Goal: Task Accomplishment & Management: Manage account settings

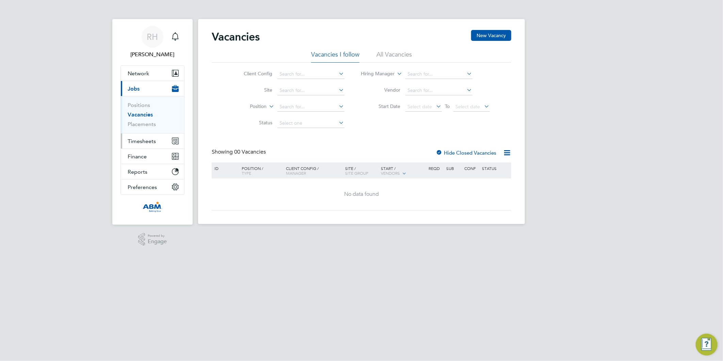
click at [139, 138] on span "Timesheets" at bounding box center [142, 141] width 28 height 6
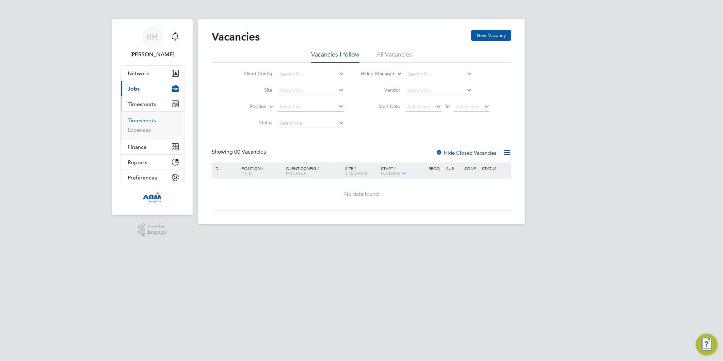
click at [138, 121] on link "Timesheets" at bounding box center [142, 120] width 28 height 6
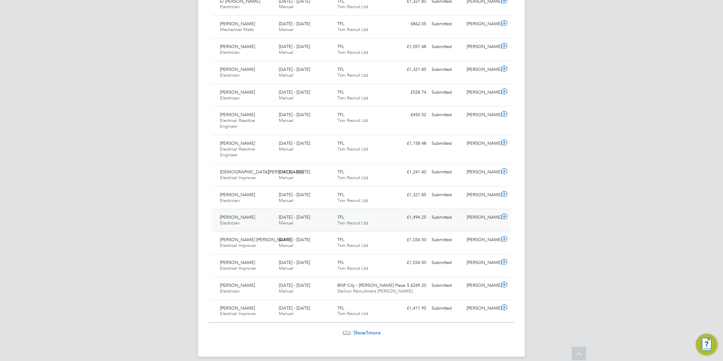
scroll to position [588, 0]
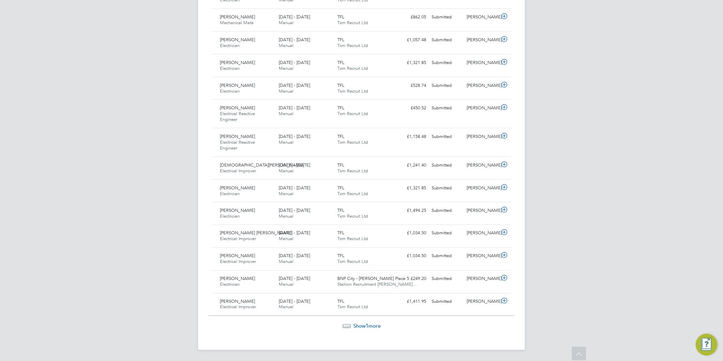
click at [367, 327] on span "1" at bounding box center [367, 326] width 3 height 6
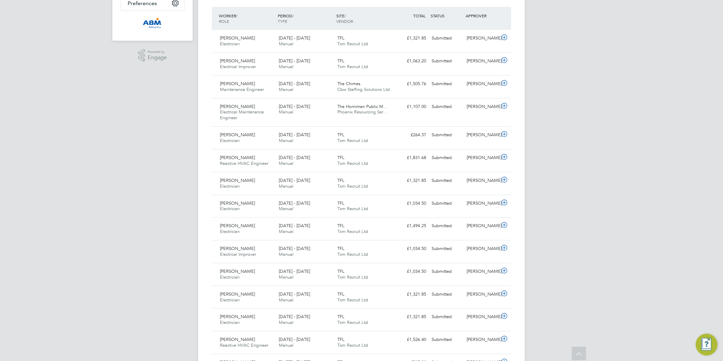
scroll to position [137, 0]
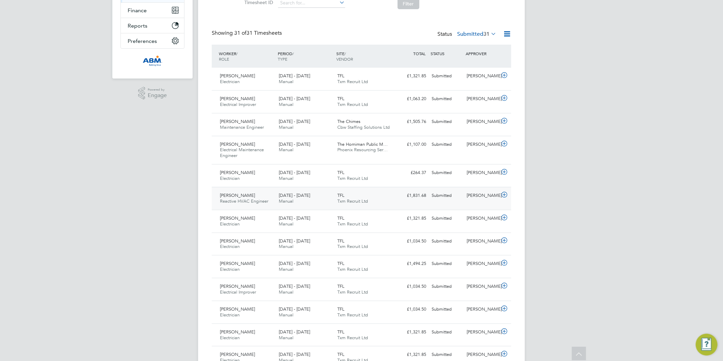
click at [506, 193] on icon at bounding box center [504, 194] width 9 height 5
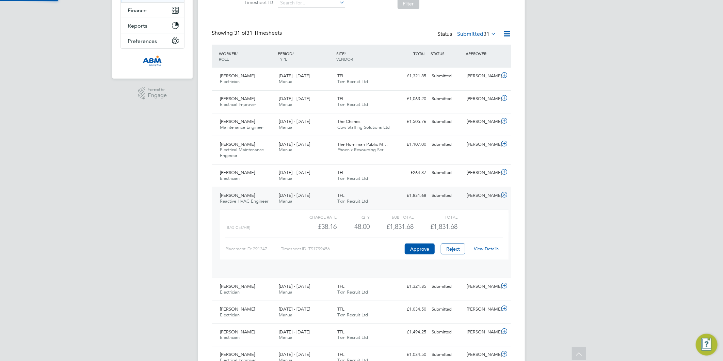
scroll to position [11, 66]
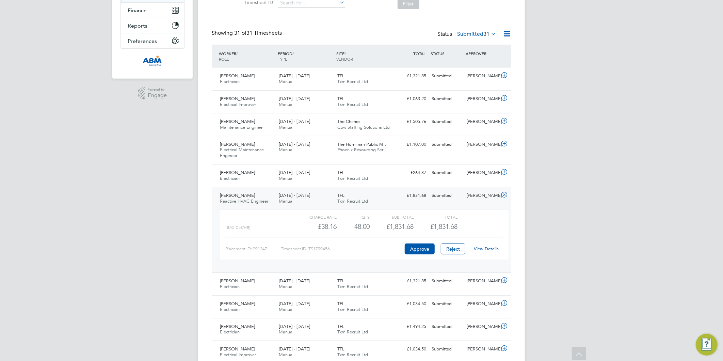
click at [481, 248] on link "View Details" at bounding box center [486, 249] width 25 height 6
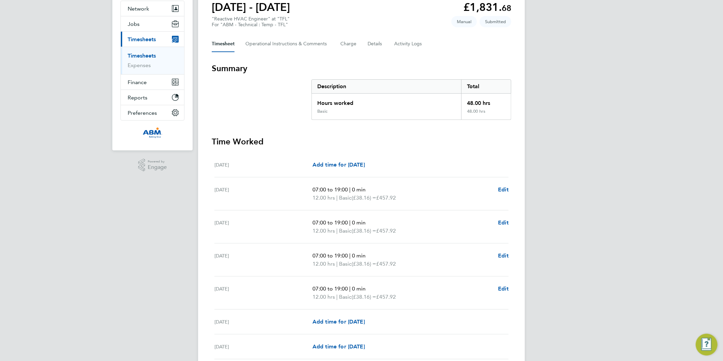
scroll to position [122, 0]
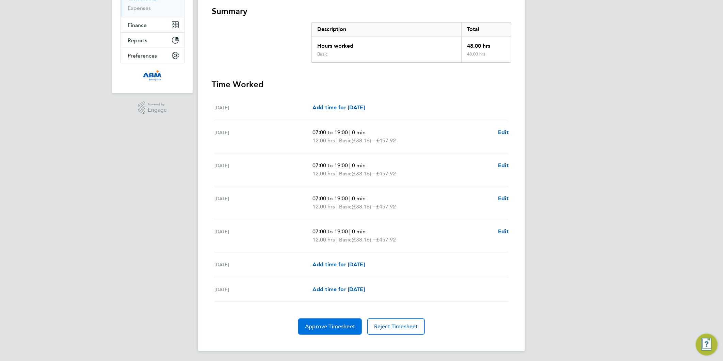
click at [338, 323] on span "Approve Timesheet" at bounding box center [330, 326] width 50 height 7
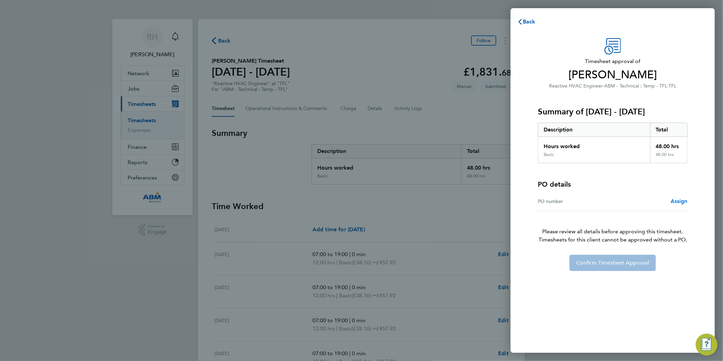
click at [674, 200] on span "Assign" at bounding box center [679, 201] width 17 height 6
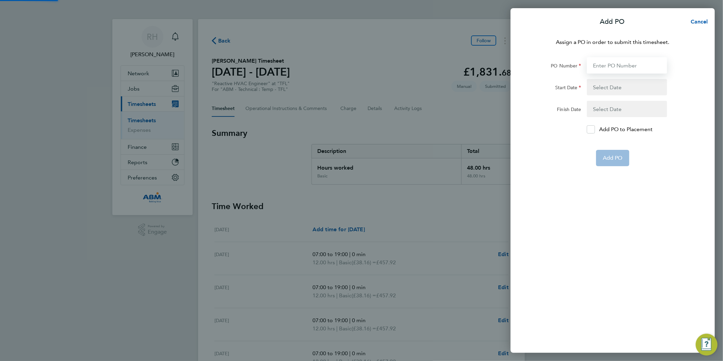
click at [614, 65] on input "PO Number" at bounding box center [627, 65] width 80 height 16
paste input "641065"
type input "641065"
click at [599, 87] on button "button" at bounding box center [627, 87] width 80 height 16
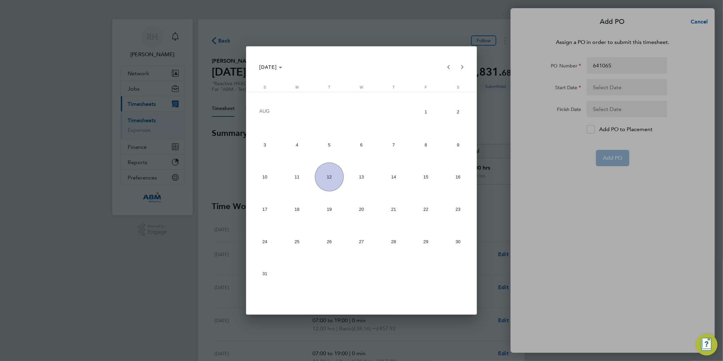
click at [457, 114] on span "2" at bounding box center [458, 111] width 29 height 31
type input "[DATE]"
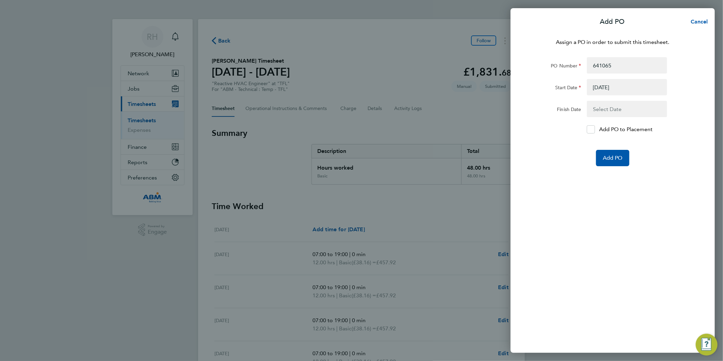
click at [614, 113] on button "button" at bounding box center [627, 109] width 80 height 16
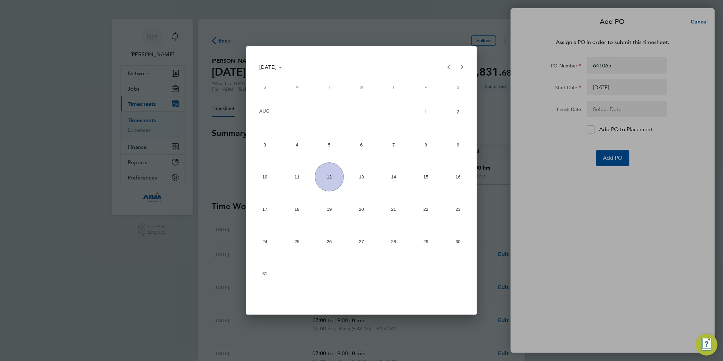
click at [427, 140] on span "8" at bounding box center [426, 144] width 29 height 29
type input "[DATE]"
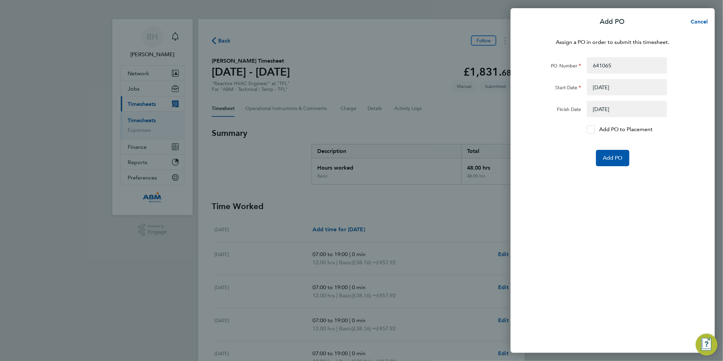
click at [588, 129] on div at bounding box center [591, 129] width 8 height 8
click at [594, 129] on input "Add PO to Placement" at bounding box center [594, 129] width 0 height 0
click at [612, 158] on span "Add PO" at bounding box center [613, 158] width 20 height 7
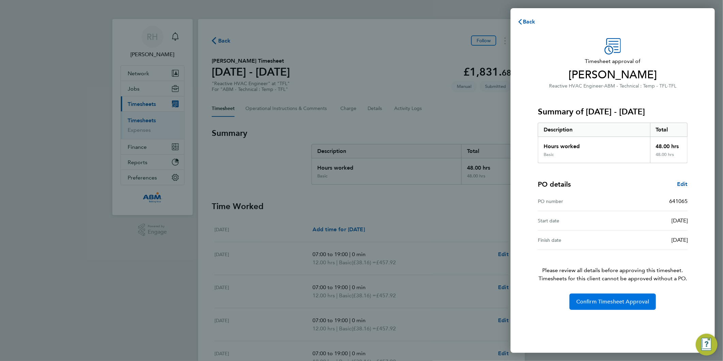
click at [603, 303] on span "Confirm Timesheet Approval" at bounding box center [612, 301] width 73 height 7
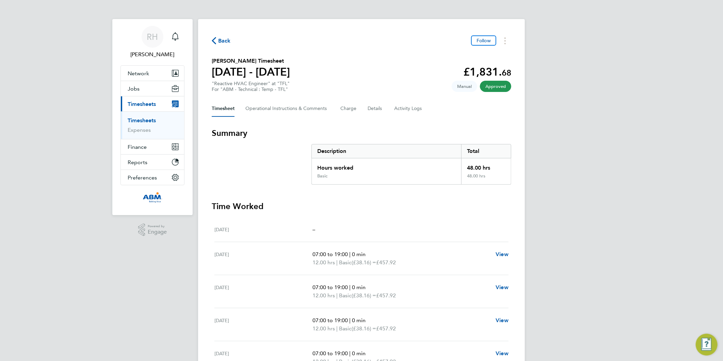
click at [223, 38] on span "Back" at bounding box center [224, 41] width 13 height 8
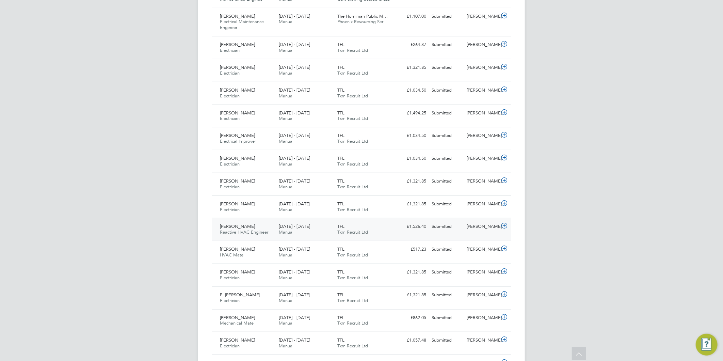
click at [504, 227] on icon at bounding box center [504, 225] width 9 height 5
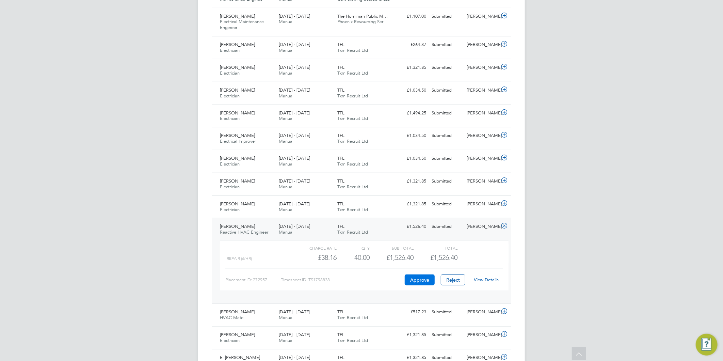
click at [415, 280] on button "Approve" at bounding box center [420, 279] width 30 height 11
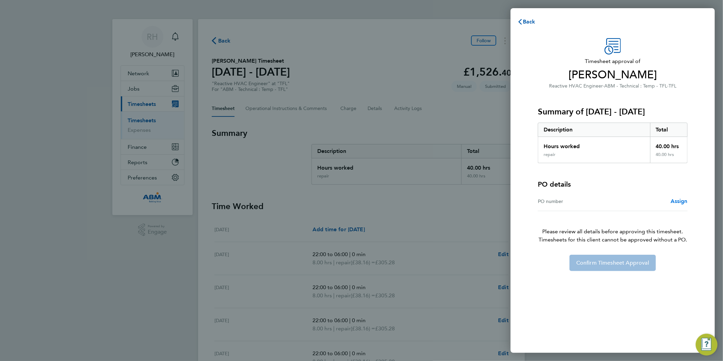
click at [680, 201] on span "Assign" at bounding box center [679, 201] width 17 height 6
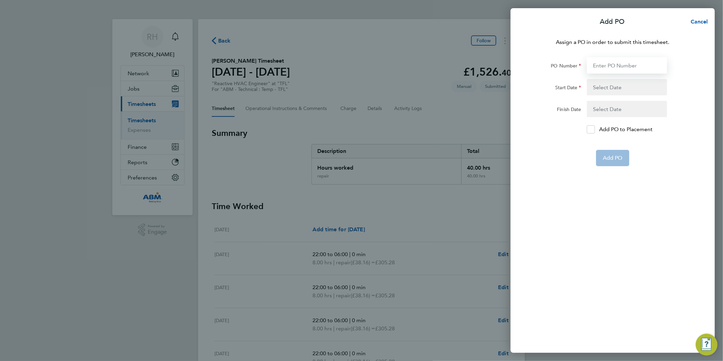
click at [612, 64] on input "PO Number" at bounding box center [627, 65] width 80 height 16
paste input "641065"
type input "641065"
type input "[DATE]"
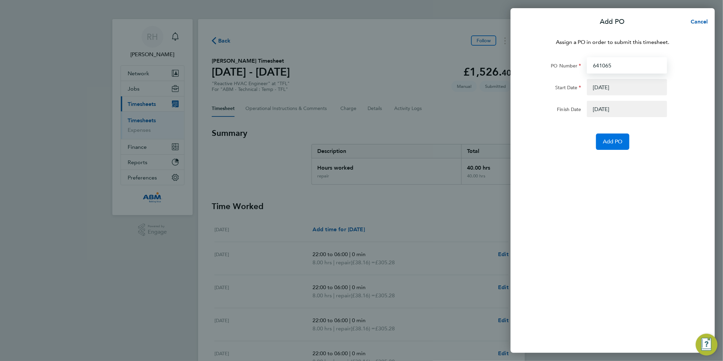
type input "641065"
click at [613, 141] on span "Add PO" at bounding box center [613, 141] width 20 height 7
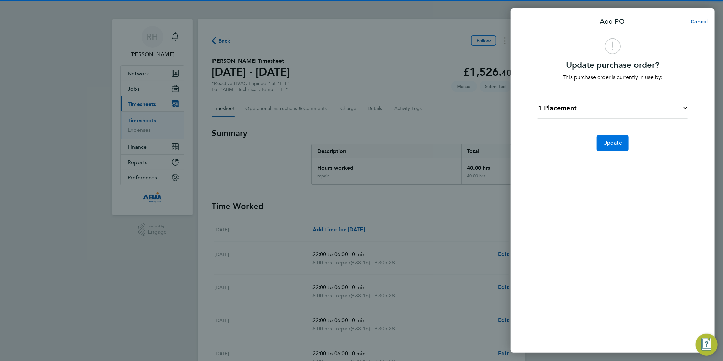
click at [607, 144] on span "Update" at bounding box center [613, 143] width 19 height 7
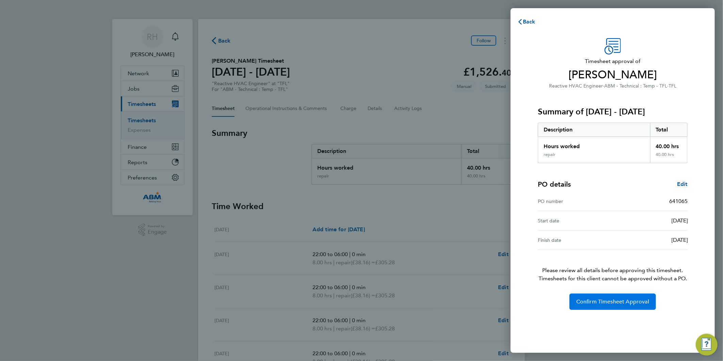
click at [615, 301] on span "Confirm Timesheet Approval" at bounding box center [612, 301] width 73 height 7
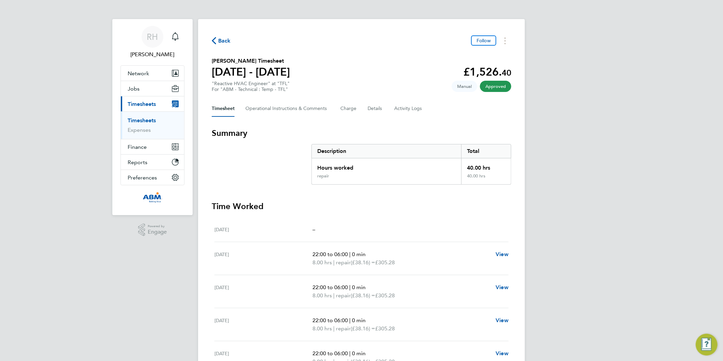
click at [218, 40] on span "Back" at bounding box center [224, 41] width 13 height 8
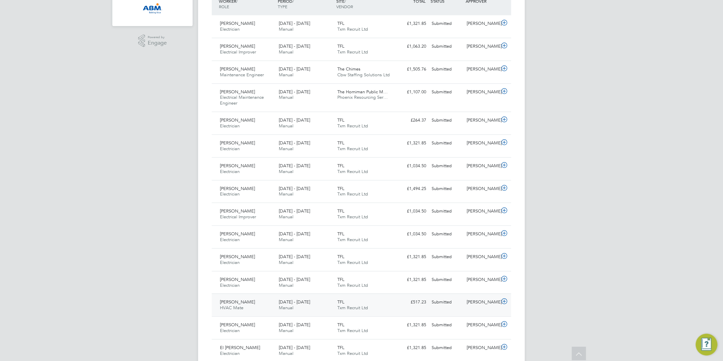
click at [505, 303] on icon at bounding box center [504, 301] width 9 height 5
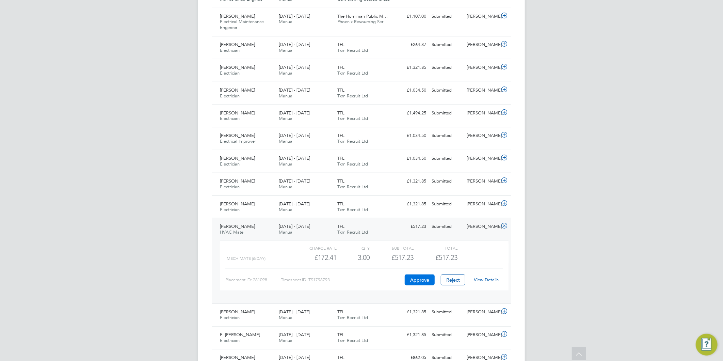
click at [418, 277] on button "Approve" at bounding box center [420, 279] width 30 height 11
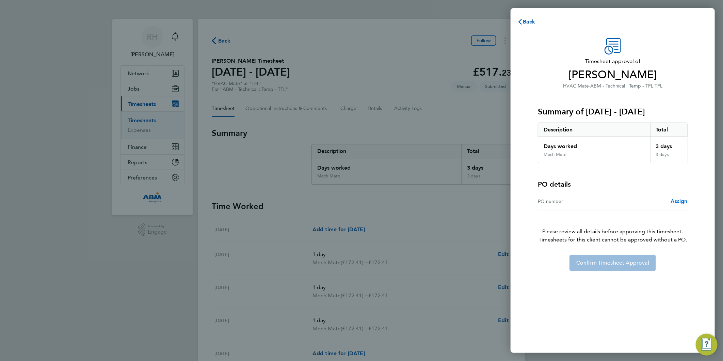
click at [681, 201] on span "Assign" at bounding box center [679, 201] width 17 height 6
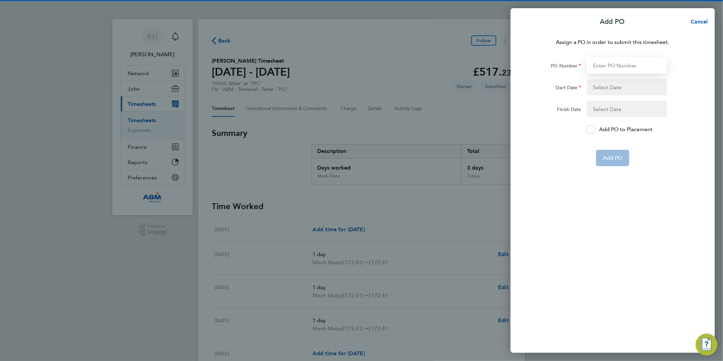
click at [603, 66] on input "PO Number" at bounding box center [627, 65] width 80 height 16
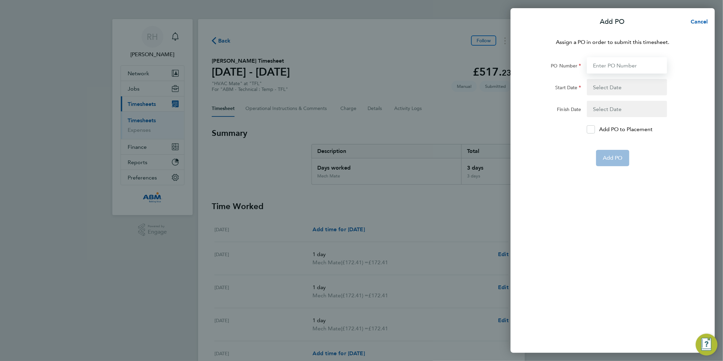
paste input "641065"
type input "641065"
type input "[DATE]"
type input "641065"
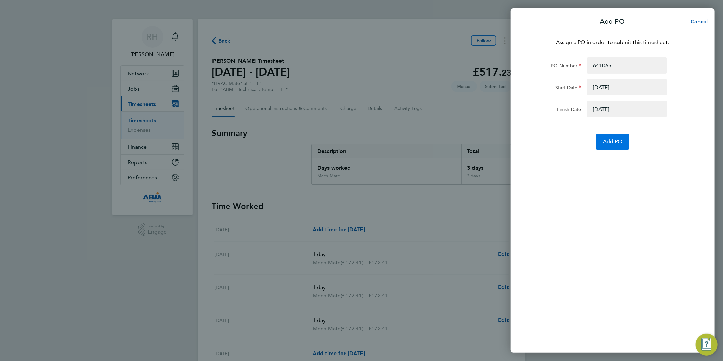
click at [605, 140] on span "Add PO" at bounding box center [613, 141] width 20 height 7
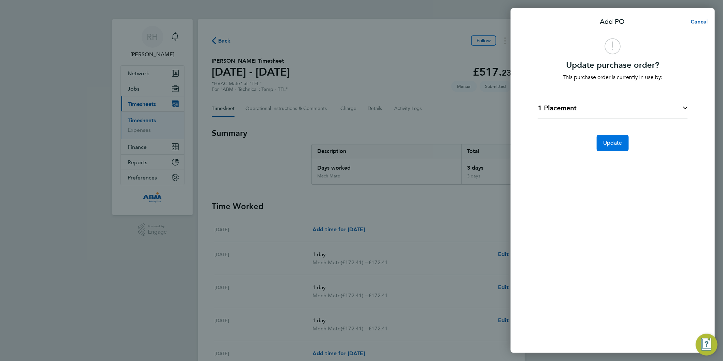
click at [612, 145] on span "Update" at bounding box center [613, 143] width 19 height 7
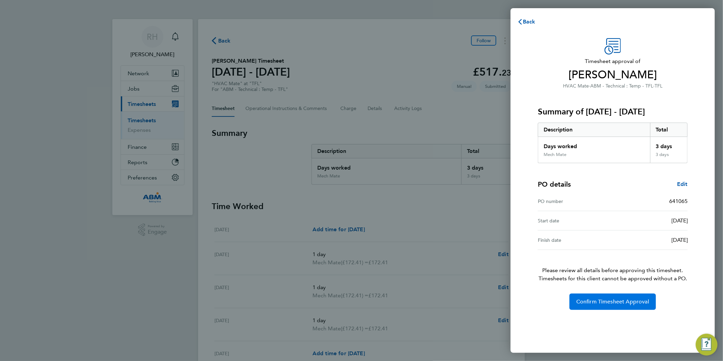
click at [599, 305] on button "Confirm Timesheet Approval" at bounding box center [613, 302] width 86 height 16
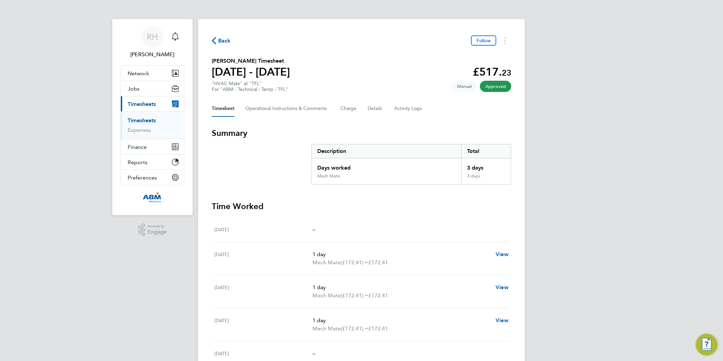
click at [220, 38] on span "Back" at bounding box center [224, 41] width 13 height 8
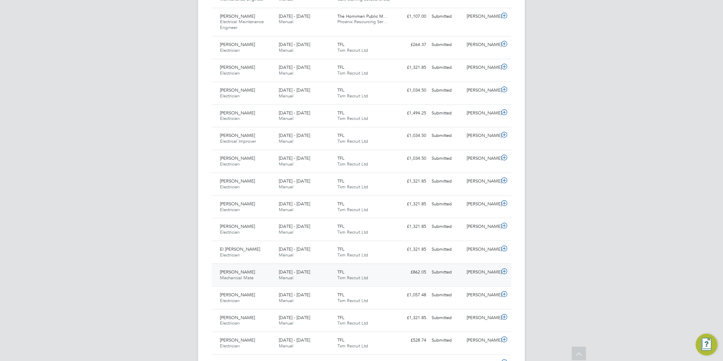
click at [505, 269] on icon at bounding box center [504, 271] width 9 height 5
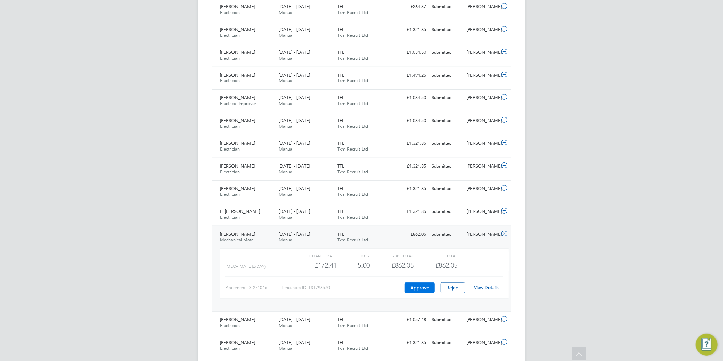
click at [419, 288] on button "Approve" at bounding box center [420, 287] width 30 height 11
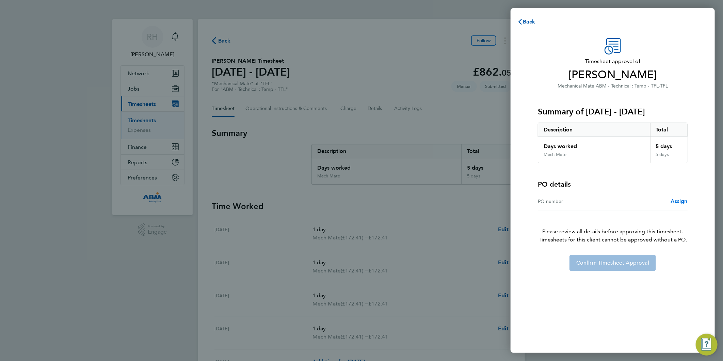
click at [680, 200] on span "Assign" at bounding box center [679, 201] width 17 height 6
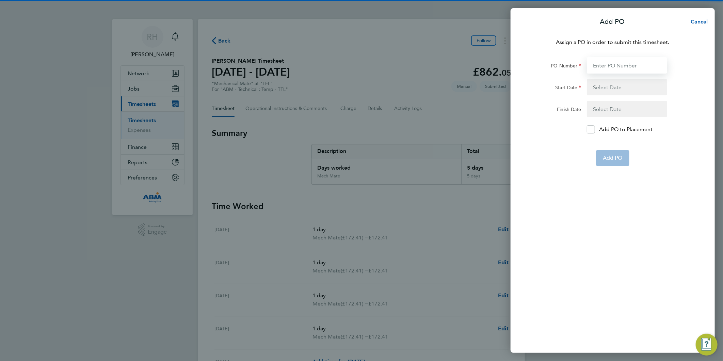
click at [601, 67] on input "PO Number" at bounding box center [627, 65] width 80 height 16
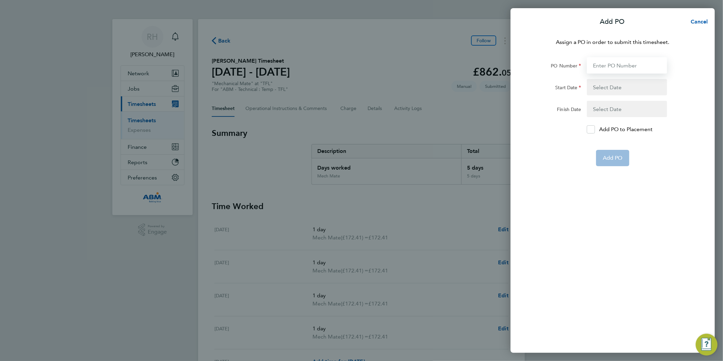
paste input "641065"
type input "641065"
type input "02 Aug 25"
type input "08 Aug 25"
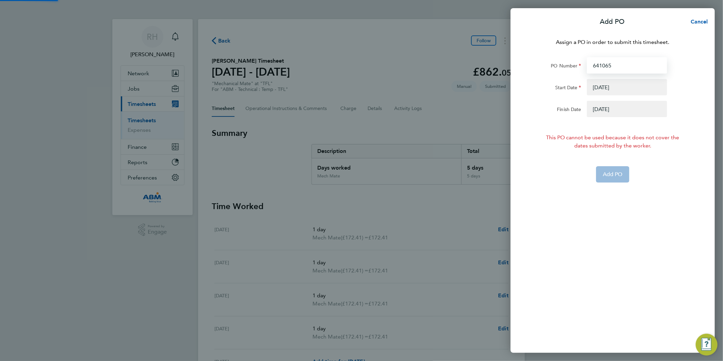
type input "641065"
click at [599, 93] on button "button" at bounding box center [627, 87] width 80 height 16
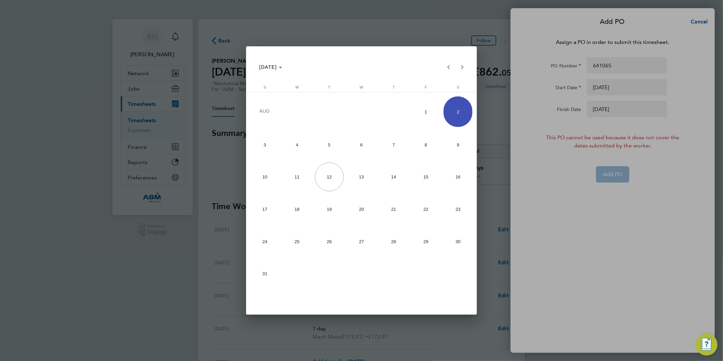
click at [304, 146] on span "4" at bounding box center [297, 144] width 29 height 29
type input "04 Aug 25"
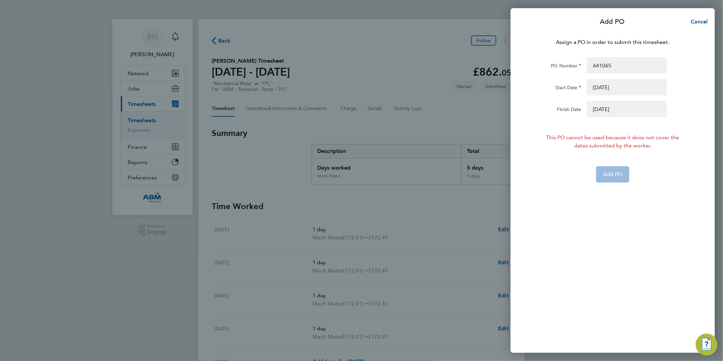
click at [620, 113] on button "button" at bounding box center [627, 109] width 80 height 16
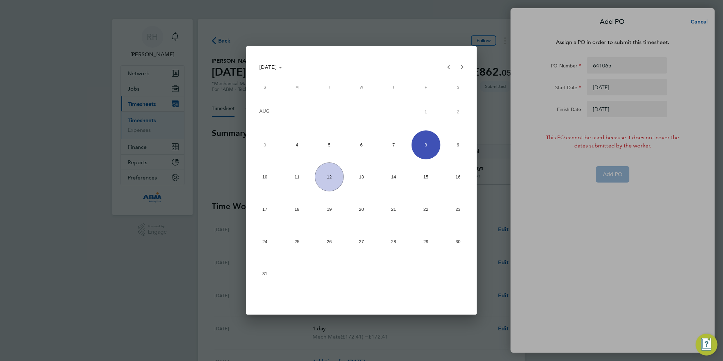
click at [260, 177] on span "10" at bounding box center [265, 176] width 29 height 29
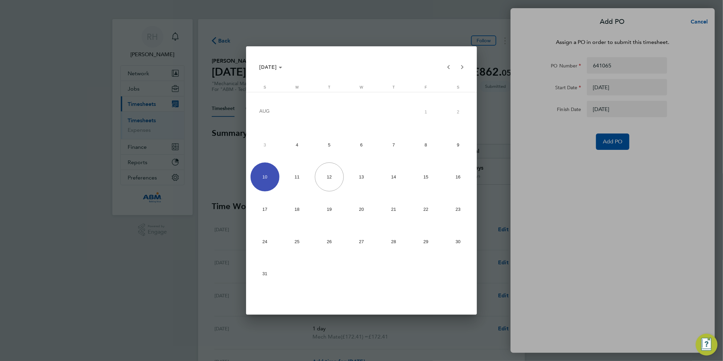
type input "10 Aug 25"
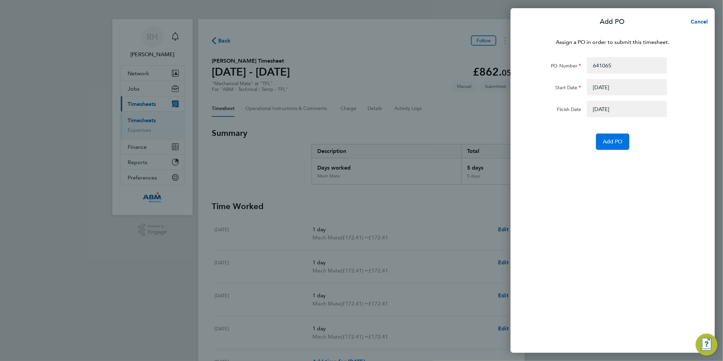
click at [621, 148] on button "Add PO" at bounding box center [612, 141] width 33 height 16
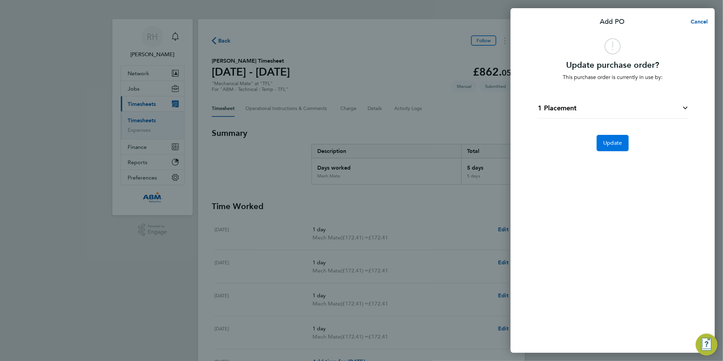
click at [625, 144] on button "Update" at bounding box center [613, 143] width 32 height 16
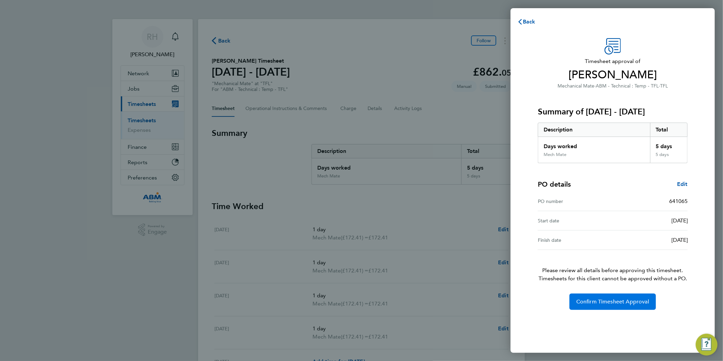
click at [613, 300] on span "Confirm Timesheet Approval" at bounding box center [612, 301] width 73 height 7
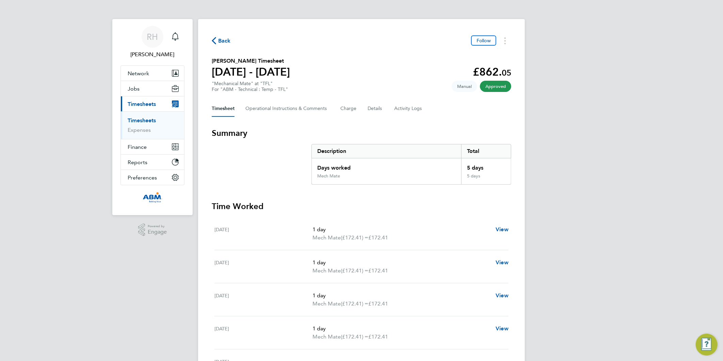
click at [217, 39] on span "Back" at bounding box center [221, 40] width 19 height 6
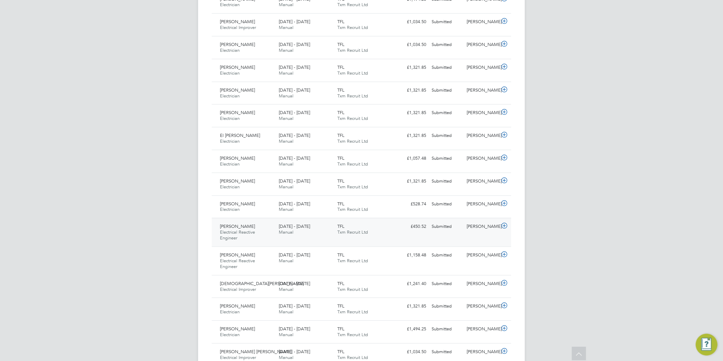
drag, startPoint x: 505, startPoint y: 227, endPoint x: 500, endPoint y: 230, distance: 5.2
click at [505, 227] on icon at bounding box center [504, 225] width 9 height 5
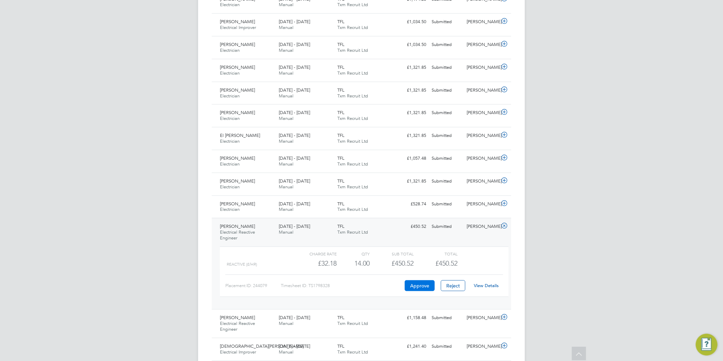
click at [423, 288] on button "Approve" at bounding box center [420, 285] width 30 height 11
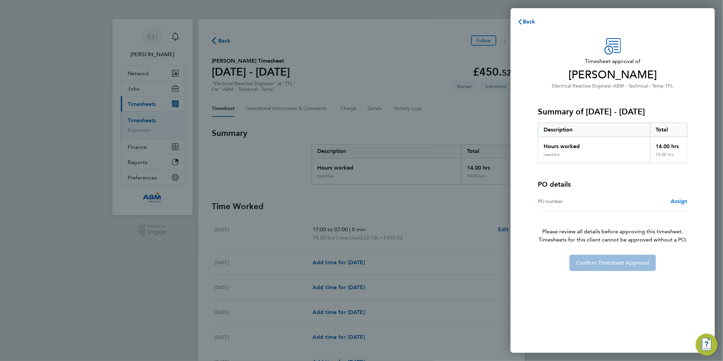
click at [680, 200] on span "Assign" at bounding box center [679, 201] width 17 height 6
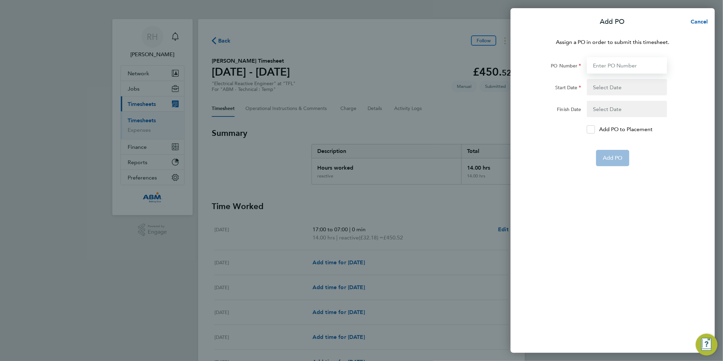
click at [605, 66] on input "PO Number" at bounding box center [627, 65] width 80 height 16
paste input "641065"
type input "641065"
click at [598, 90] on button "button" at bounding box center [627, 87] width 80 height 16
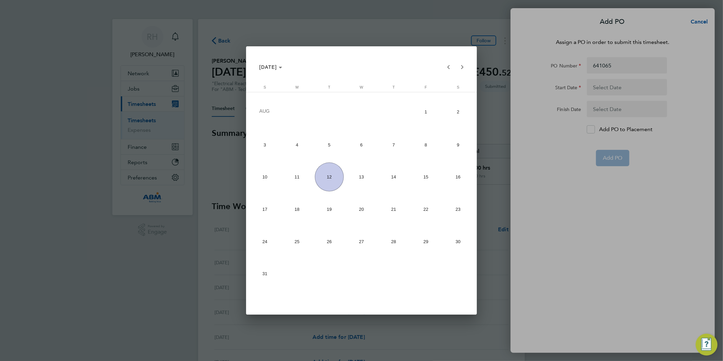
click at [461, 146] on span "9" at bounding box center [458, 144] width 29 height 29
type input "[DATE]"
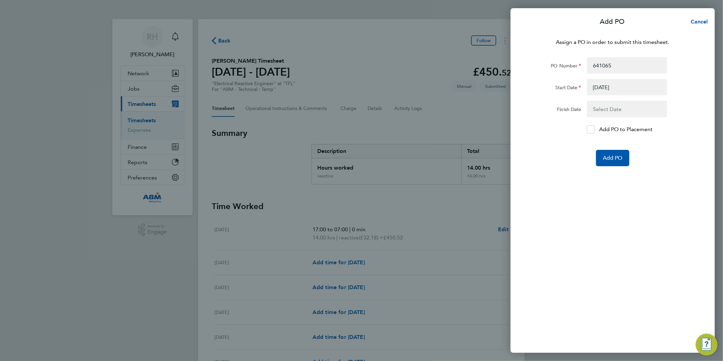
click at [601, 112] on button "button" at bounding box center [627, 109] width 80 height 16
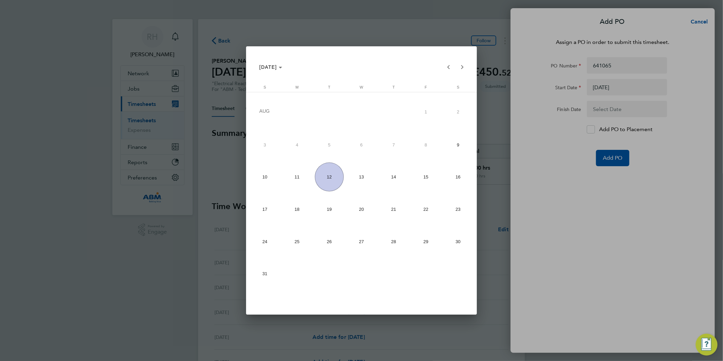
click at [428, 182] on span "15" at bounding box center [426, 176] width 29 height 29
type input "[DATE]"
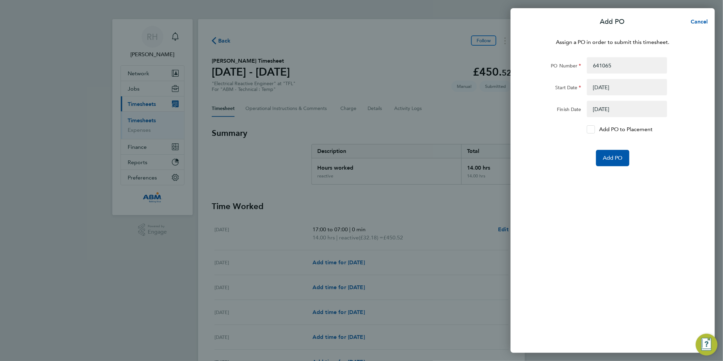
click at [590, 132] on div at bounding box center [591, 129] width 8 height 8
click at [594, 129] on input "Add PO to Placement" at bounding box center [594, 129] width 0 height 0
click at [612, 159] on span "Add PO" at bounding box center [613, 158] width 20 height 7
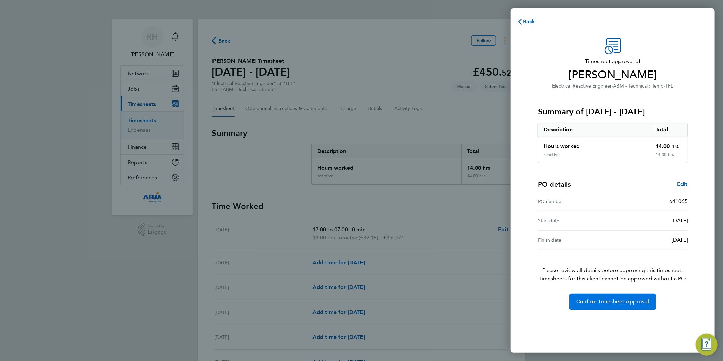
click at [617, 301] on span "Confirm Timesheet Approval" at bounding box center [612, 301] width 73 height 7
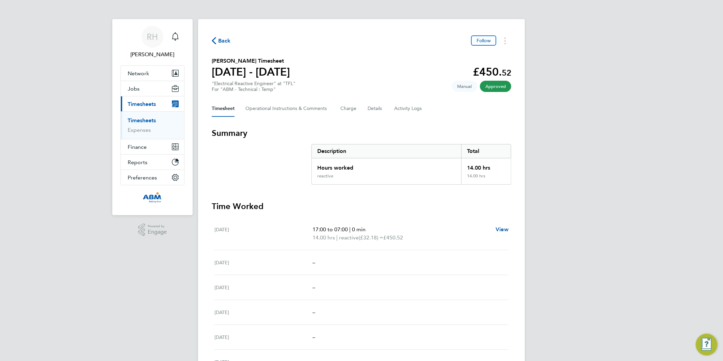
click at [219, 41] on span "Back" at bounding box center [224, 41] width 13 height 8
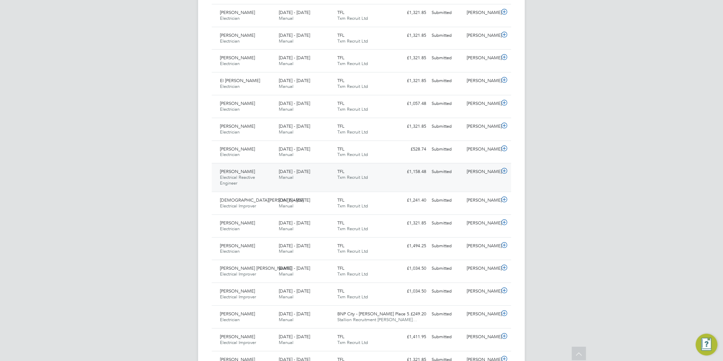
click at [505, 173] on icon at bounding box center [504, 170] width 9 height 5
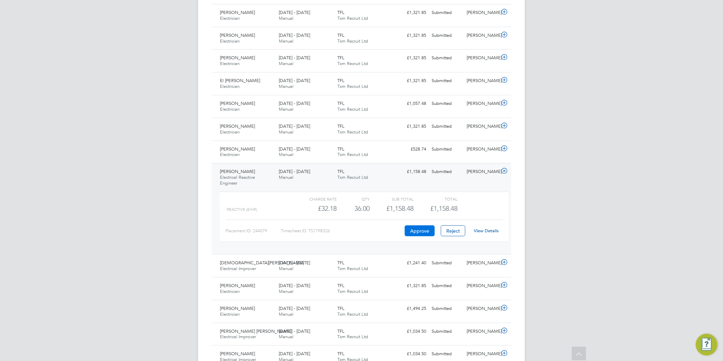
click at [421, 233] on button "Approve" at bounding box center [420, 230] width 30 height 11
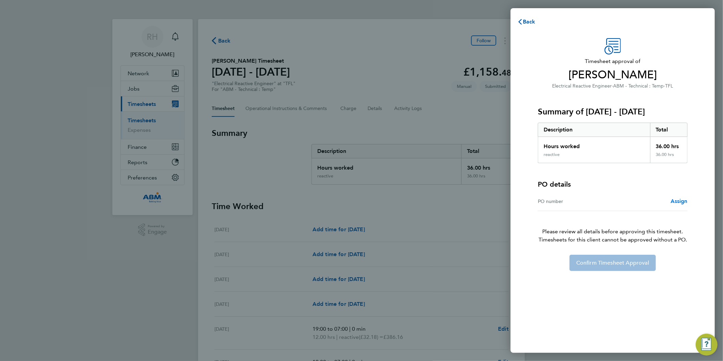
click at [680, 202] on span "Assign" at bounding box center [679, 201] width 17 height 6
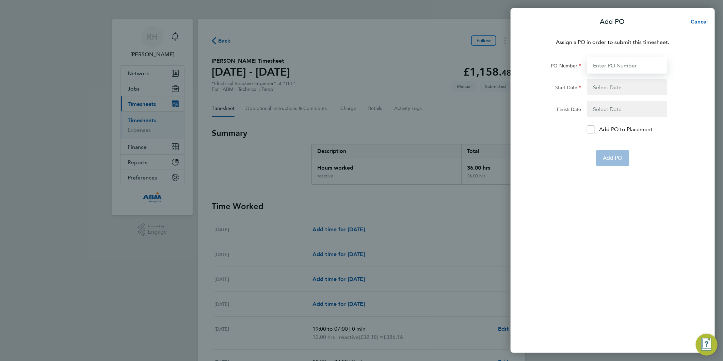
click at [608, 61] on input "PO Number" at bounding box center [627, 65] width 80 height 16
paste input "641065"
type input "641065"
type input "[DATE]"
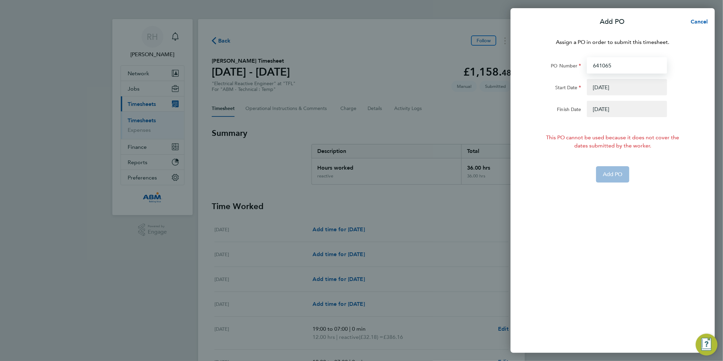
type input "641065"
click at [607, 90] on button "button" at bounding box center [627, 87] width 80 height 16
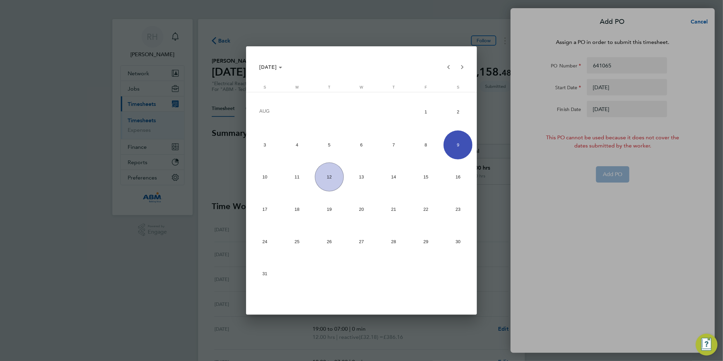
click at [455, 109] on span "2" at bounding box center [458, 111] width 29 height 31
type input "[DATE]"
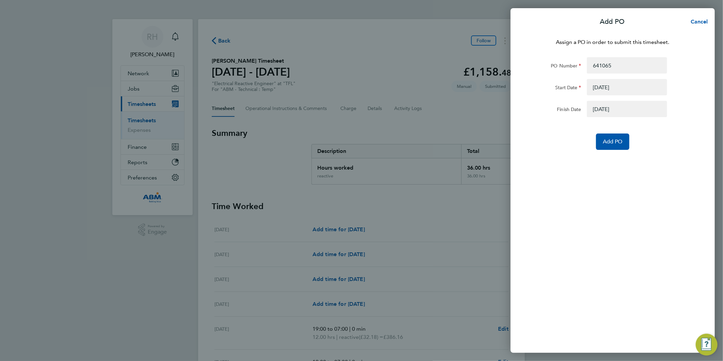
click at [615, 113] on button "button" at bounding box center [627, 109] width 80 height 16
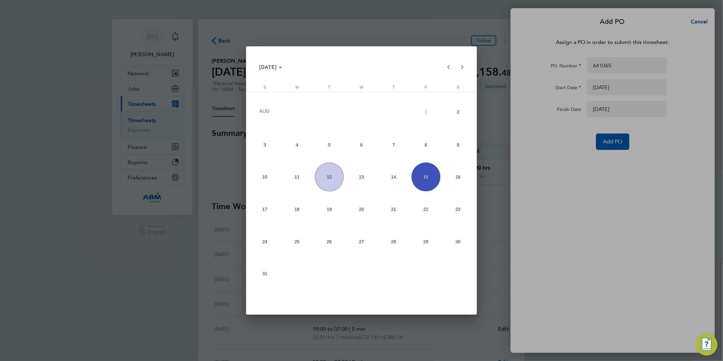
click at [416, 149] on span "8" at bounding box center [426, 144] width 29 height 29
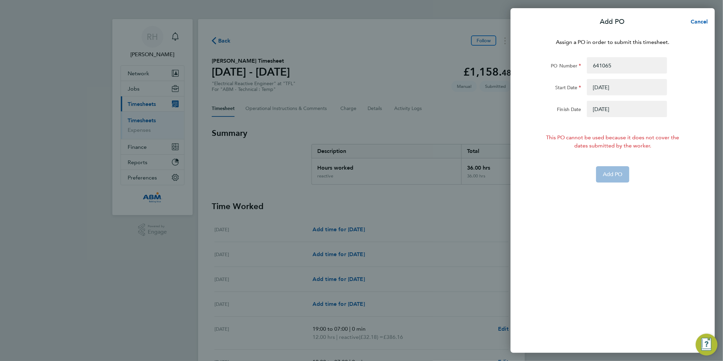
click at [604, 176] on app-form-button "Add PO" at bounding box center [612, 174] width 33 height 16
click at [612, 104] on button "button" at bounding box center [627, 109] width 80 height 16
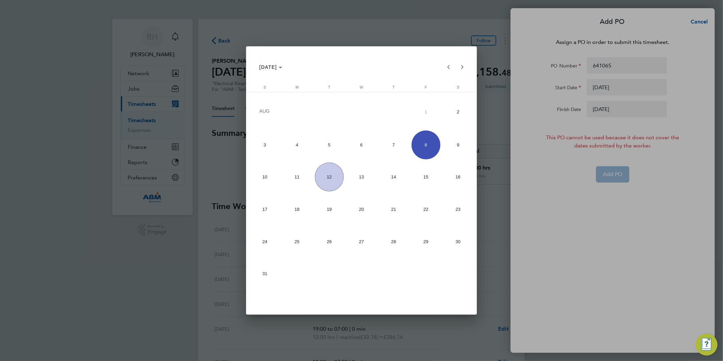
click at [460, 139] on span "9" at bounding box center [458, 144] width 29 height 29
type input "09 Aug 25"
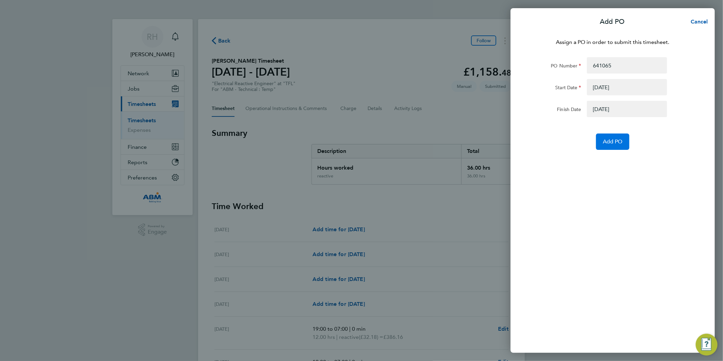
click at [611, 144] on button "Add PO" at bounding box center [612, 141] width 33 height 16
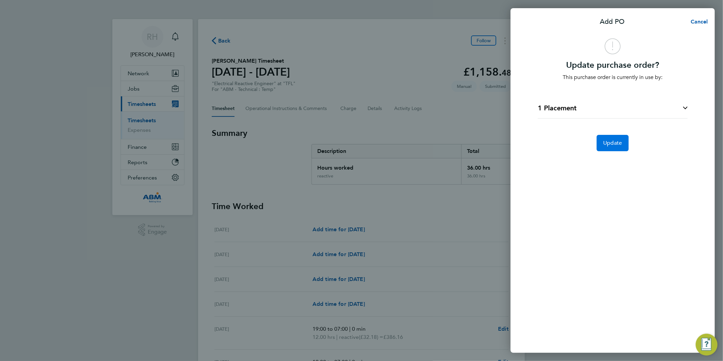
click at [612, 146] on button "Update" at bounding box center [613, 143] width 32 height 16
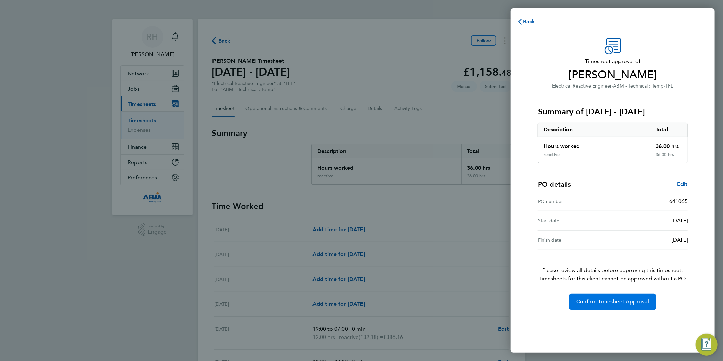
click at [598, 302] on span "Confirm Timesheet Approval" at bounding box center [612, 301] width 73 height 7
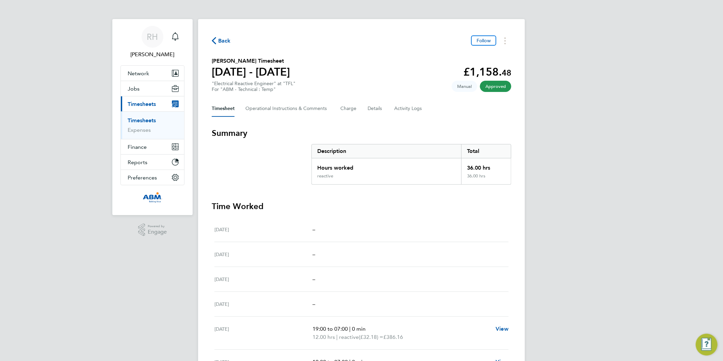
click at [221, 39] on span "Back" at bounding box center [224, 41] width 13 height 8
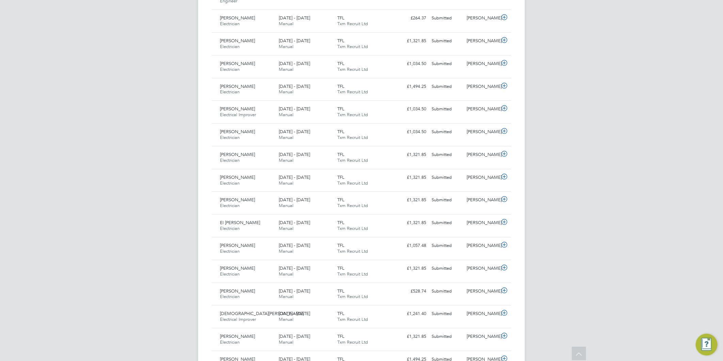
scroll to position [253, 0]
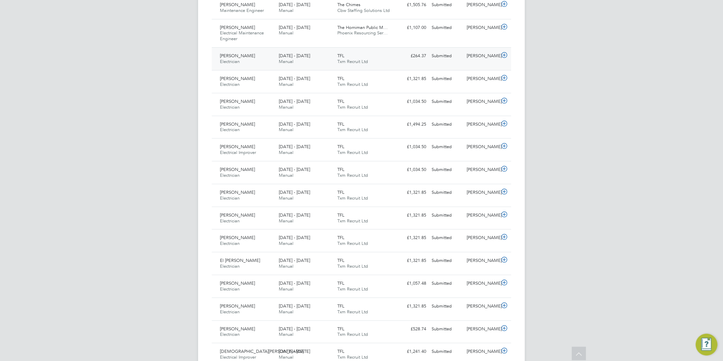
click at [503, 56] on icon at bounding box center [504, 54] width 9 height 5
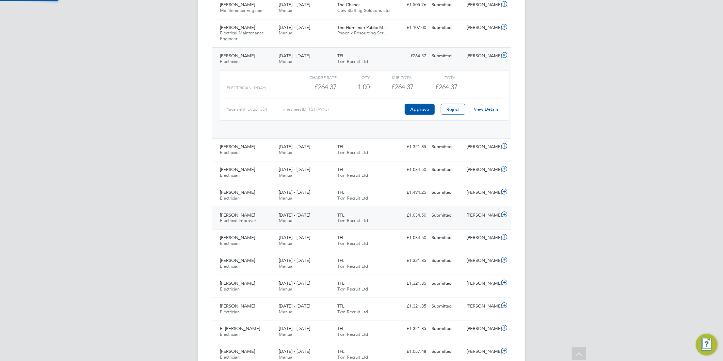
scroll to position [11, 66]
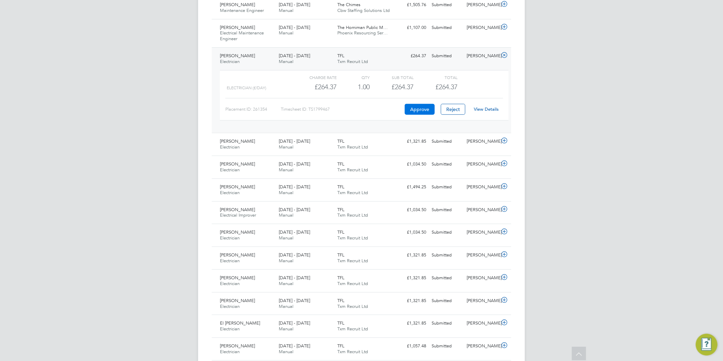
click at [426, 114] on button "Approve" at bounding box center [420, 109] width 30 height 11
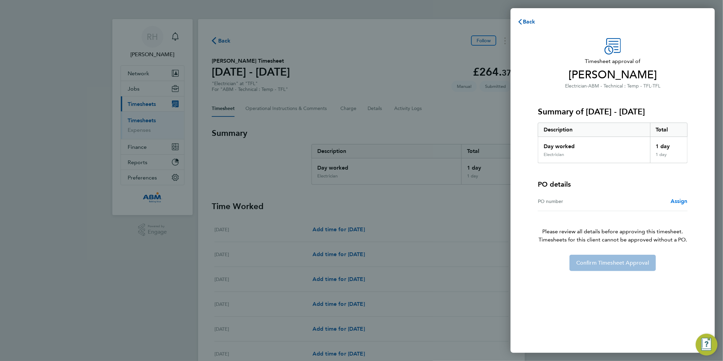
click at [681, 202] on span "Assign" at bounding box center [679, 201] width 17 height 6
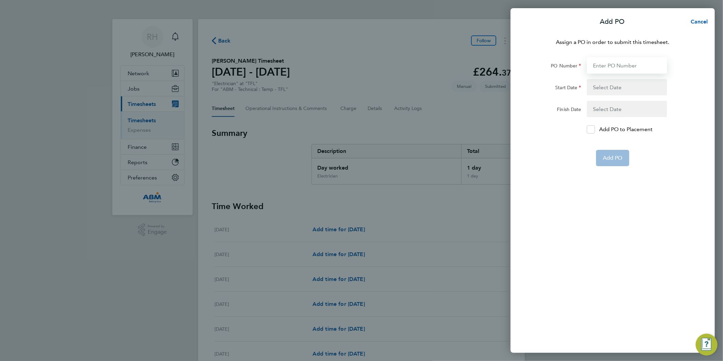
click at [611, 66] on input "PO Number" at bounding box center [627, 65] width 80 height 16
paste input "641059"
type input "641059"
click at [605, 89] on button "button" at bounding box center [627, 87] width 80 height 16
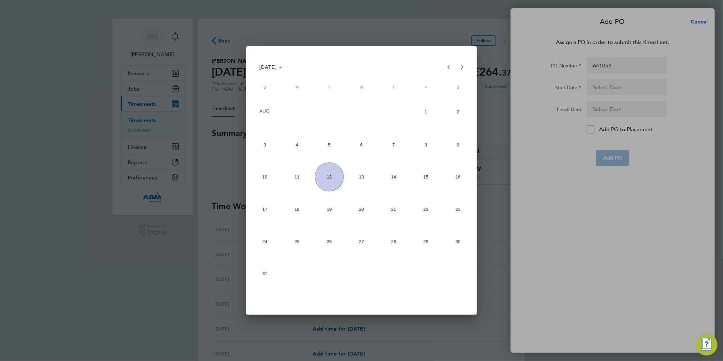
click at [302, 154] on span "4" at bounding box center [297, 144] width 29 height 29
type input "[DATE]"
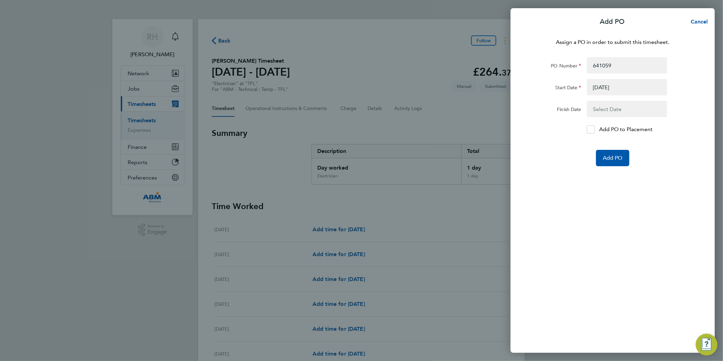
click at [613, 113] on button "button" at bounding box center [627, 109] width 80 height 16
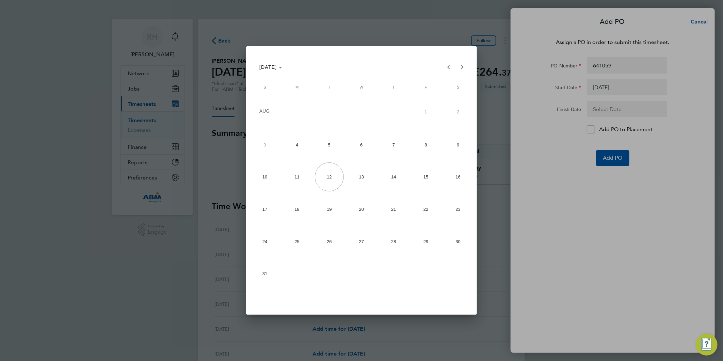
click at [254, 177] on span "10" at bounding box center [265, 176] width 29 height 29
type input "[DATE]"
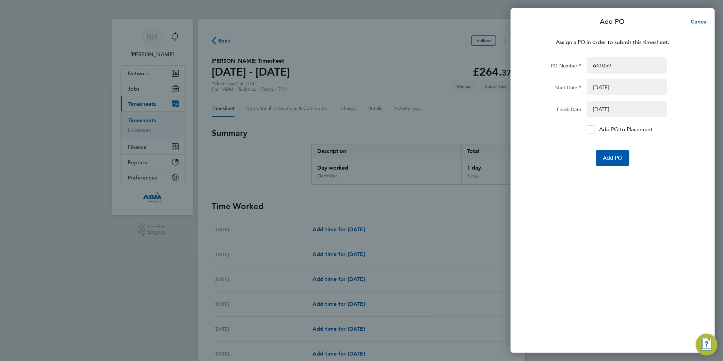
click at [594, 125] on div at bounding box center [591, 129] width 8 height 8
click at [594, 129] on input "Add PO to Placement" at bounding box center [594, 129] width 0 height 0
click at [591, 132] on div at bounding box center [591, 129] width 8 height 8
click at [594, 129] on input "Add PO to Placement" at bounding box center [594, 129] width 0 height 0
click at [592, 128] on icon at bounding box center [591, 129] width 5 height 4
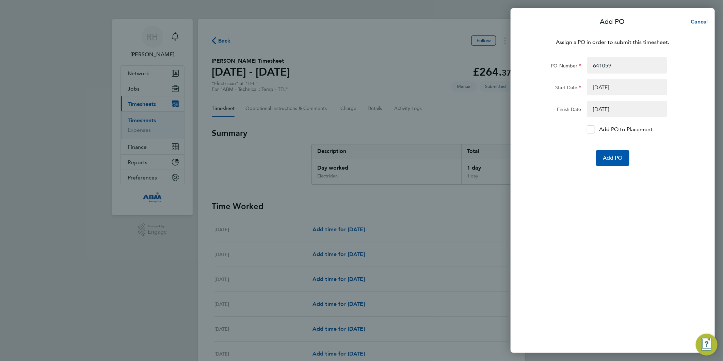
click at [594, 129] on input "Add PO to Placement" at bounding box center [594, 129] width 0 height 0
click at [606, 151] on button "Add PO" at bounding box center [612, 158] width 33 height 16
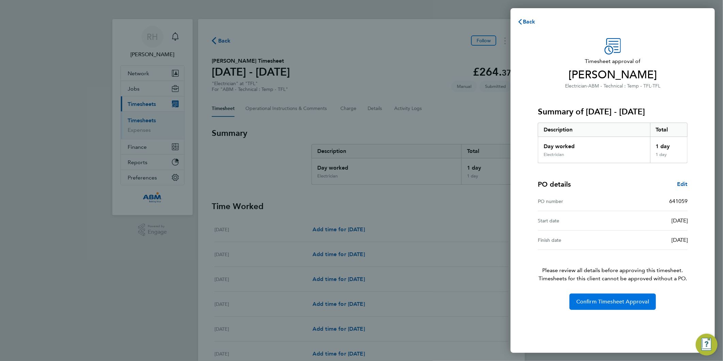
click at [610, 298] on button "Confirm Timesheet Approval" at bounding box center [613, 302] width 86 height 16
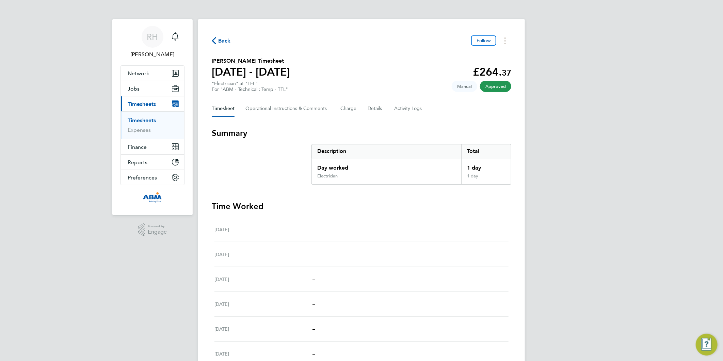
click at [218, 35] on div "Back Follow" at bounding box center [362, 40] width 300 height 11
click at [216, 43] on span "Back" at bounding box center [221, 40] width 19 height 6
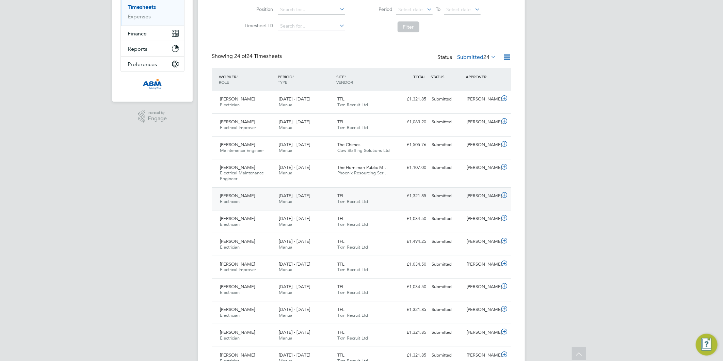
click at [504, 195] on icon at bounding box center [504, 194] width 9 height 5
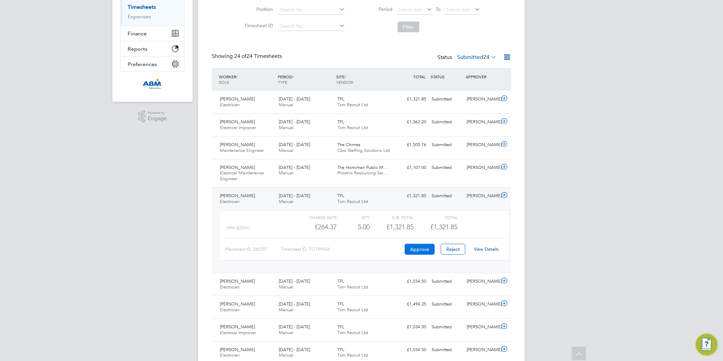
click at [418, 250] on button "Approve" at bounding box center [420, 249] width 30 height 11
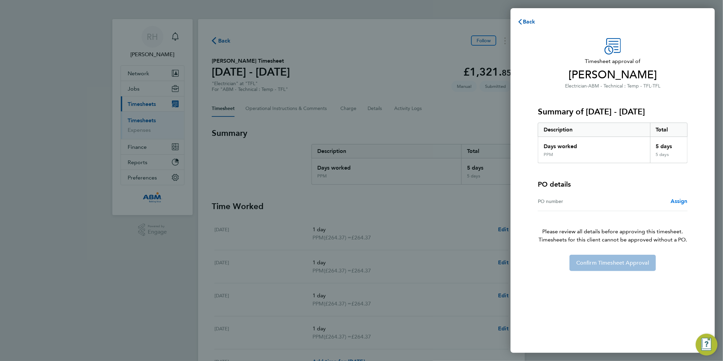
click at [673, 201] on span "Assign" at bounding box center [679, 201] width 17 height 6
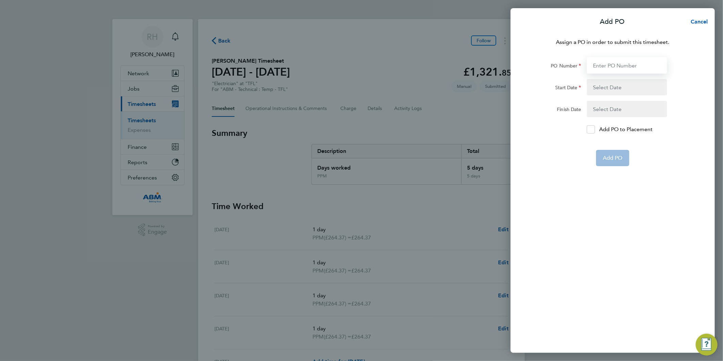
click at [603, 66] on input "PO Number" at bounding box center [627, 65] width 80 height 16
paste input "641059"
type input "641059"
type input "[DATE]"
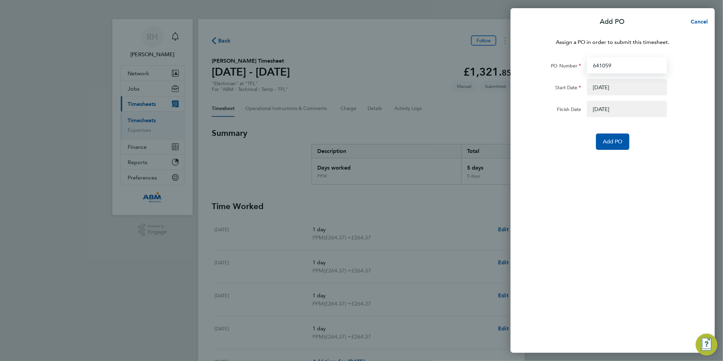
type input "641059"
click at [609, 148] on div "Assign a PO in order to submit this timesheet. PO Number 641059 Start Date 04 A…" at bounding box center [613, 191] width 204 height 323
drag, startPoint x: 641, startPoint y: 191, endPoint x: 624, endPoint y: 159, distance: 36.9
click at [641, 192] on div "Assign a PO in order to submit this timesheet. PO Number 641059 Start Date 04 A…" at bounding box center [613, 191] width 204 height 323
click at [618, 144] on span "Add PO" at bounding box center [613, 141] width 20 height 7
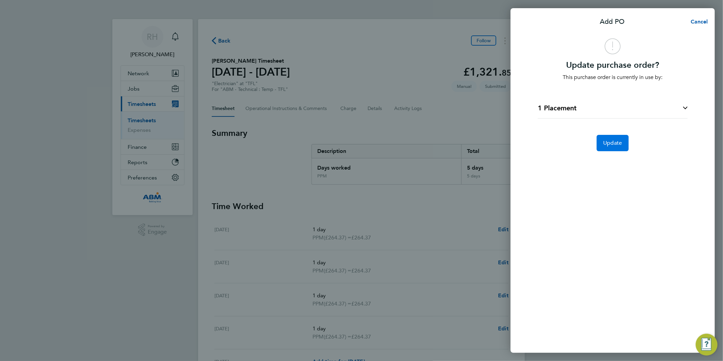
click at [608, 145] on span "Update" at bounding box center [613, 143] width 19 height 7
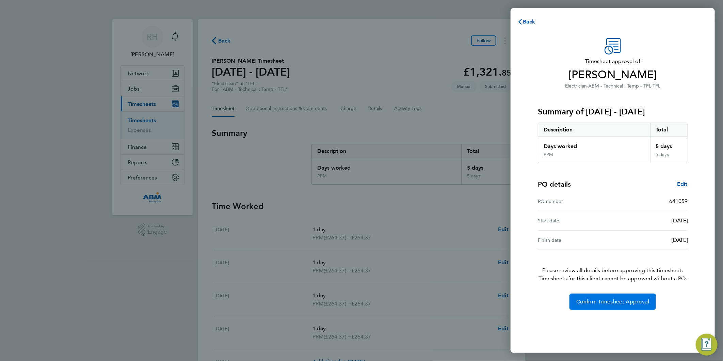
click at [622, 303] on span "Confirm Timesheet Approval" at bounding box center [612, 301] width 73 height 7
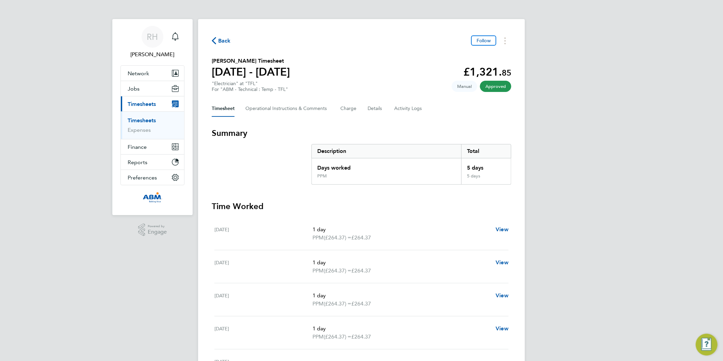
click at [220, 41] on span "Back" at bounding box center [224, 41] width 13 height 8
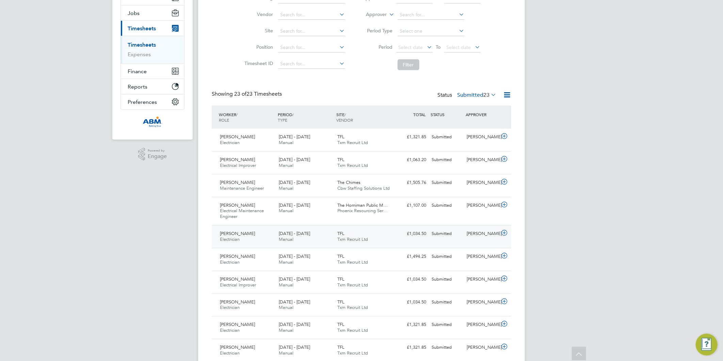
click at [509, 234] on div at bounding box center [506, 233] width 12 height 11
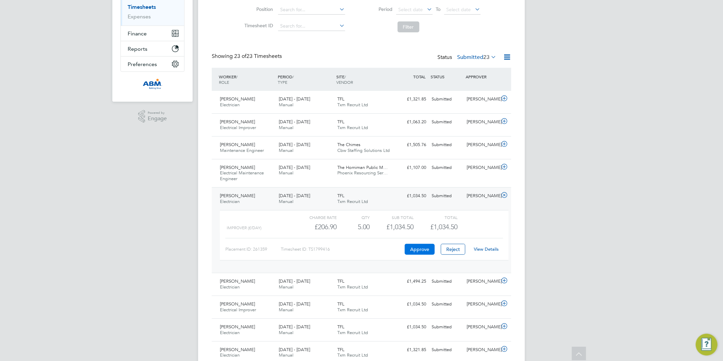
click at [421, 250] on button "Approve" at bounding box center [420, 249] width 30 height 11
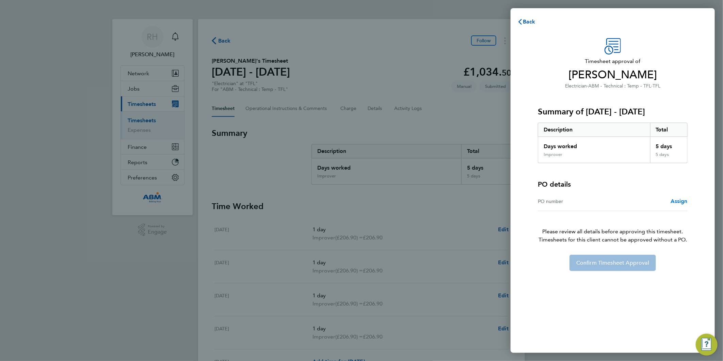
click at [682, 200] on span "Assign" at bounding box center [679, 201] width 17 height 6
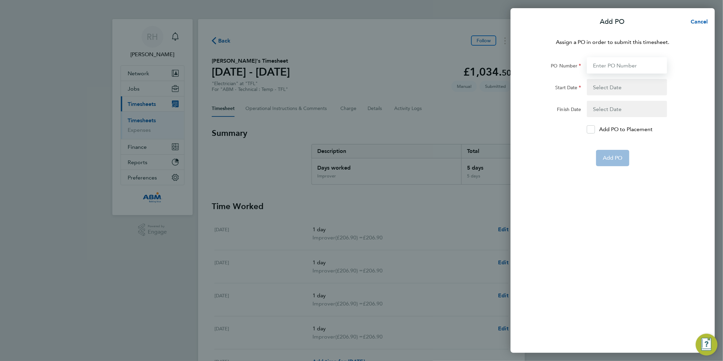
click at [612, 67] on input "PO Number" at bounding box center [627, 65] width 80 height 16
paste input "641059"
type input "641059"
type input "[DATE]"
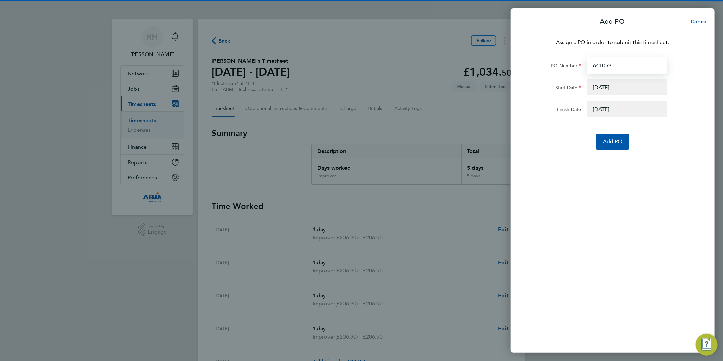
type input "641059"
click at [613, 85] on button "button" at bounding box center [627, 87] width 80 height 16
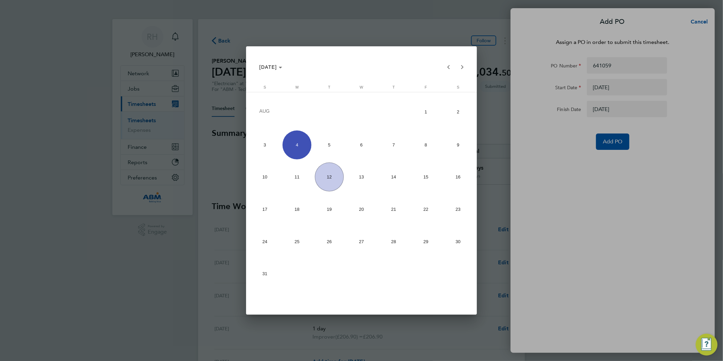
click at [546, 172] on div at bounding box center [361, 180] width 723 height 361
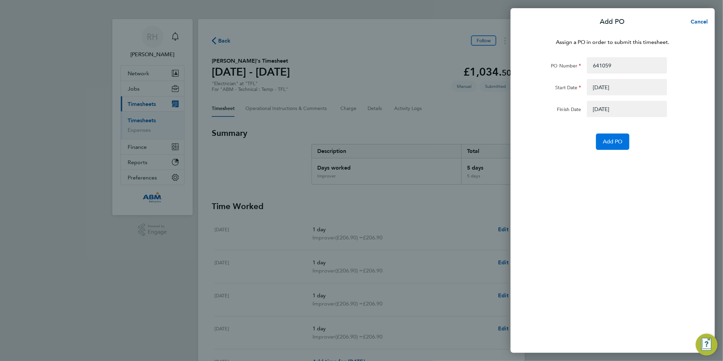
click at [611, 141] on span "Add PO" at bounding box center [613, 141] width 20 height 7
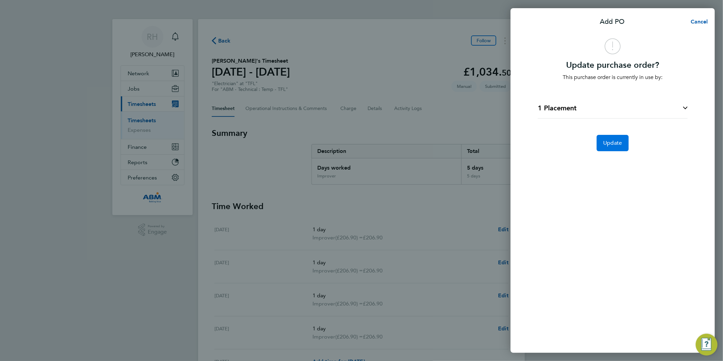
click at [605, 143] on span "Update" at bounding box center [613, 143] width 19 height 7
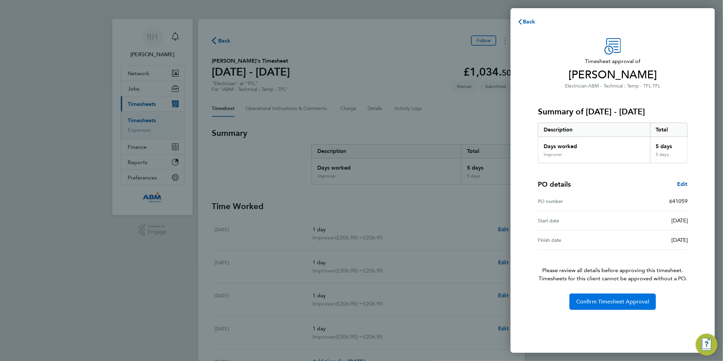
click at [595, 301] on span "Confirm Timesheet Approval" at bounding box center [612, 301] width 73 height 7
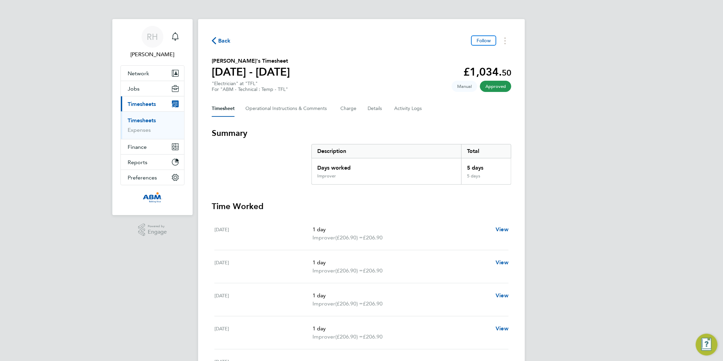
click at [225, 40] on span "Back" at bounding box center [224, 41] width 13 height 8
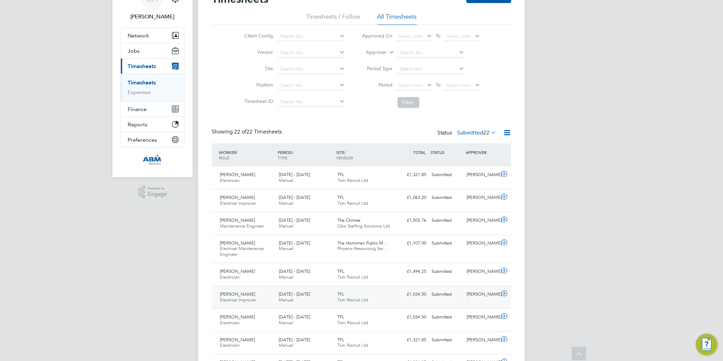
click at [505, 291] on icon at bounding box center [504, 293] width 9 height 5
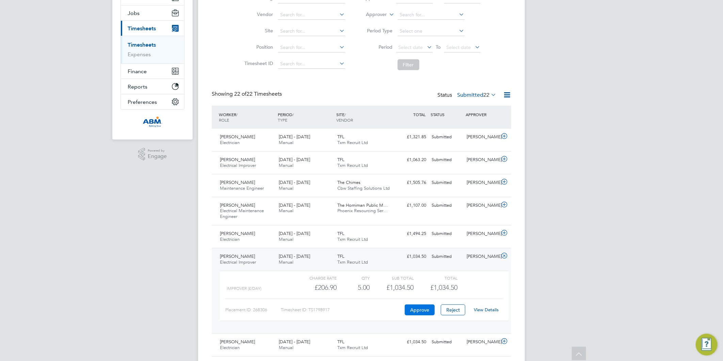
click at [416, 312] on button "Approve" at bounding box center [420, 309] width 30 height 11
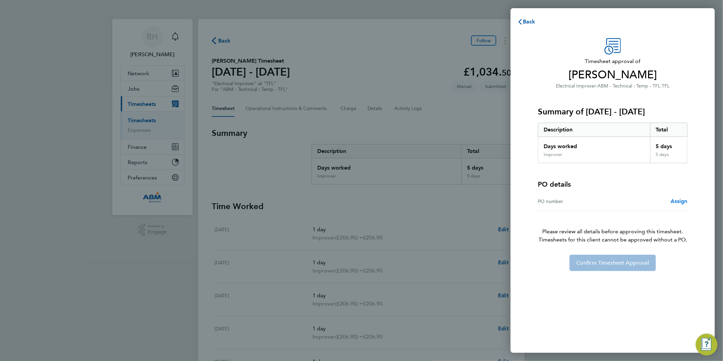
click at [674, 204] on span "Assign" at bounding box center [679, 201] width 17 height 6
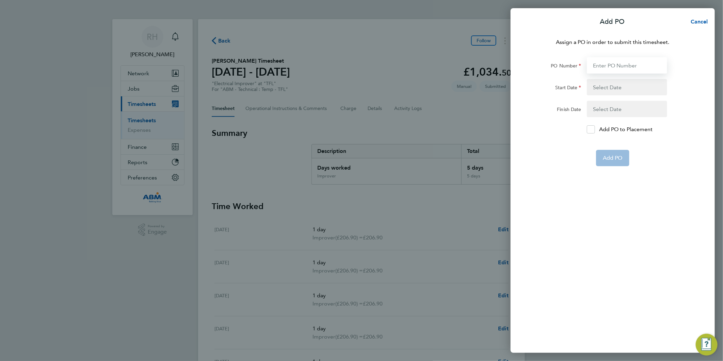
click at [611, 70] on input "PO Number" at bounding box center [627, 65] width 80 height 16
paste input "641059"
type input "641059"
type input "[DATE]"
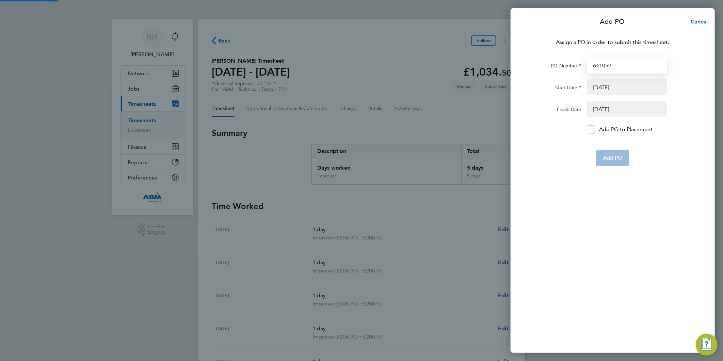
type input "641059"
click at [607, 87] on button "button" at bounding box center [627, 87] width 80 height 16
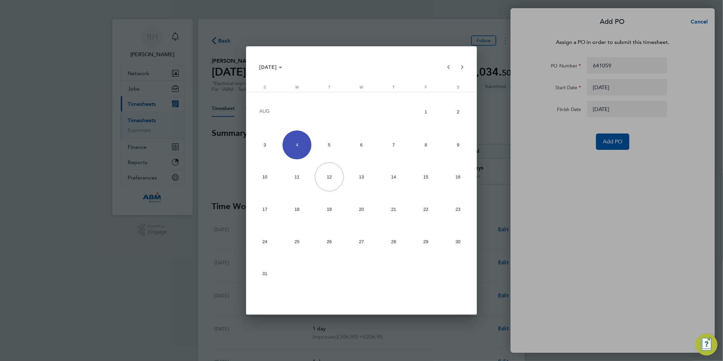
click at [604, 111] on div at bounding box center [361, 180] width 723 height 361
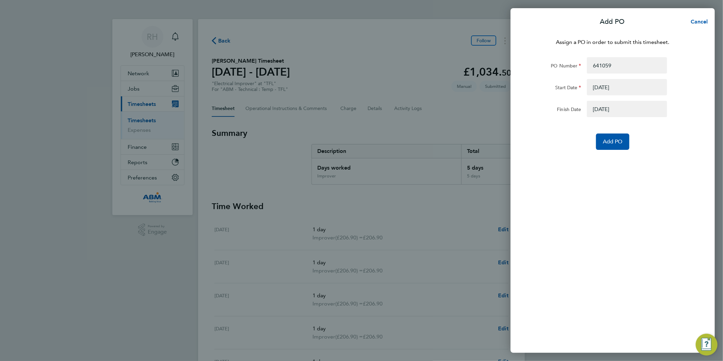
click at [616, 108] on button "button" at bounding box center [627, 109] width 80 height 16
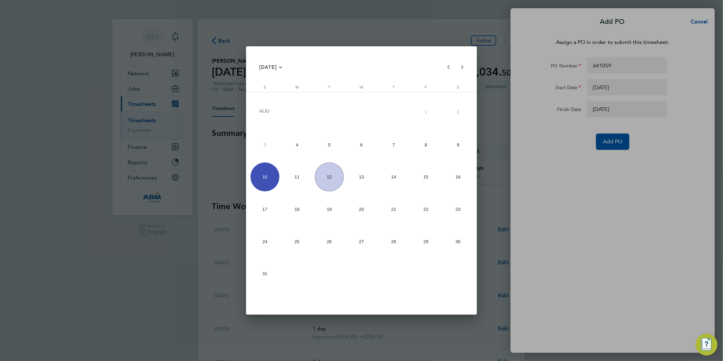
click at [267, 172] on span "10" at bounding box center [265, 176] width 29 height 29
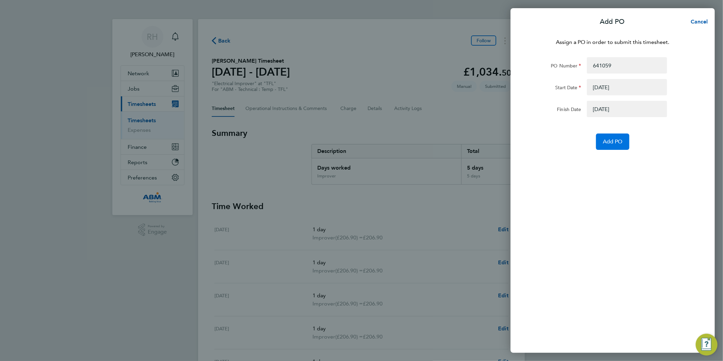
click at [623, 144] on button "Add PO" at bounding box center [612, 141] width 33 height 16
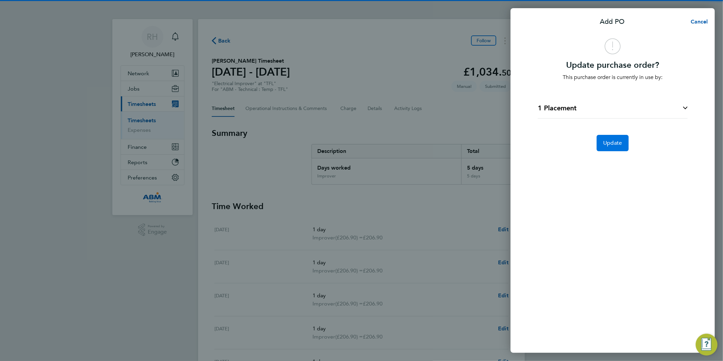
click at [608, 148] on button "Update" at bounding box center [613, 143] width 32 height 16
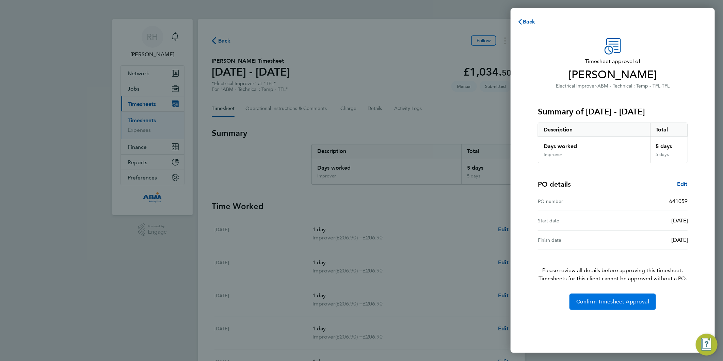
click at [627, 301] on span "Confirm Timesheet Approval" at bounding box center [612, 301] width 73 height 7
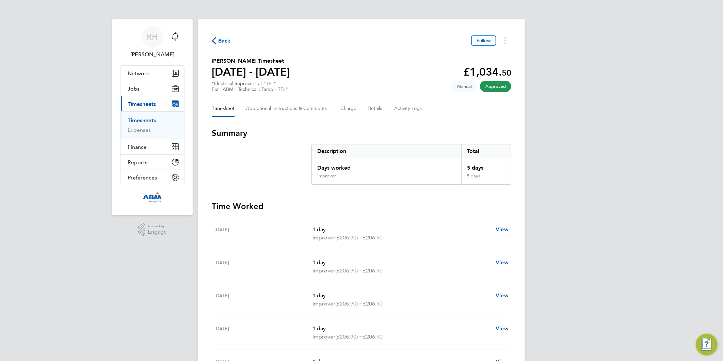
click at [225, 34] on div "Back Follow Wale Kabiru Hassan's Timesheet 04 - 10 Aug 2025 £1,034. 50 "Electri…" at bounding box center [361, 233] width 327 height 429
click at [225, 41] on span "Back" at bounding box center [224, 41] width 13 height 8
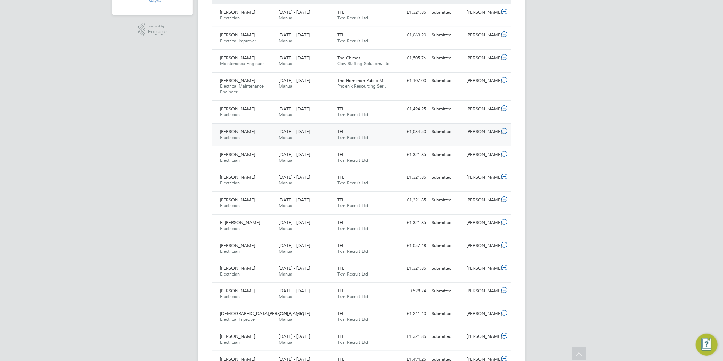
click at [503, 131] on icon at bounding box center [504, 130] width 9 height 5
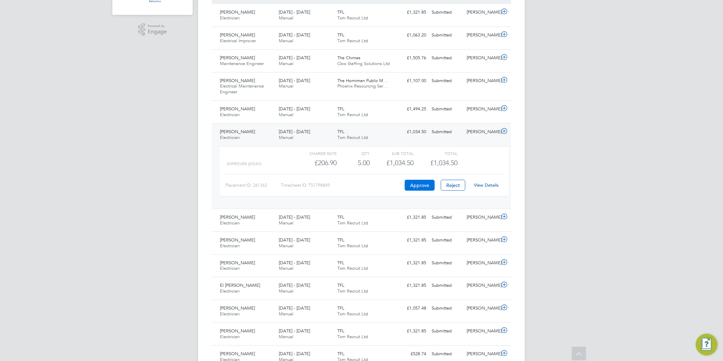
click at [413, 185] on button "Approve" at bounding box center [420, 185] width 30 height 11
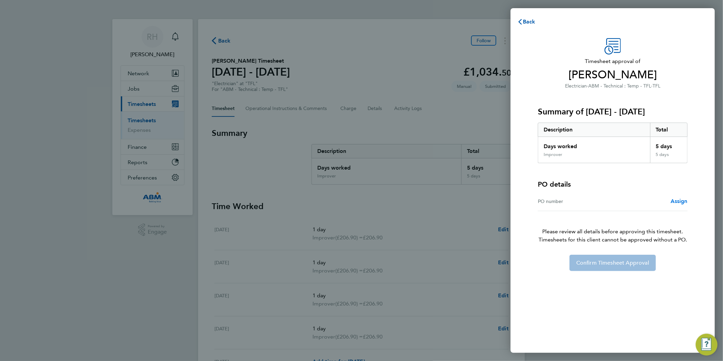
click at [674, 199] on span "Assign" at bounding box center [679, 201] width 17 height 6
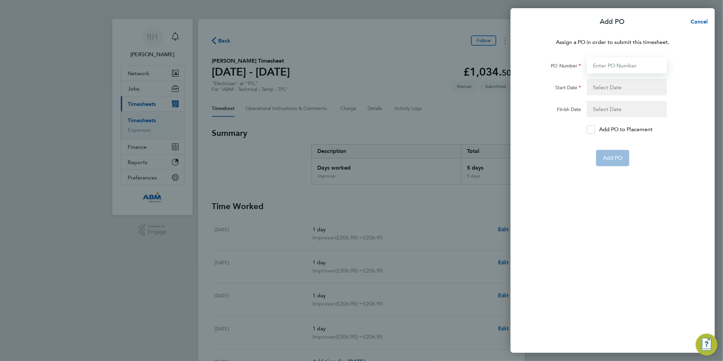
click at [599, 68] on input "PO Number" at bounding box center [627, 65] width 80 height 16
paste input "641059"
type input "641059"
type input "[DATE]"
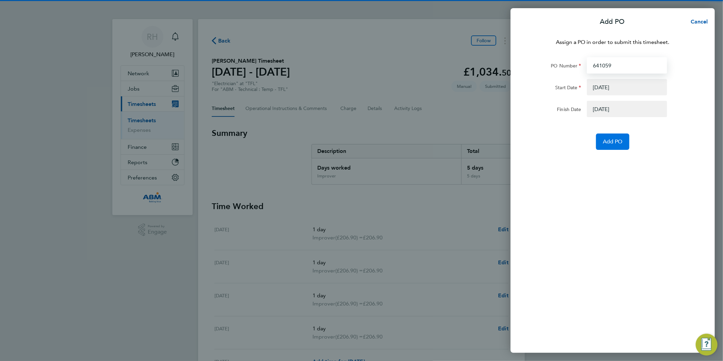
type input "641059"
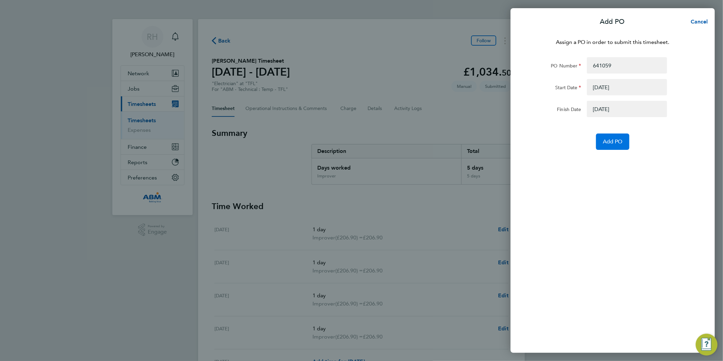
click at [600, 142] on button "Add PO" at bounding box center [612, 141] width 33 height 16
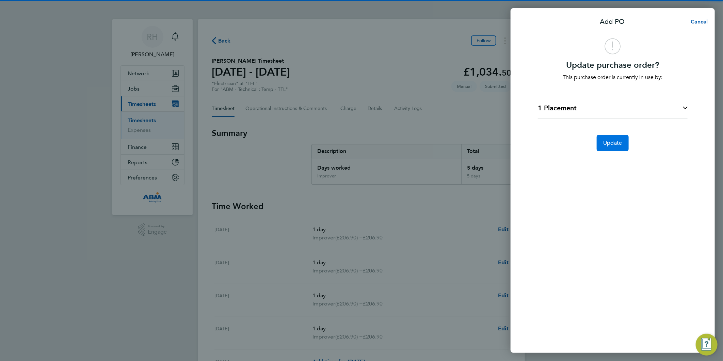
click at [602, 139] on button "Update" at bounding box center [613, 143] width 32 height 16
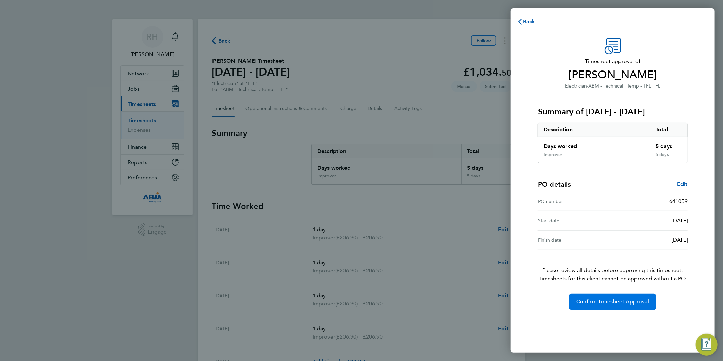
click at [621, 297] on button "Confirm Timesheet Approval" at bounding box center [613, 302] width 86 height 16
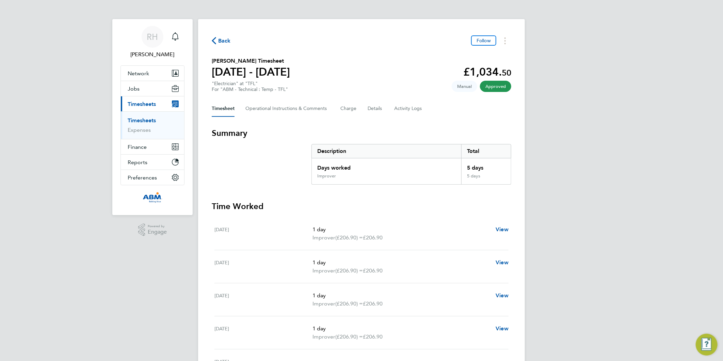
click at [228, 39] on span "Back" at bounding box center [224, 41] width 13 height 8
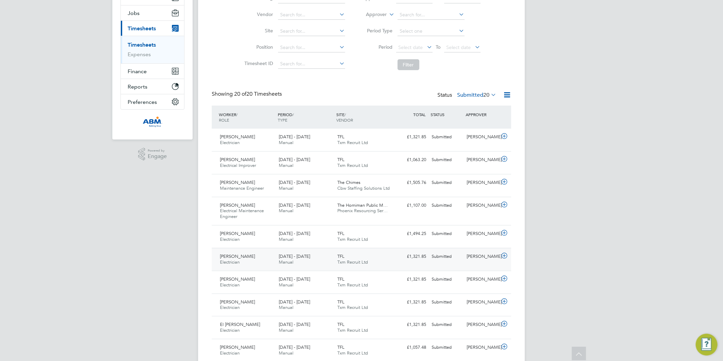
click at [506, 257] on icon at bounding box center [504, 255] width 9 height 5
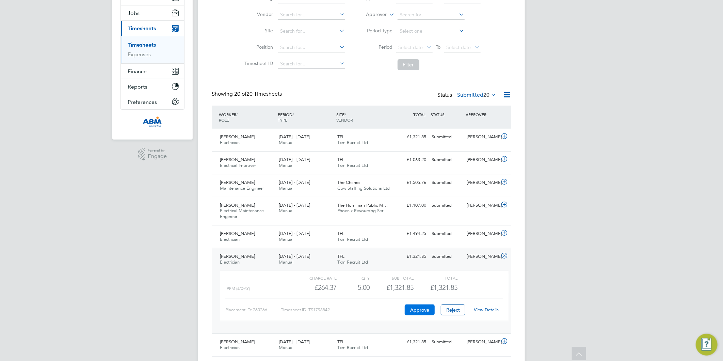
click at [415, 308] on button "Approve" at bounding box center [420, 309] width 30 height 11
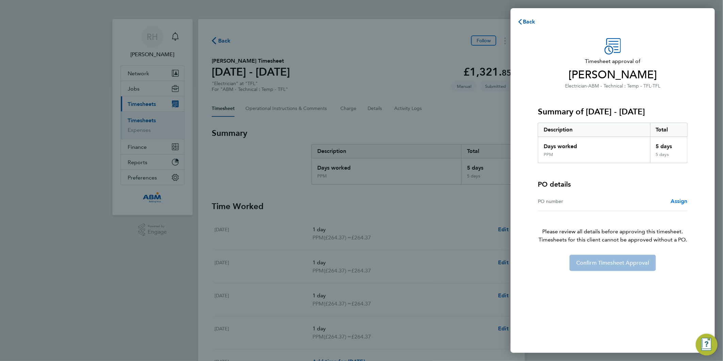
click at [676, 203] on span "Assign" at bounding box center [679, 201] width 17 height 6
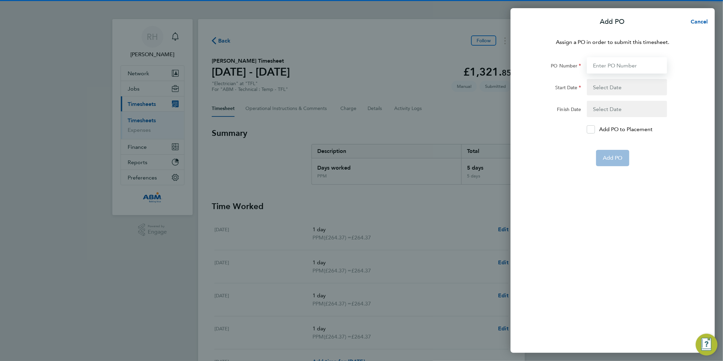
click at [620, 69] on input "PO Number" at bounding box center [627, 65] width 80 height 16
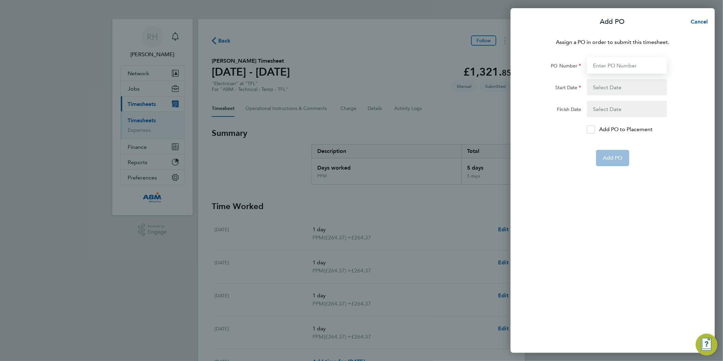
paste input "641059"
type input "641059"
type input "[DATE]"
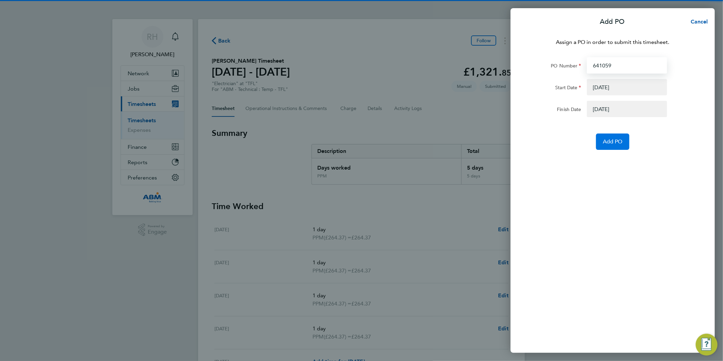
type input "641059"
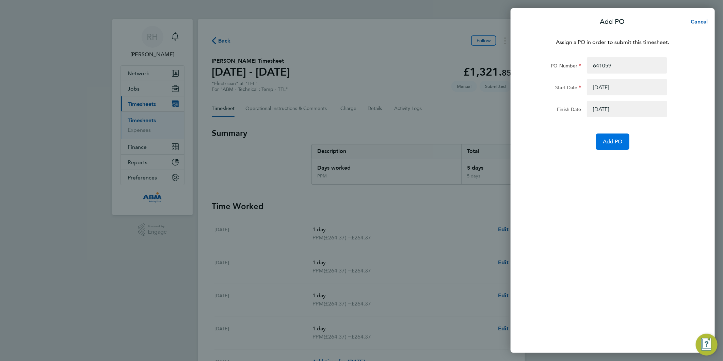
click at [608, 139] on span "Add PO" at bounding box center [613, 141] width 20 height 7
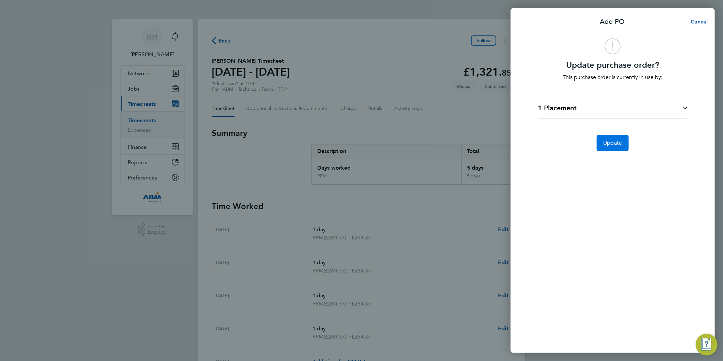
click at [617, 145] on span "Update" at bounding box center [613, 143] width 19 height 7
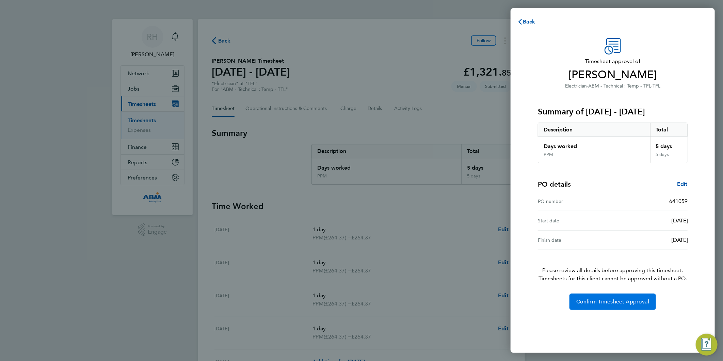
click at [605, 300] on span "Confirm Timesheet Approval" at bounding box center [612, 301] width 73 height 7
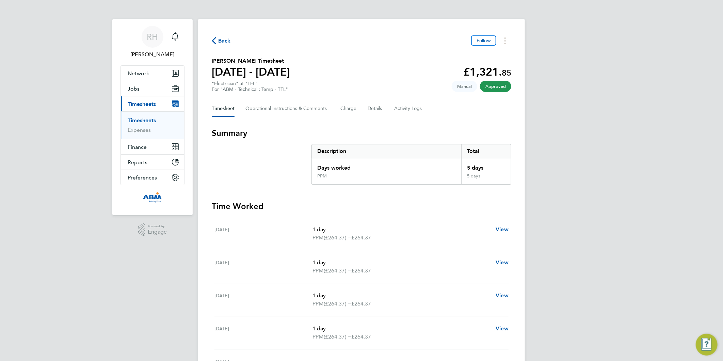
click at [217, 38] on span "Back" at bounding box center [221, 40] width 19 height 6
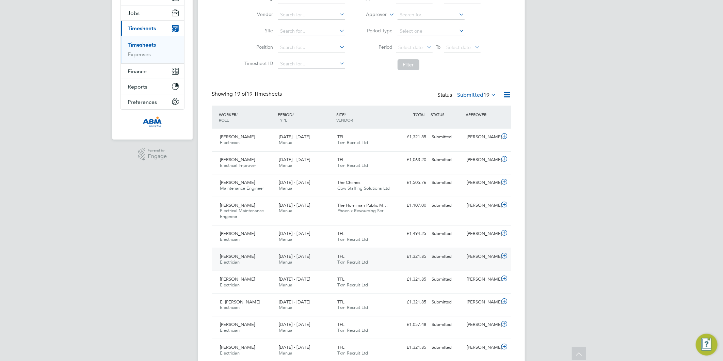
click at [505, 254] on icon at bounding box center [504, 255] width 9 height 5
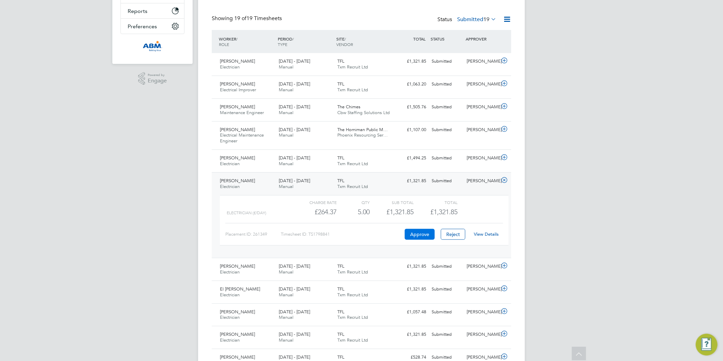
click at [425, 235] on button "Approve" at bounding box center [420, 234] width 30 height 11
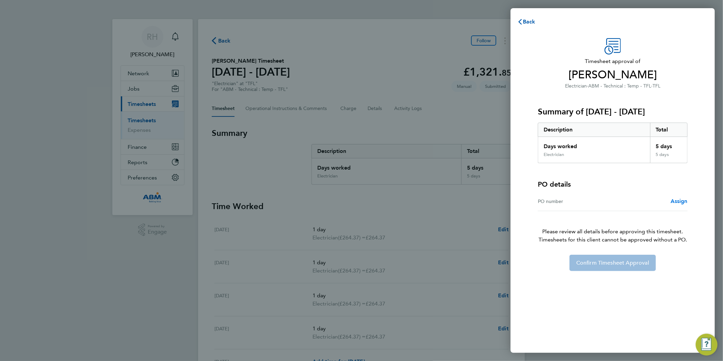
click at [680, 202] on span "Assign" at bounding box center [679, 201] width 17 height 6
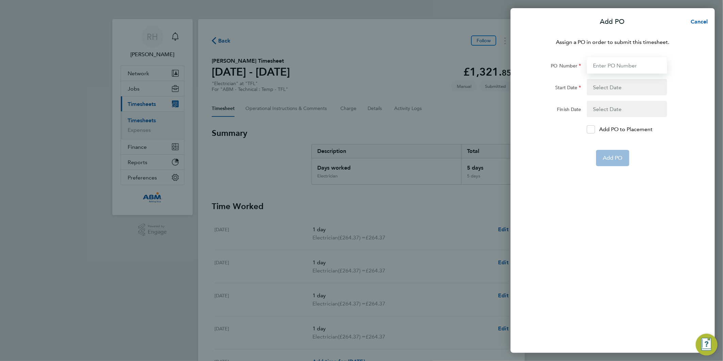
click at [619, 69] on input "PO Number" at bounding box center [627, 65] width 80 height 16
paste input "641059"
type input "641059"
type input "[DATE]"
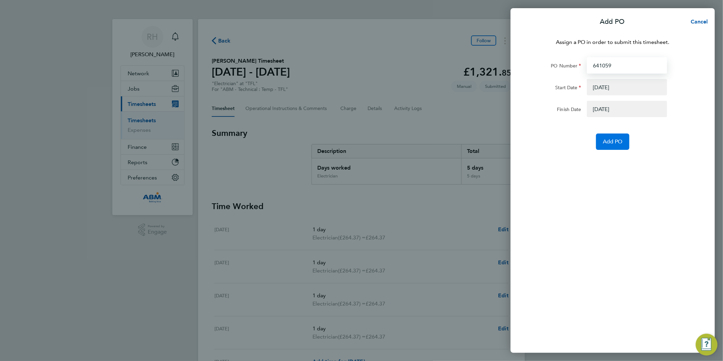
type input "641059"
click at [626, 143] on button "Add PO" at bounding box center [612, 141] width 33 height 16
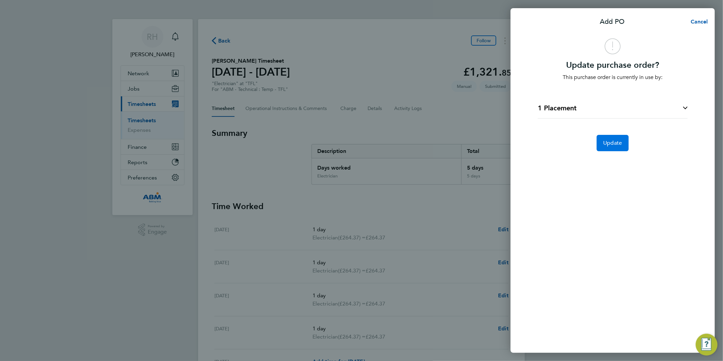
click at [605, 147] on button "Update" at bounding box center [613, 143] width 32 height 16
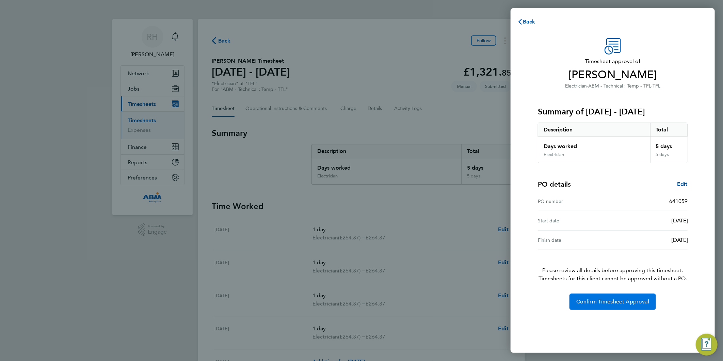
click at [588, 300] on span "Confirm Timesheet Approval" at bounding box center [612, 301] width 73 height 7
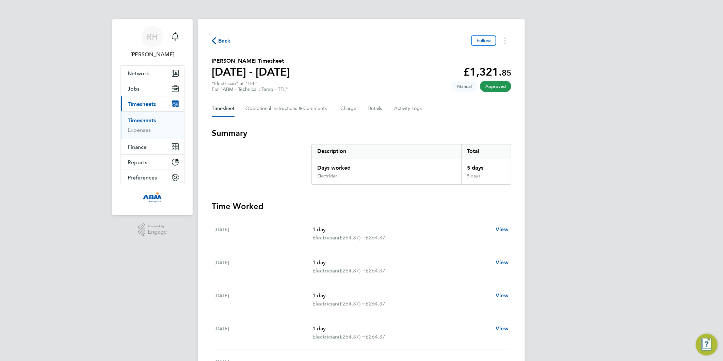
click at [216, 40] on icon "button" at bounding box center [214, 40] width 4 height 7
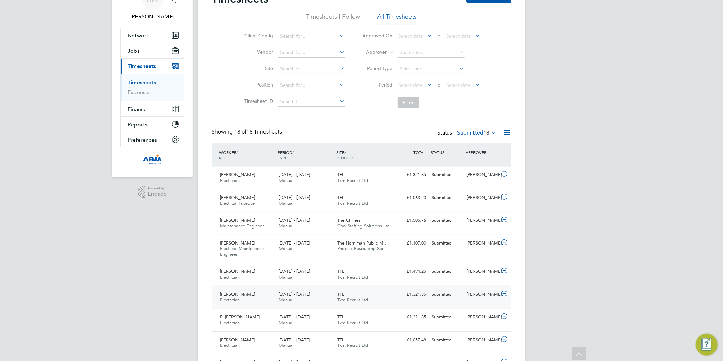
click at [503, 295] on icon at bounding box center [504, 293] width 9 height 5
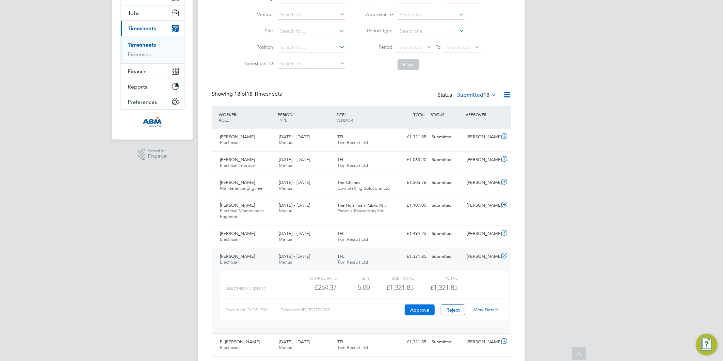
click at [420, 311] on button "Approve" at bounding box center [420, 309] width 30 height 11
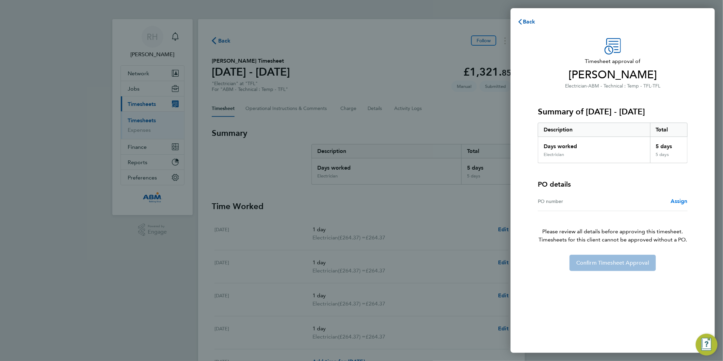
click at [680, 198] on span "Assign" at bounding box center [679, 201] width 17 height 6
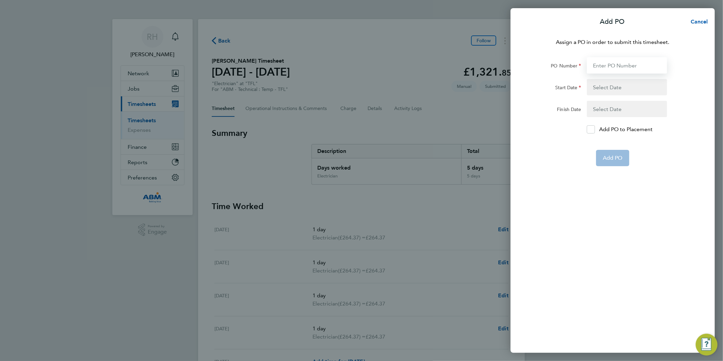
click at [603, 67] on input "PO Number" at bounding box center [627, 65] width 80 height 16
paste input "641059"
type input "641059"
type input "[DATE]"
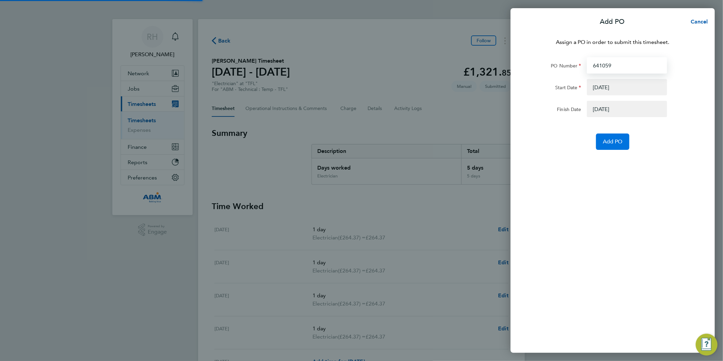
type input "641059"
click at [606, 140] on span "Add PO" at bounding box center [613, 141] width 20 height 7
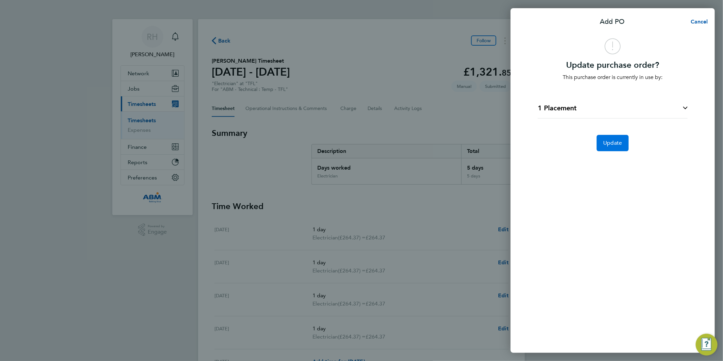
click at [601, 140] on button "Update" at bounding box center [613, 143] width 32 height 16
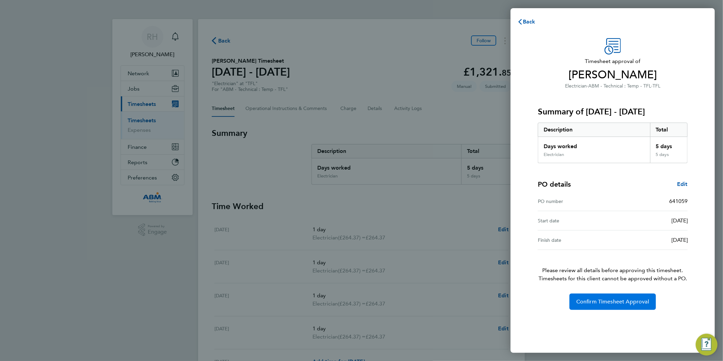
click at [597, 299] on span "Confirm Timesheet Approval" at bounding box center [612, 301] width 73 height 7
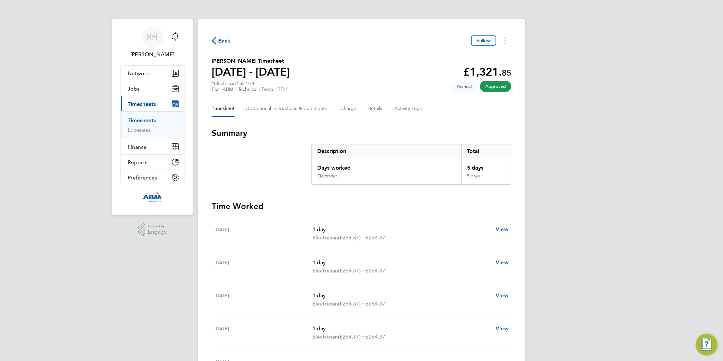
click at [221, 39] on span "Back" at bounding box center [224, 41] width 13 height 8
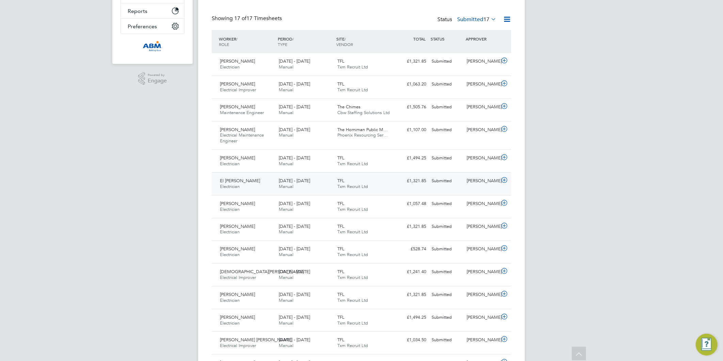
click at [505, 181] on icon at bounding box center [504, 179] width 9 height 5
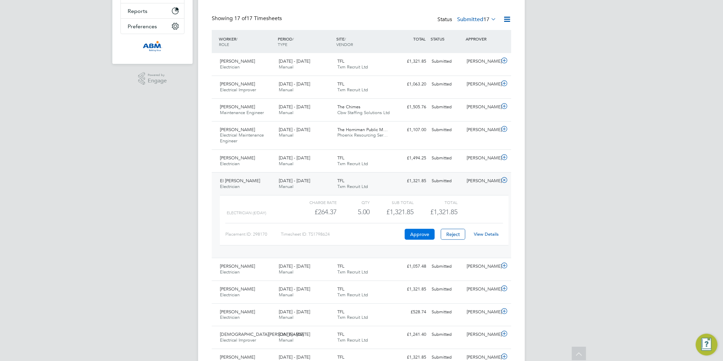
click at [426, 234] on button "Approve" at bounding box center [420, 234] width 30 height 11
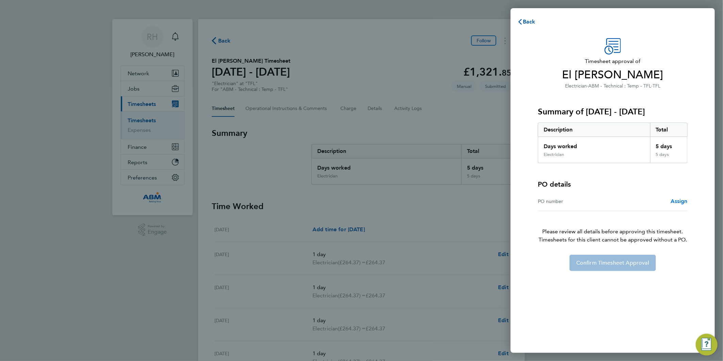
click at [673, 203] on span "Assign" at bounding box center [679, 201] width 17 height 6
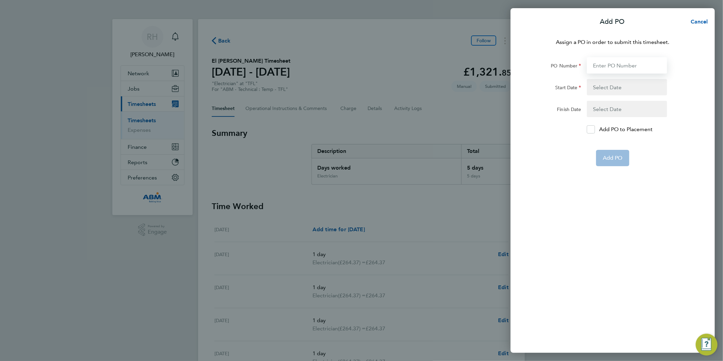
click at [606, 65] on input "PO Number" at bounding box center [627, 65] width 80 height 16
paste input "641059"
type input "641059"
type input "[DATE]"
type input "10 Aug 25"
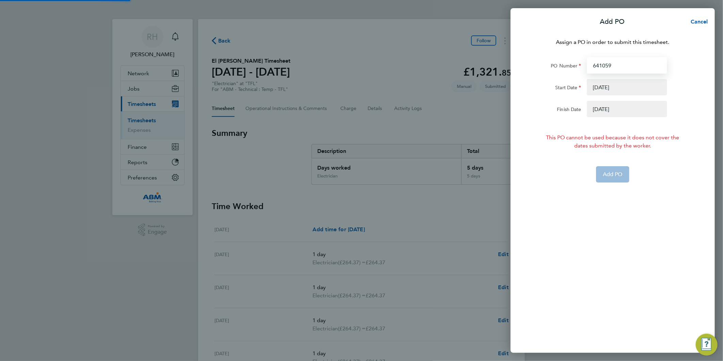
type input "641059"
click at [604, 88] on button "button" at bounding box center [627, 87] width 80 height 16
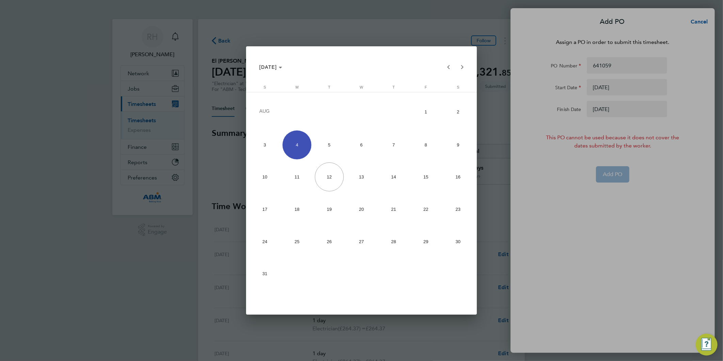
click at [454, 110] on span "2" at bounding box center [458, 111] width 29 height 31
type input "[DATE]"
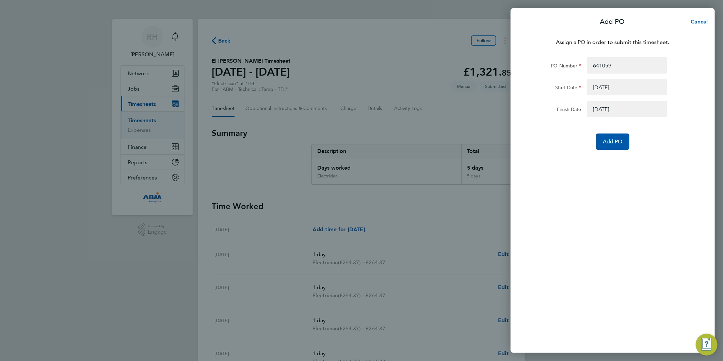
click at [598, 108] on button "button" at bounding box center [627, 109] width 80 height 16
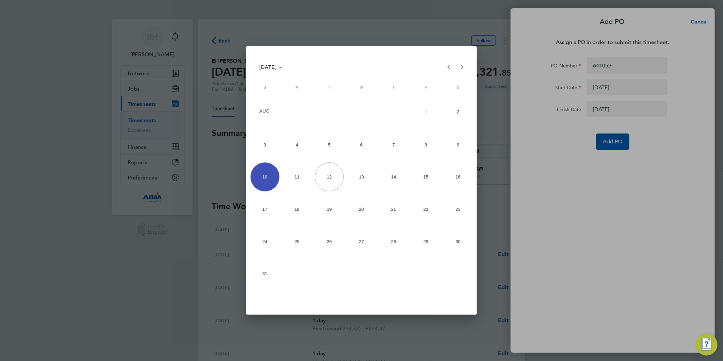
click at [423, 145] on span "8" at bounding box center [426, 144] width 29 height 29
type input "[DATE]"
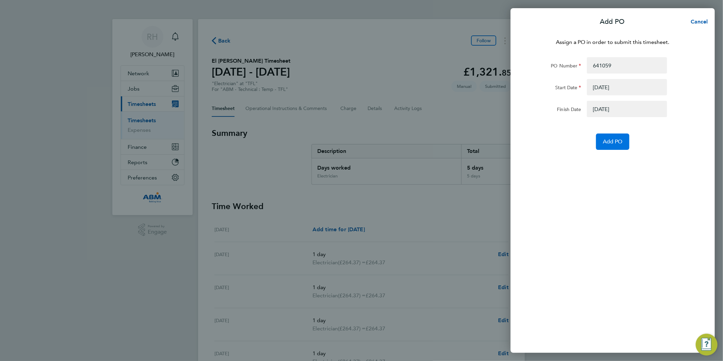
click at [607, 138] on span "Add PO" at bounding box center [613, 141] width 20 height 7
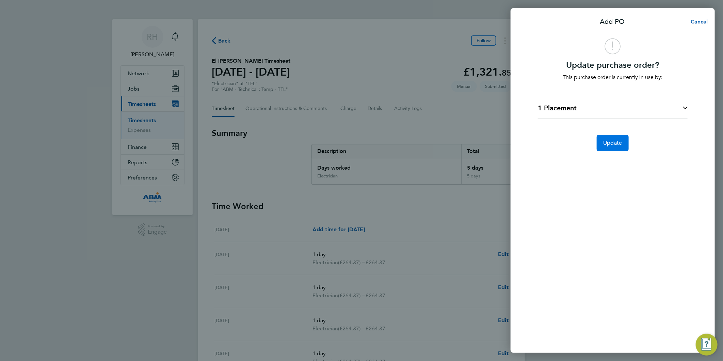
click at [606, 144] on span "Update" at bounding box center [613, 143] width 19 height 7
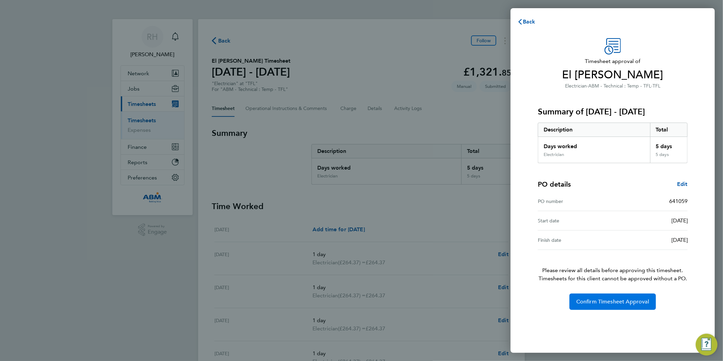
click at [607, 304] on span "Confirm Timesheet Approval" at bounding box center [612, 301] width 73 height 7
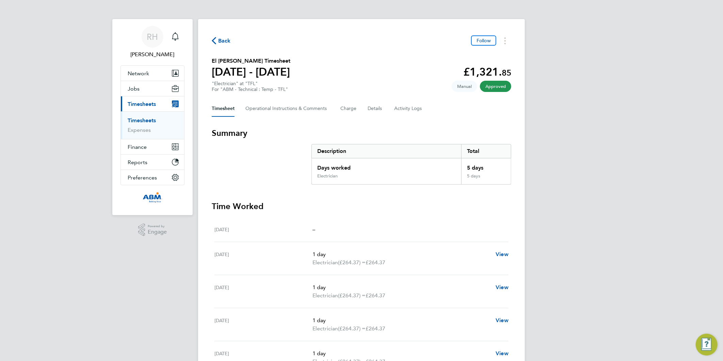
click at [213, 39] on icon "button" at bounding box center [214, 40] width 4 height 7
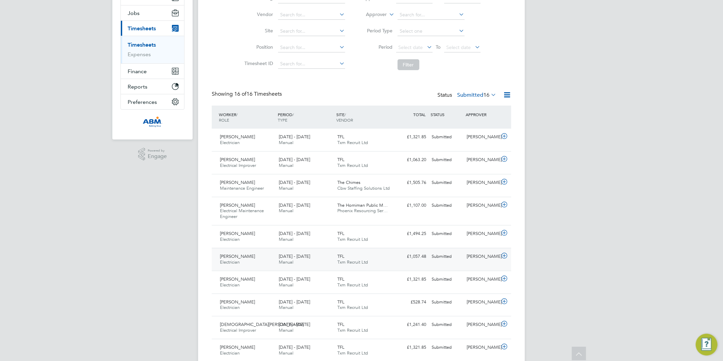
click at [504, 256] on icon at bounding box center [504, 255] width 9 height 5
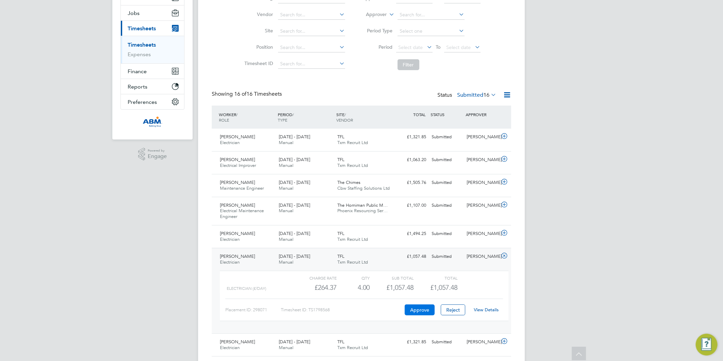
click at [423, 311] on button "Approve" at bounding box center [420, 309] width 30 height 11
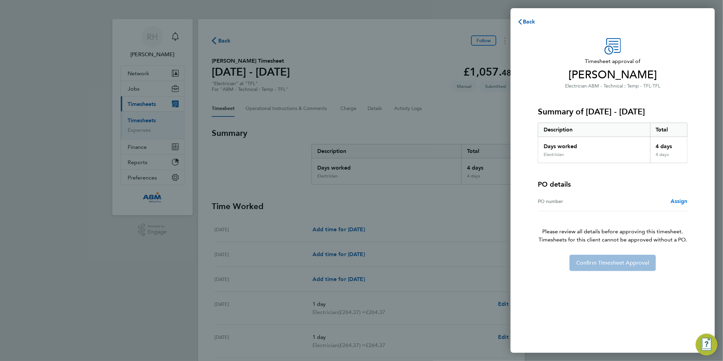
click at [678, 203] on span "Assign" at bounding box center [679, 201] width 17 height 6
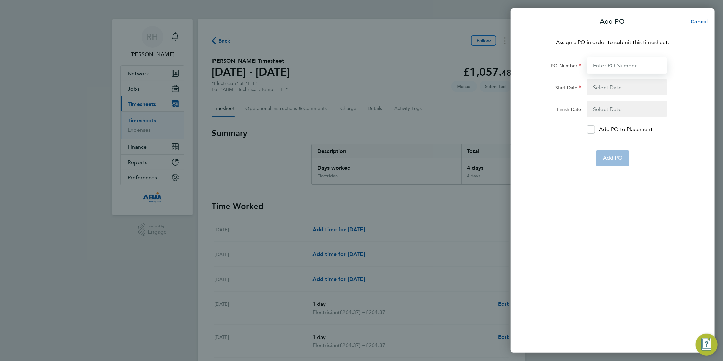
drag, startPoint x: 605, startPoint y: 62, endPoint x: 597, endPoint y: 67, distance: 9.5
click at [605, 62] on input "PO Number" at bounding box center [627, 65] width 80 height 16
paste input "641059"
type input "641059"
type input "[DATE]"
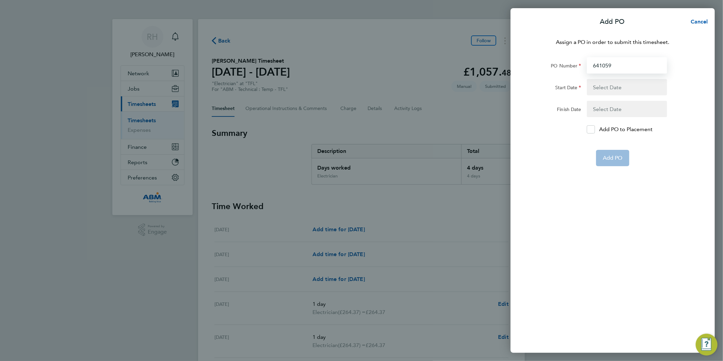
type input "[DATE]"
type input "641059"
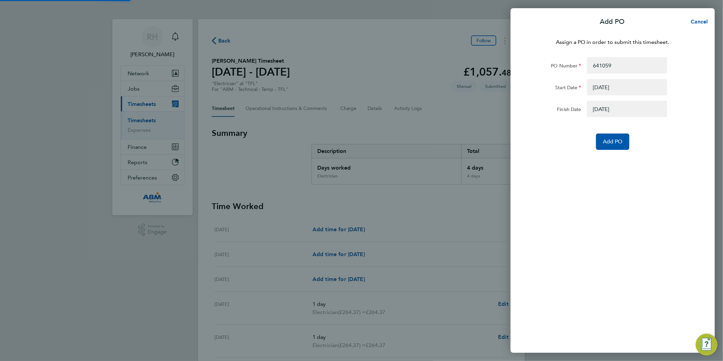
click at [556, 124] on form "PO Number 641059 Start Date [DATE] Finish Date [DATE] Add PO" at bounding box center [613, 103] width 166 height 93
click at [612, 141] on span "Add PO" at bounding box center [613, 141] width 20 height 7
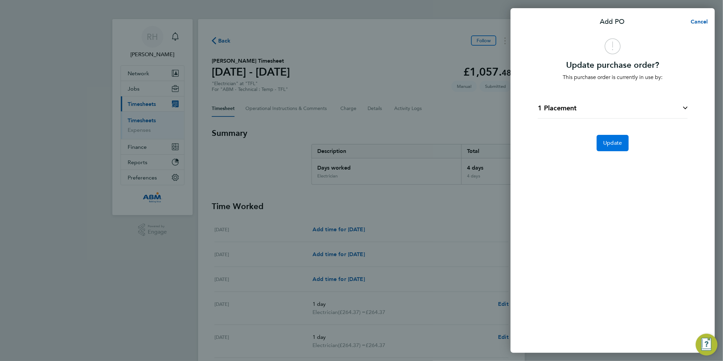
click at [609, 145] on span "Update" at bounding box center [613, 143] width 19 height 7
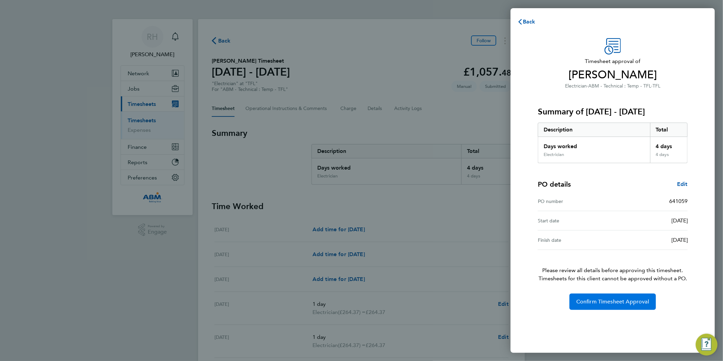
click at [600, 303] on span "Confirm Timesheet Approval" at bounding box center [612, 301] width 73 height 7
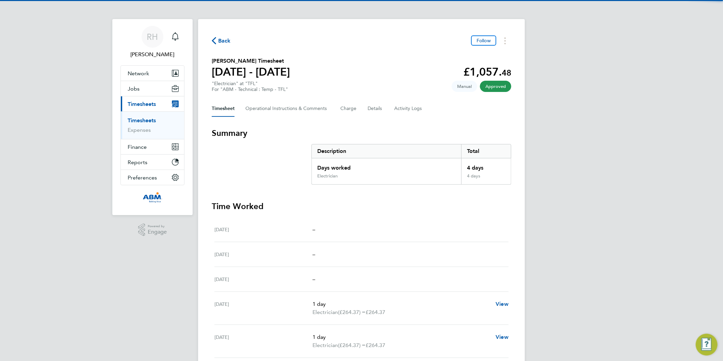
click at [222, 39] on span "Back" at bounding box center [224, 41] width 13 height 8
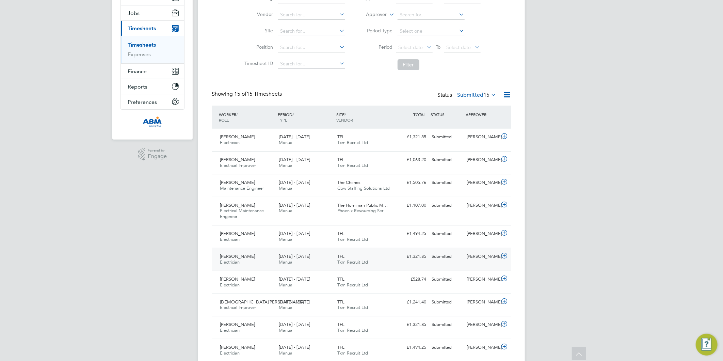
click at [503, 257] on icon at bounding box center [504, 255] width 9 height 5
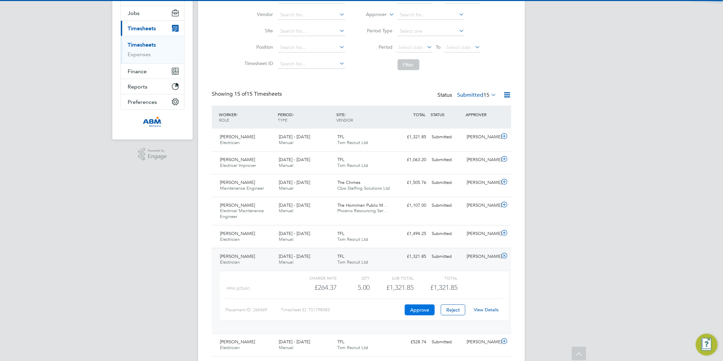
click at [413, 314] on button "Approve" at bounding box center [420, 309] width 30 height 11
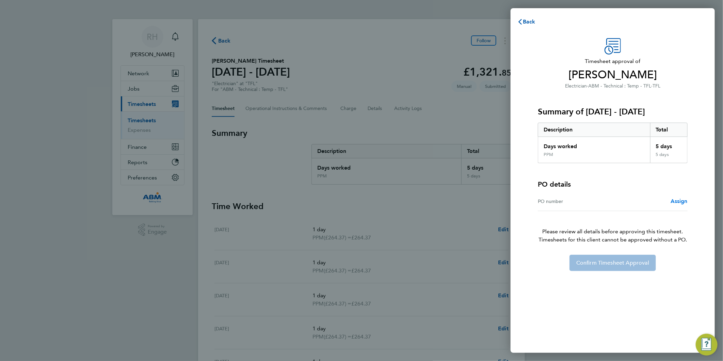
click at [678, 200] on span "Assign" at bounding box center [679, 201] width 17 height 6
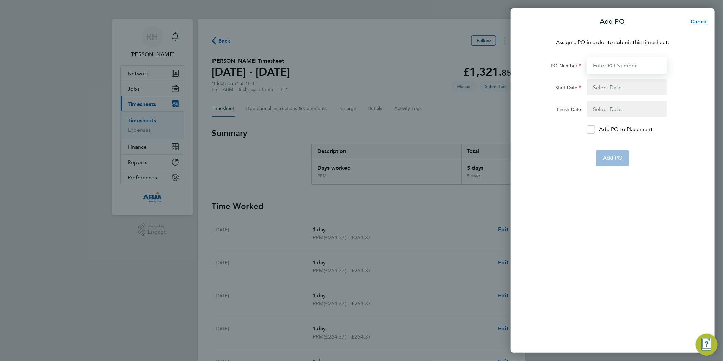
click at [604, 66] on input "PO Number" at bounding box center [627, 65] width 80 height 16
paste input "641059"
type input "641059"
type input "[DATE]"
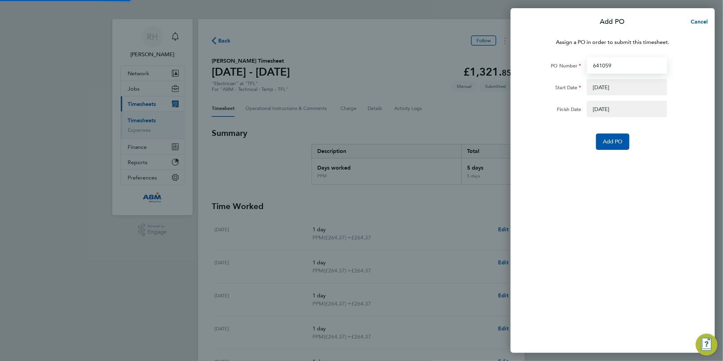
type input "641059"
click at [610, 86] on button "button" at bounding box center [627, 87] width 80 height 16
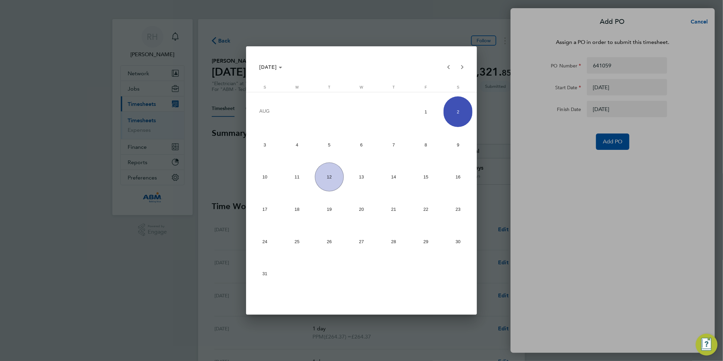
click at [294, 149] on span "4" at bounding box center [297, 144] width 29 height 29
type input "[DATE]"
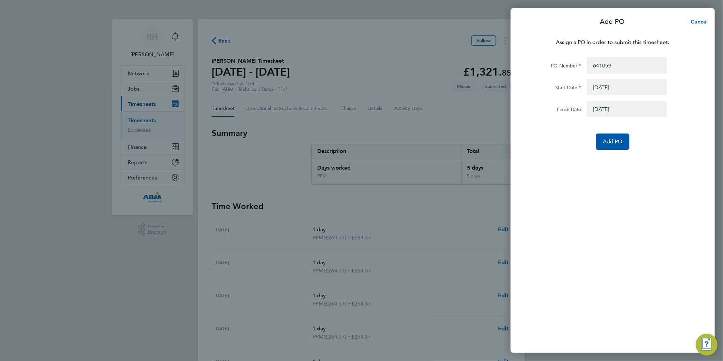
click at [612, 108] on button "button" at bounding box center [627, 109] width 80 height 16
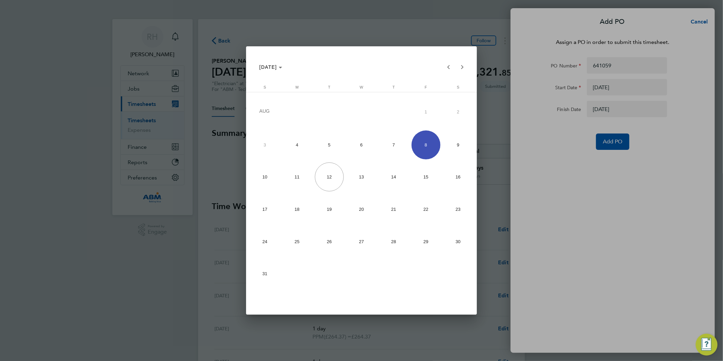
click at [270, 174] on span "10" at bounding box center [265, 176] width 29 height 29
type input "[DATE]"
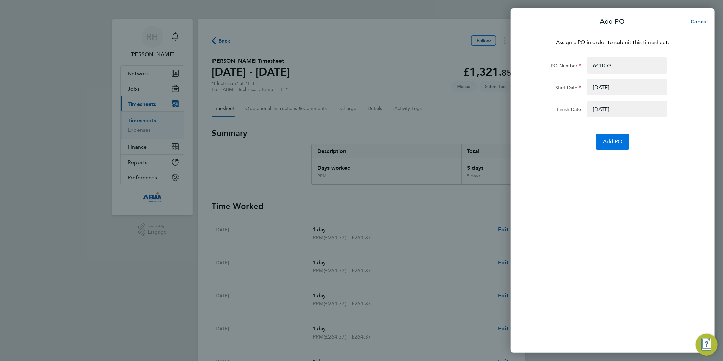
click at [610, 142] on span "Add PO" at bounding box center [613, 141] width 20 height 7
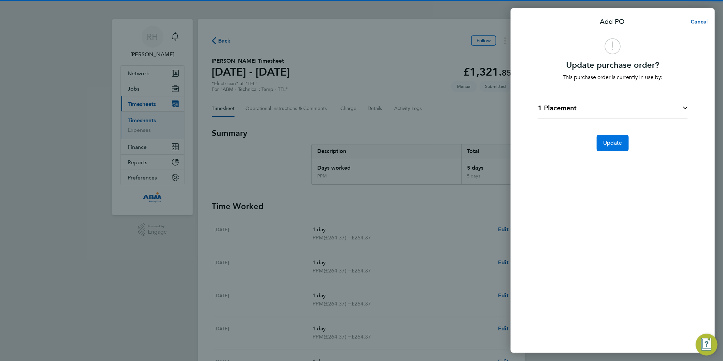
click at [611, 141] on span "Update" at bounding box center [613, 143] width 19 height 7
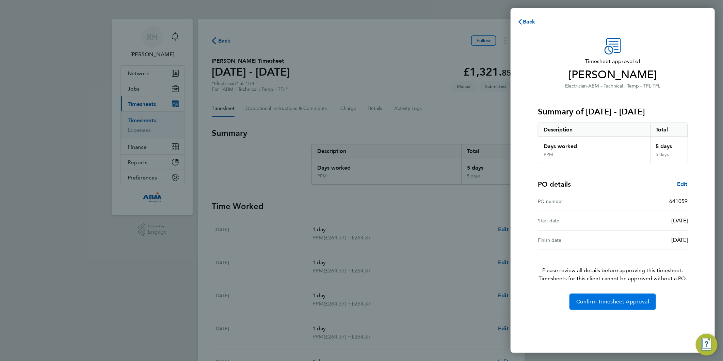
click at [616, 304] on span "Confirm Timesheet Approval" at bounding box center [612, 301] width 73 height 7
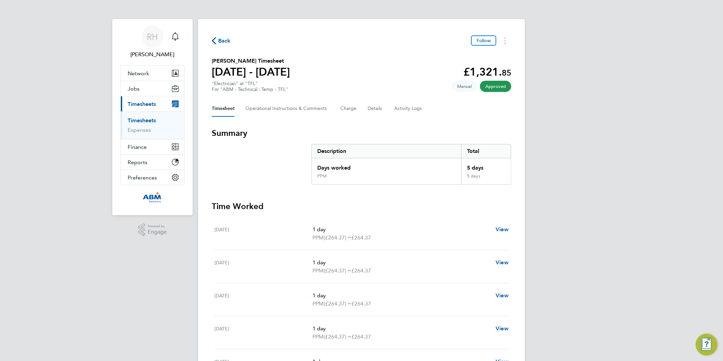
click at [225, 38] on span "Back" at bounding box center [224, 41] width 13 height 8
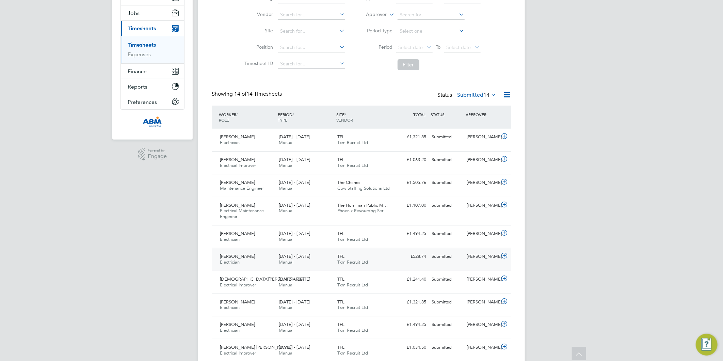
click at [504, 257] on icon at bounding box center [504, 255] width 9 height 5
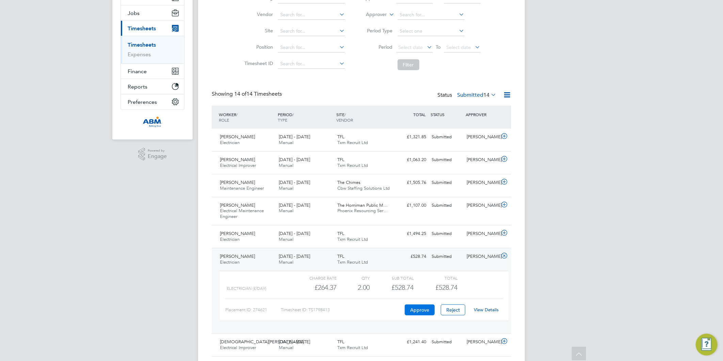
click at [425, 313] on button "Approve" at bounding box center [420, 309] width 30 height 11
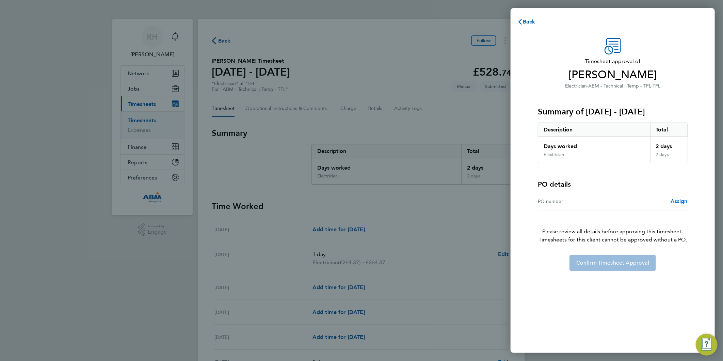
click at [674, 202] on span "Assign" at bounding box center [679, 201] width 17 height 6
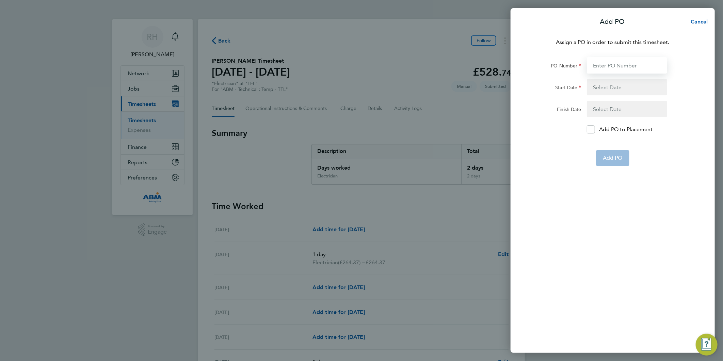
click at [596, 64] on input "PO Number" at bounding box center [627, 65] width 80 height 16
paste input "641059"
type input "641059"
type input "[DATE]"
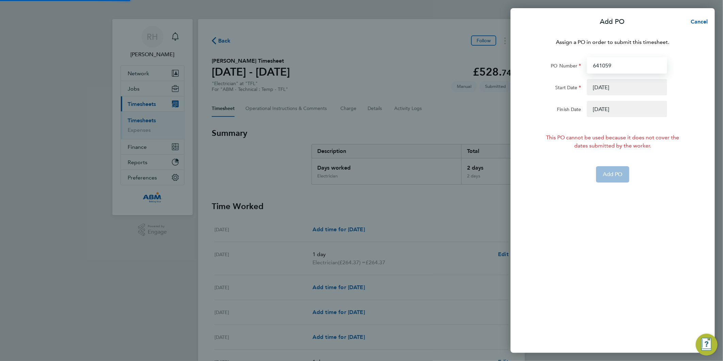
type input "641059"
click at [598, 90] on button "button" at bounding box center [627, 87] width 80 height 16
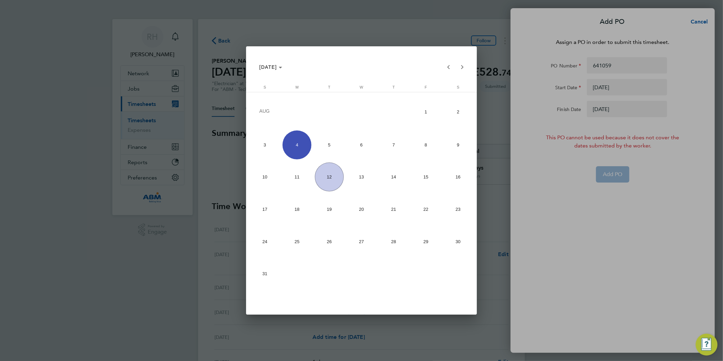
click at [462, 117] on span "2" at bounding box center [458, 111] width 29 height 31
type input "[DATE]"
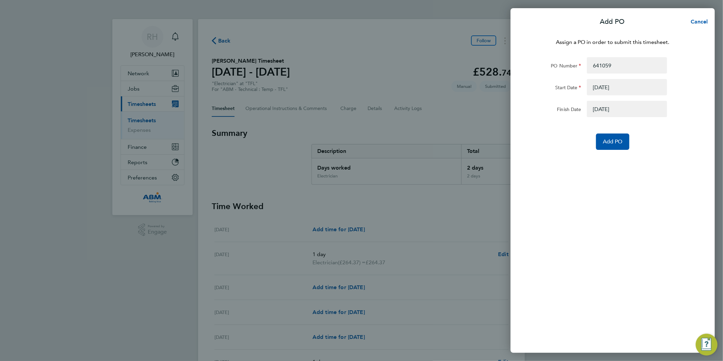
click at [609, 112] on button "button" at bounding box center [627, 109] width 80 height 16
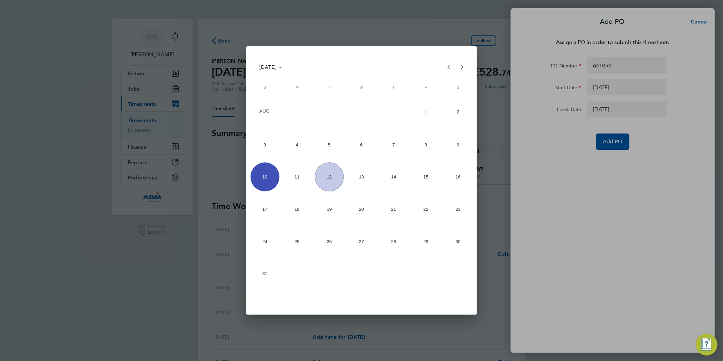
click at [427, 145] on span "8" at bounding box center [426, 144] width 29 height 29
type input "[DATE]"
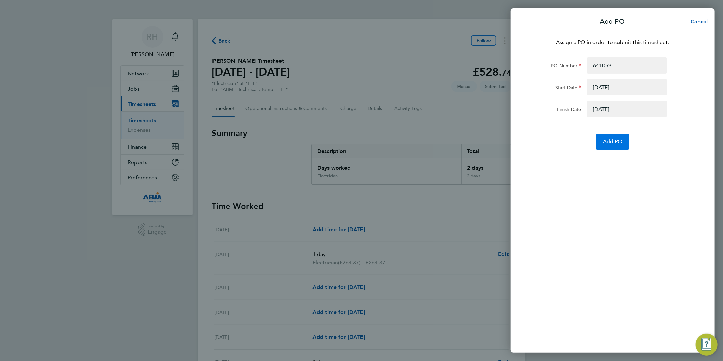
click at [621, 143] on span "Add PO" at bounding box center [613, 141] width 20 height 7
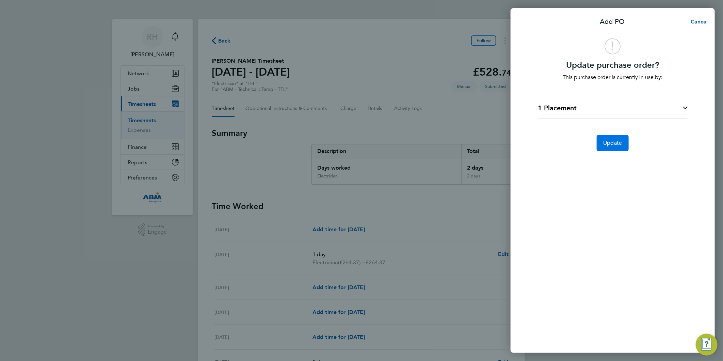
click at [616, 141] on span "Update" at bounding box center [613, 143] width 19 height 7
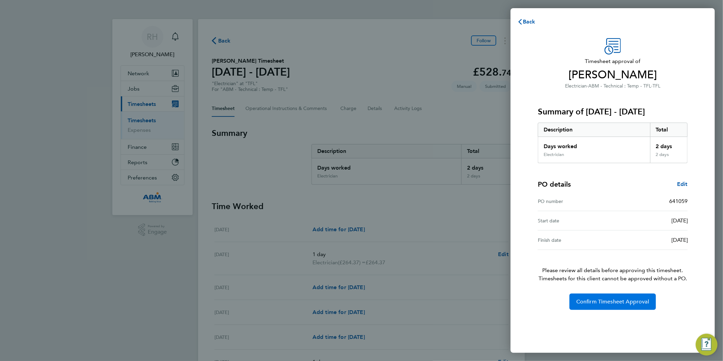
click at [605, 304] on span "Confirm Timesheet Approval" at bounding box center [612, 301] width 73 height 7
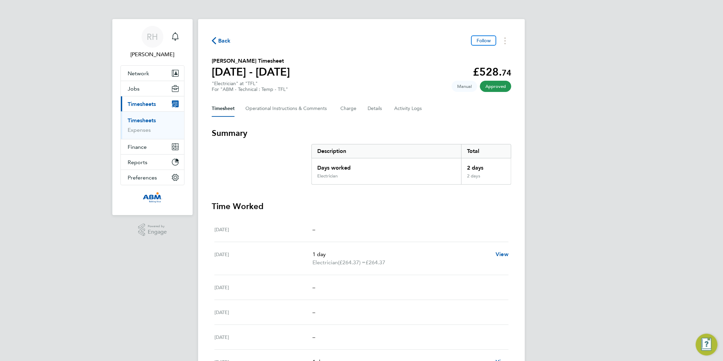
click at [221, 40] on span "Back" at bounding box center [224, 41] width 13 height 8
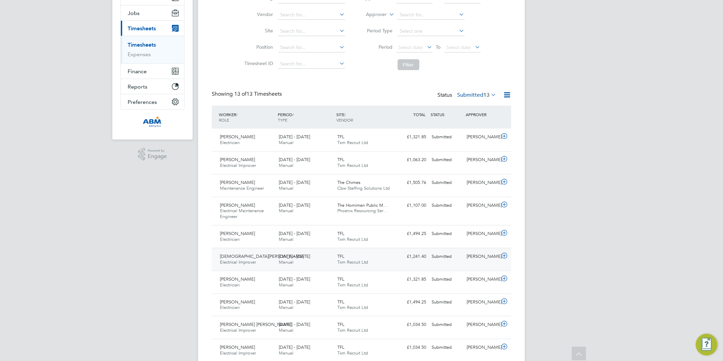
click at [505, 257] on icon at bounding box center [504, 255] width 9 height 5
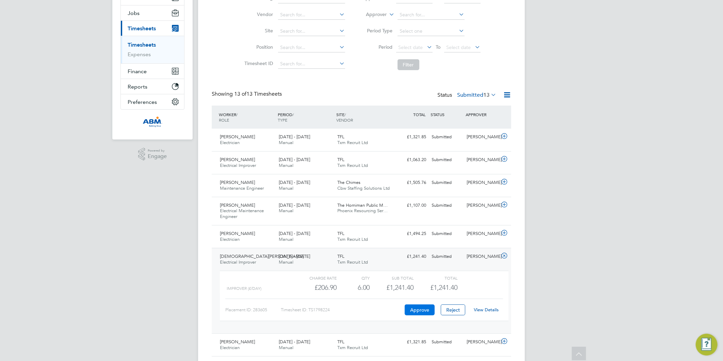
click at [420, 308] on button "Approve" at bounding box center [420, 309] width 30 height 11
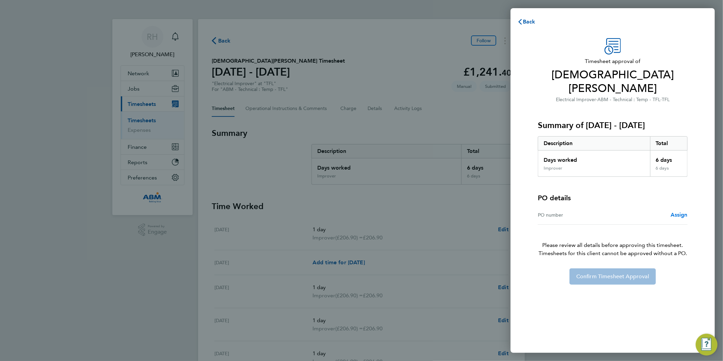
click at [684, 211] on span "Assign" at bounding box center [679, 214] width 17 height 6
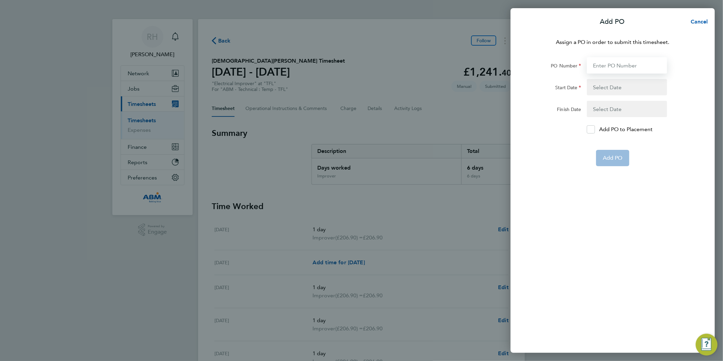
click at [601, 66] on input "PO Number" at bounding box center [627, 65] width 80 height 16
paste input "641059"
type input "641059"
type input "[DATE]"
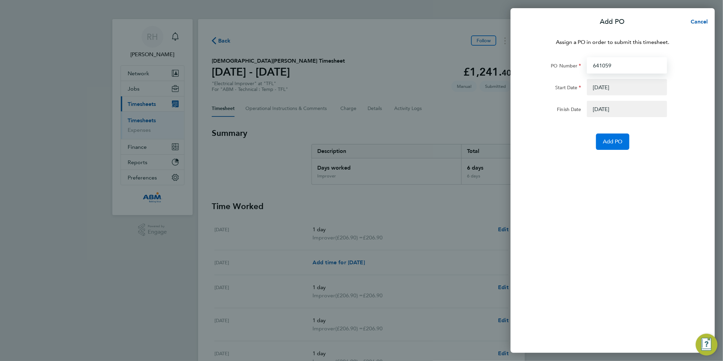
type input "641059"
click at [610, 139] on span "Add PO" at bounding box center [613, 141] width 20 height 7
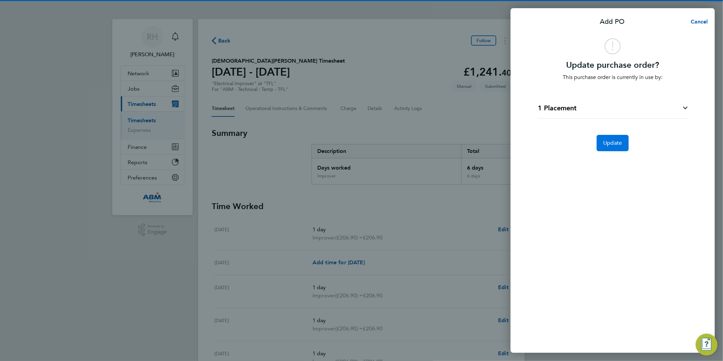
click at [609, 142] on span "Update" at bounding box center [613, 143] width 19 height 7
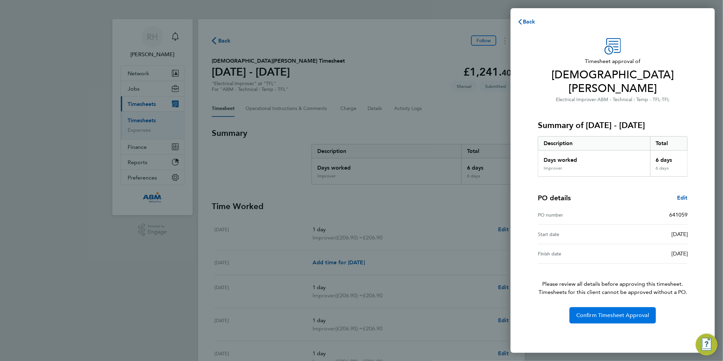
click at [613, 307] on button "Confirm Timesheet Approval" at bounding box center [613, 315] width 86 height 16
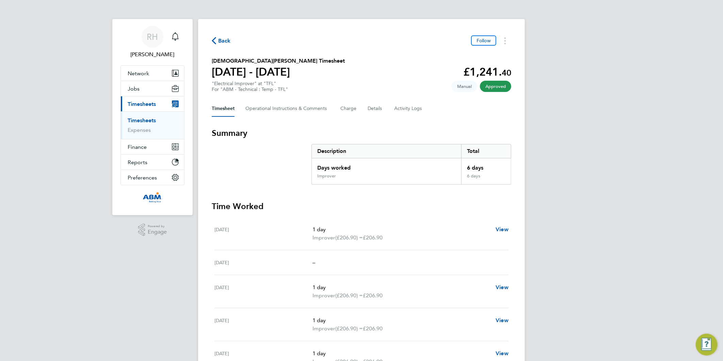
click at [214, 39] on icon "button" at bounding box center [214, 40] width 4 height 7
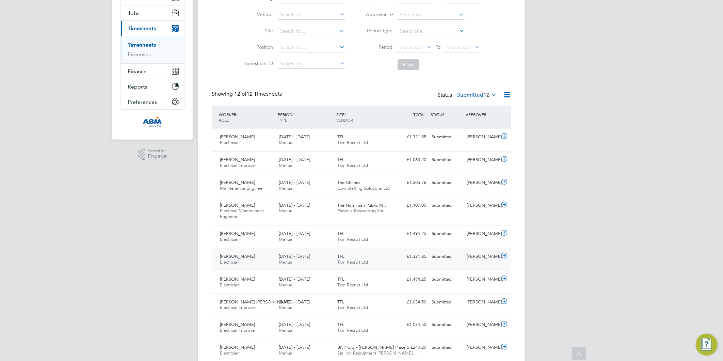
click at [503, 256] on icon at bounding box center [504, 255] width 9 height 5
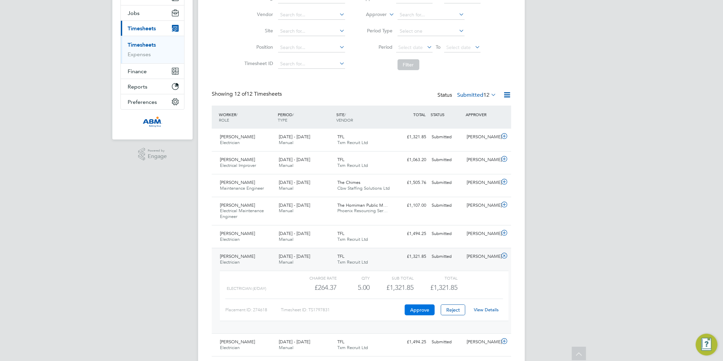
click at [417, 314] on button "Approve" at bounding box center [420, 309] width 30 height 11
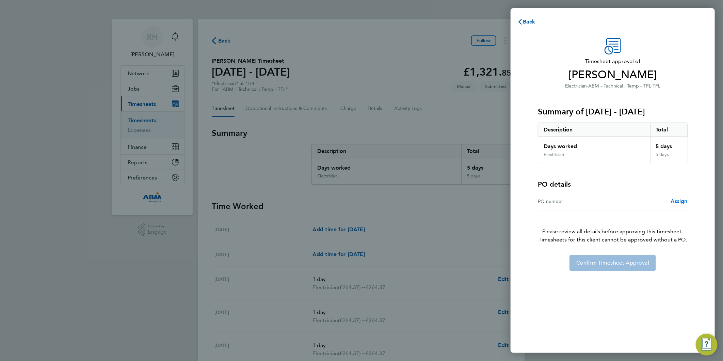
click at [672, 200] on span "Assign" at bounding box center [679, 201] width 17 height 6
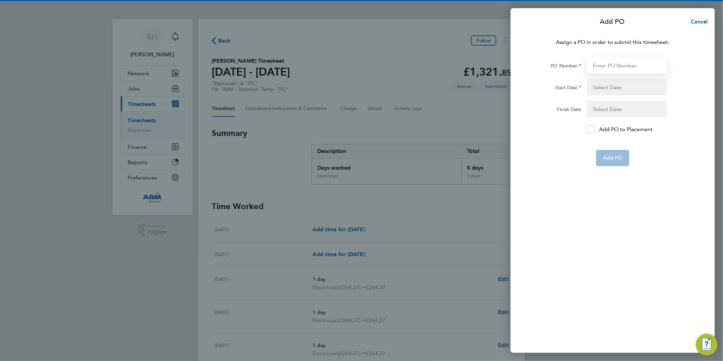
click at [608, 67] on input "PO Number" at bounding box center [627, 65] width 80 height 16
paste input "641059"
type input "641059"
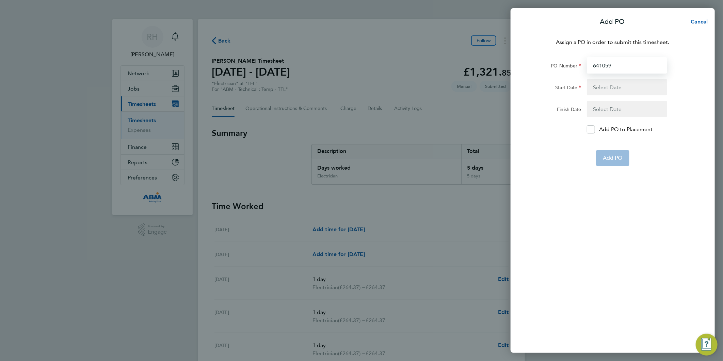
type input "[DATE]"
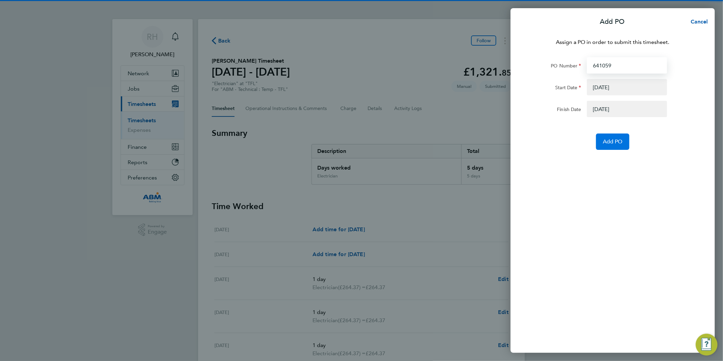
type input "641059"
click at [612, 143] on span "Add PO" at bounding box center [613, 141] width 20 height 7
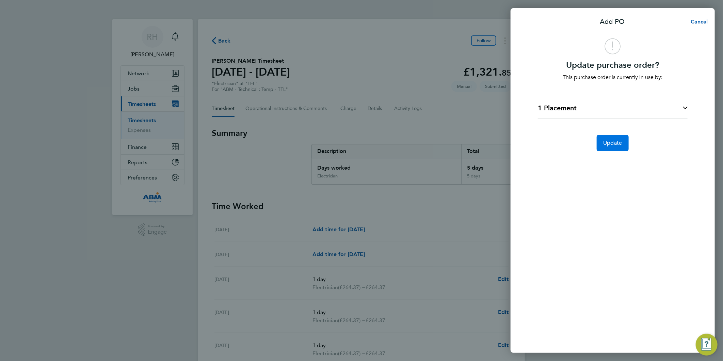
click at [606, 145] on span "Update" at bounding box center [613, 143] width 19 height 7
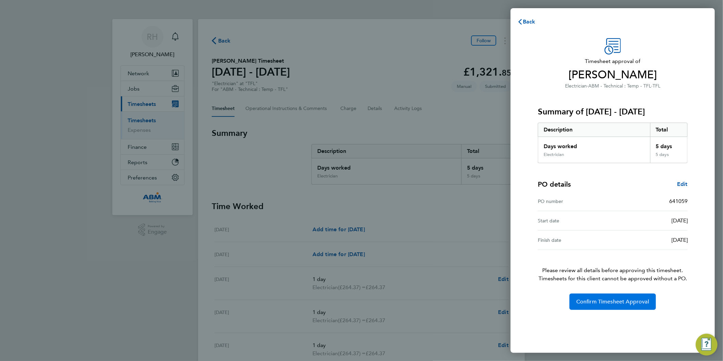
click at [587, 302] on span "Confirm Timesheet Approval" at bounding box center [612, 301] width 73 height 7
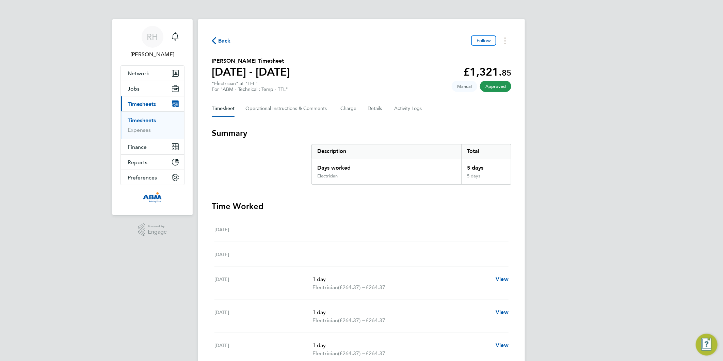
click at [215, 38] on icon "button" at bounding box center [214, 40] width 4 height 7
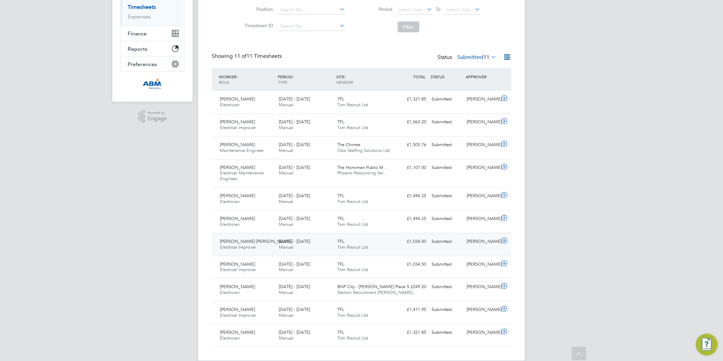
click at [504, 239] on icon at bounding box center [504, 240] width 9 height 5
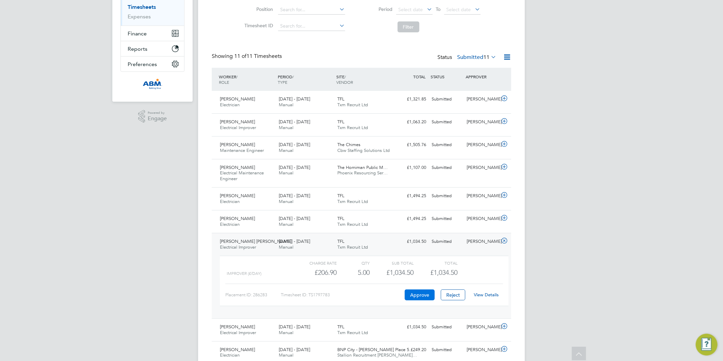
click at [423, 294] on button "Approve" at bounding box center [420, 294] width 30 height 11
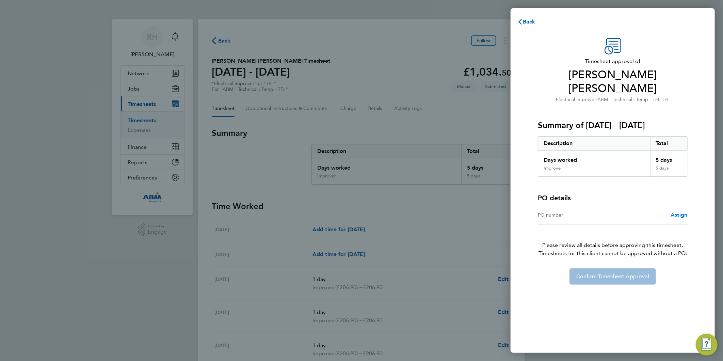
click at [675, 211] on span "Assign" at bounding box center [679, 214] width 17 height 6
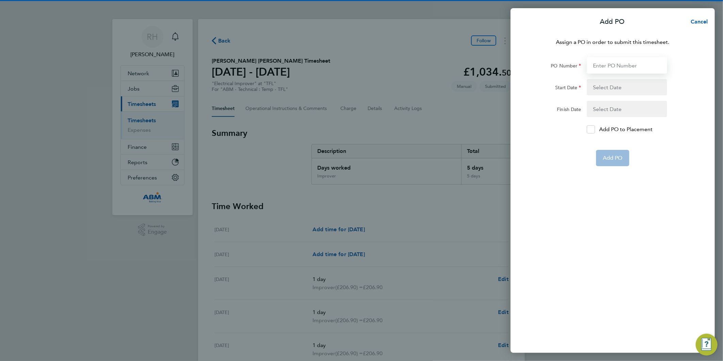
click at [608, 63] on input "PO Number" at bounding box center [627, 65] width 80 height 16
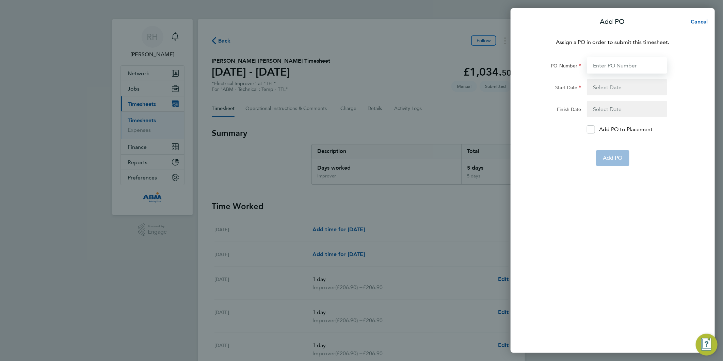
paste input "641059"
type input "641059"
type input "[DATE]"
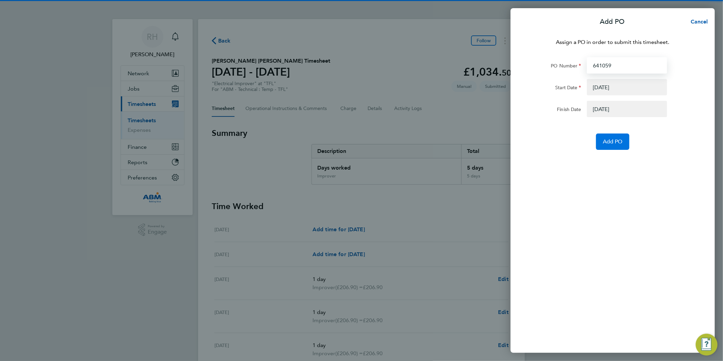
type input "641059"
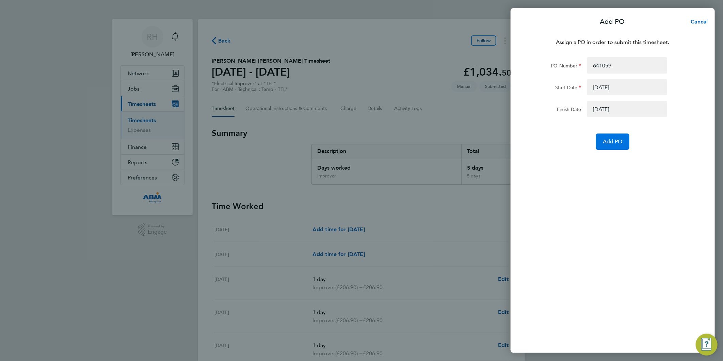
drag, startPoint x: 613, startPoint y: 142, endPoint x: 458, endPoint y: 63, distance: 173.8
click at [612, 142] on span "Add PO" at bounding box center [613, 141] width 20 height 7
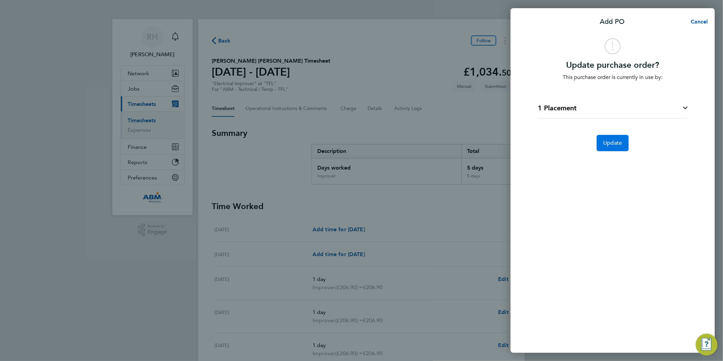
click at [601, 139] on button "Update" at bounding box center [613, 143] width 32 height 16
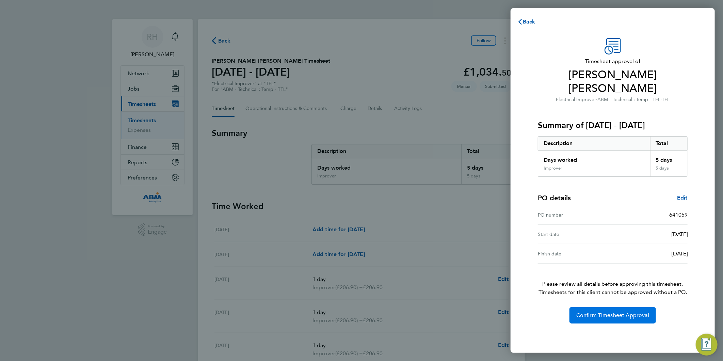
click at [603, 307] on button "Confirm Timesheet Approval" at bounding box center [613, 315] width 86 height 16
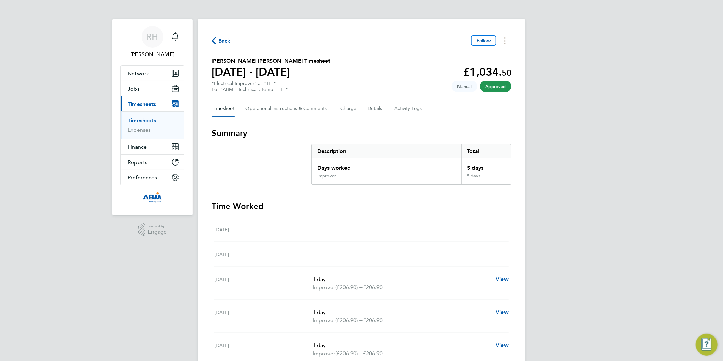
click at [226, 40] on span "Back" at bounding box center [224, 41] width 13 height 8
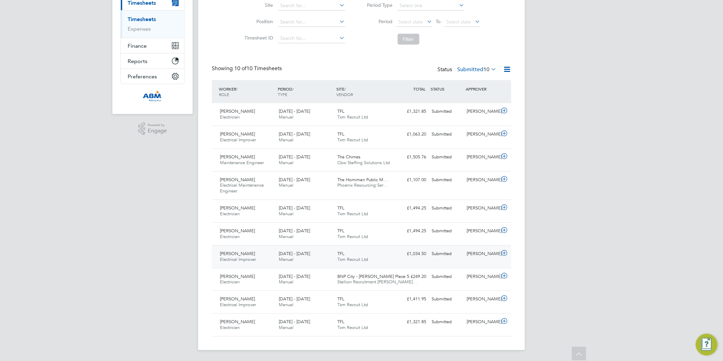
click at [503, 253] on icon at bounding box center [504, 252] width 9 height 5
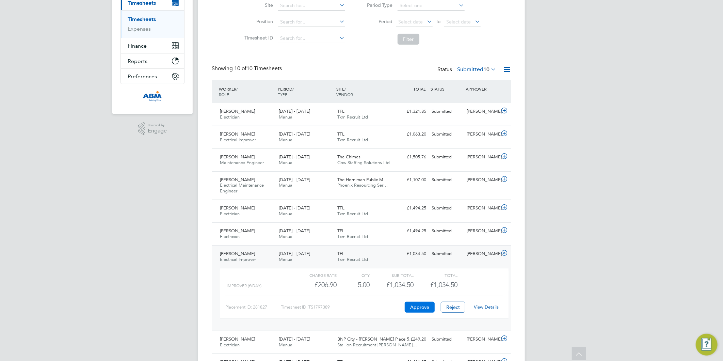
click at [422, 311] on button "Approve" at bounding box center [420, 307] width 30 height 11
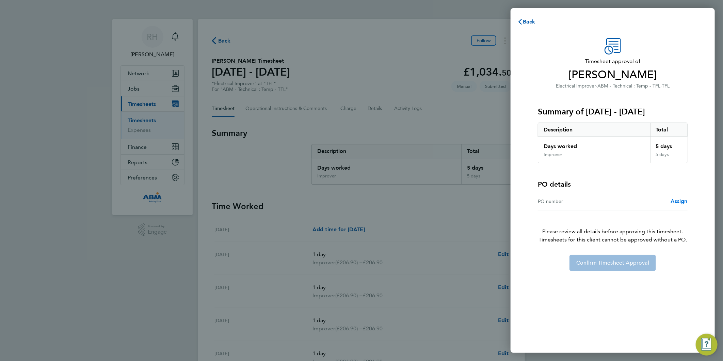
click at [675, 199] on span "Assign" at bounding box center [679, 201] width 17 height 6
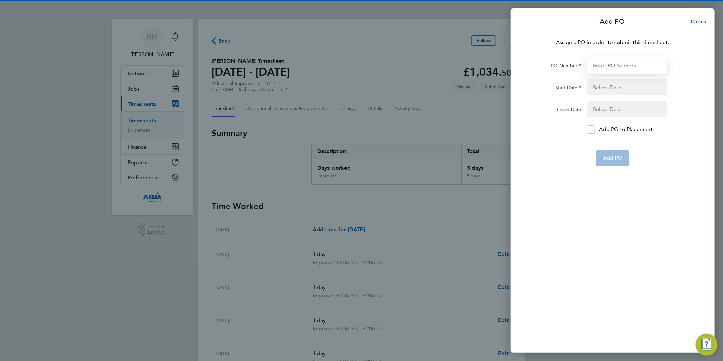
click at [605, 65] on input "PO Number" at bounding box center [627, 65] width 80 height 16
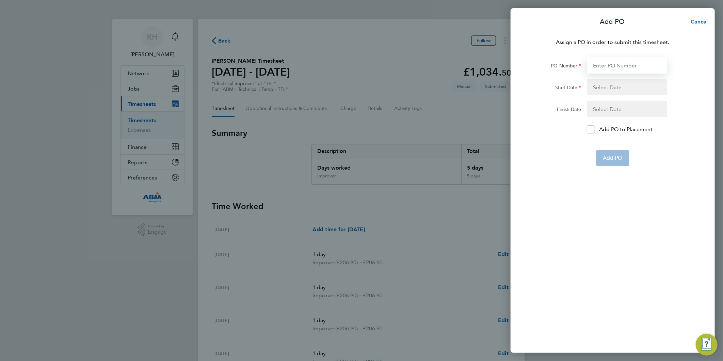
paste input "641059"
type input "641059"
type input "[DATE]"
type input "641059"
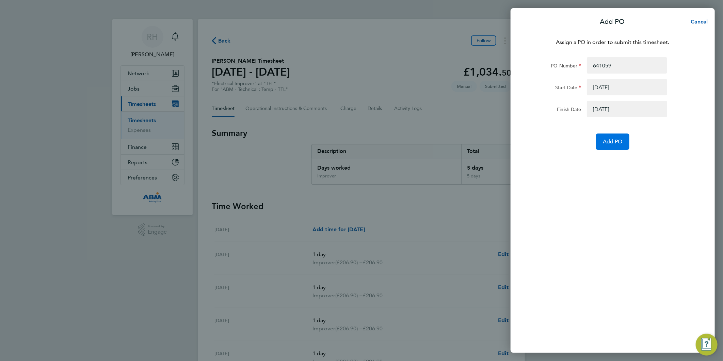
click at [611, 145] on button "Add PO" at bounding box center [612, 141] width 33 height 16
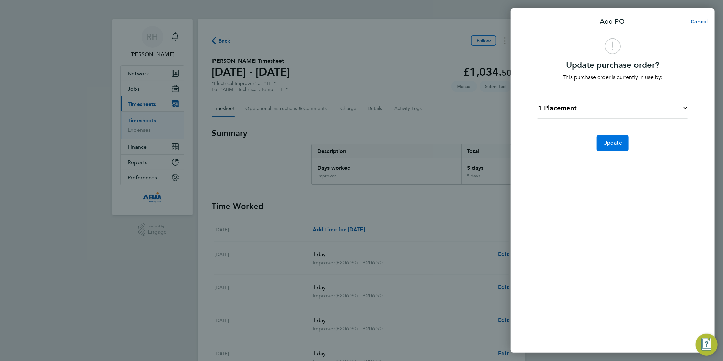
drag, startPoint x: 621, startPoint y: 145, endPoint x: 472, endPoint y: 64, distance: 169.7
click at [621, 145] on span "Update" at bounding box center [613, 143] width 19 height 7
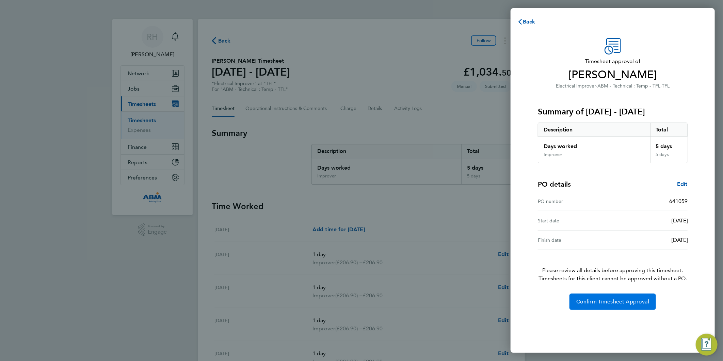
drag, startPoint x: 600, startPoint y: 302, endPoint x: 596, endPoint y: 303, distance: 4.5
click at [600, 302] on span "Confirm Timesheet Approval" at bounding box center [612, 301] width 73 height 7
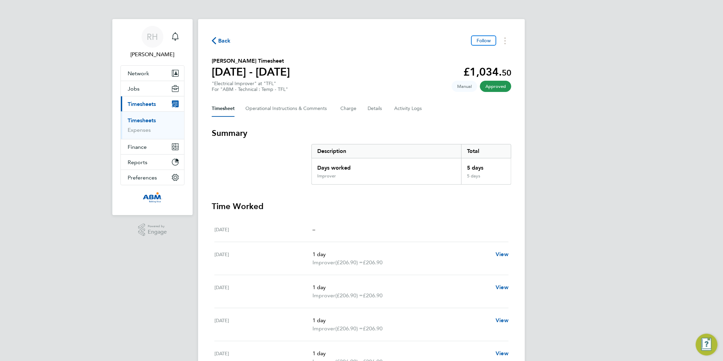
click at [230, 38] on span "Back" at bounding box center [224, 41] width 13 height 8
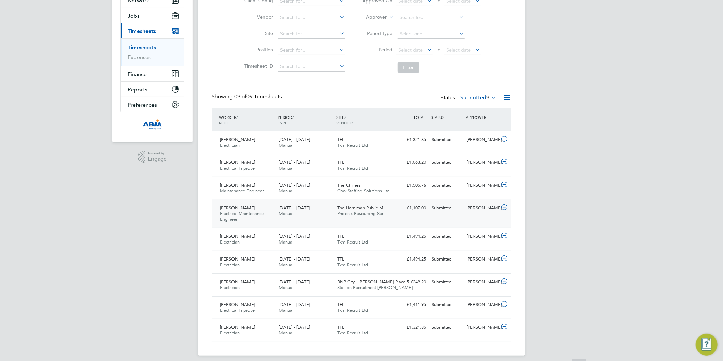
scroll to position [76, 0]
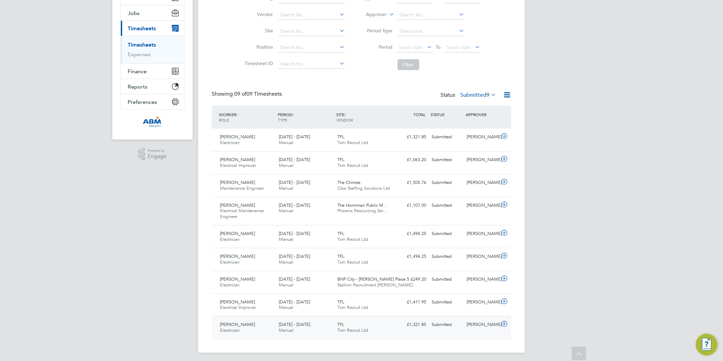
click at [506, 326] on icon at bounding box center [504, 323] width 9 height 5
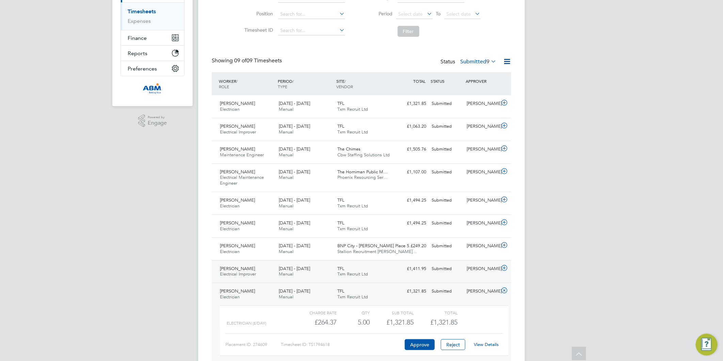
scroll to position [141, 0]
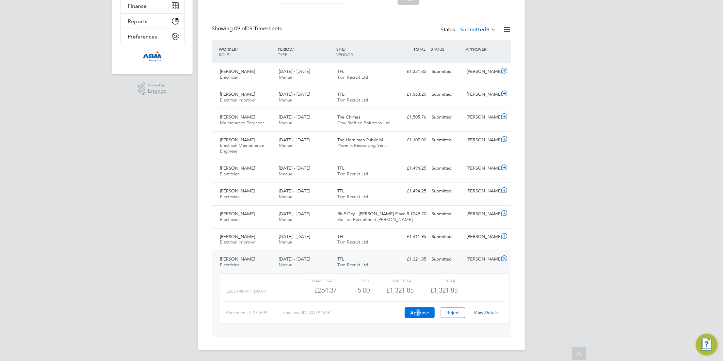
click at [420, 310] on button "Approve" at bounding box center [420, 312] width 30 height 11
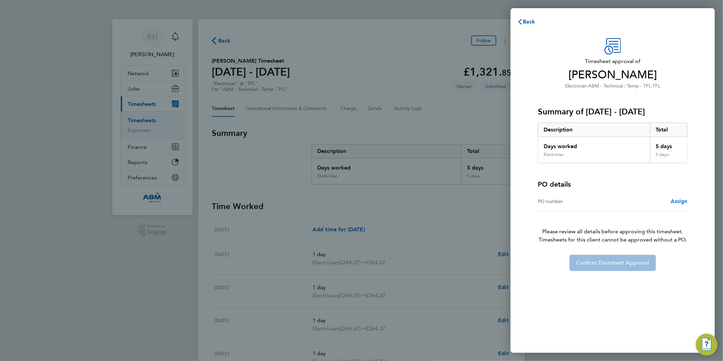
click at [681, 200] on span "Assign" at bounding box center [679, 201] width 17 height 6
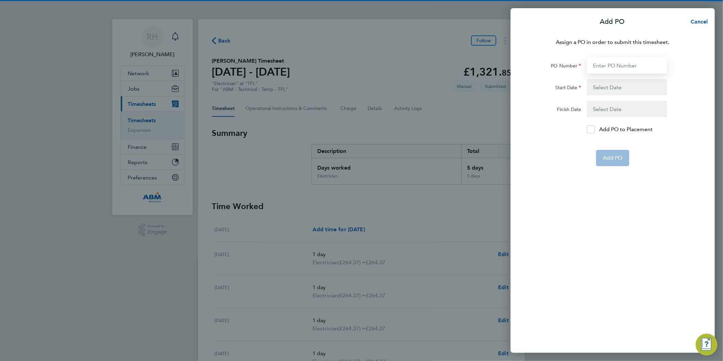
click at [621, 65] on input "PO Number" at bounding box center [627, 65] width 80 height 16
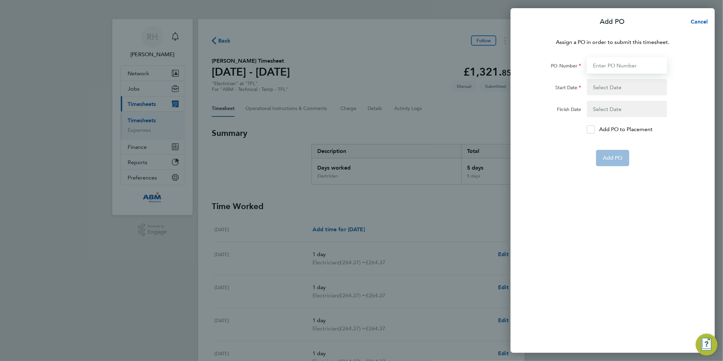
paste input "641059"
type input "641059"
type input "[DATE]"
type input "641059"
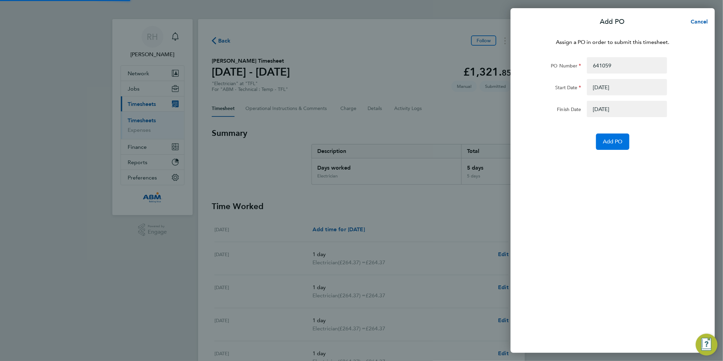
click at [624, 144] on button "Add PO" at bounding box center [612, 141] width 33 height 16
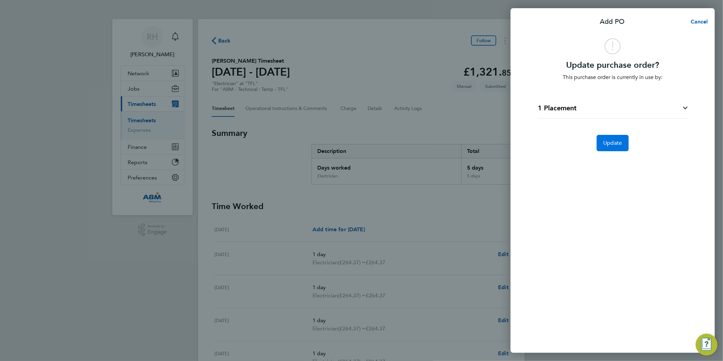
click at [612, 142] on span "Update" at bounding box center [613, 143] width 19 height 7
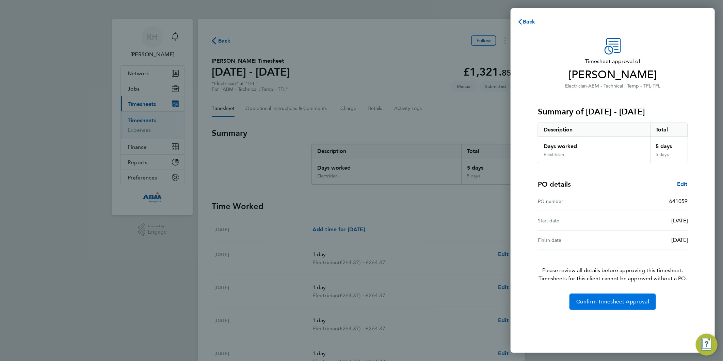
click at [591, 302] on span "Confirm Timesheet Approval" at bounding box center [612, 301] width 73 height 7
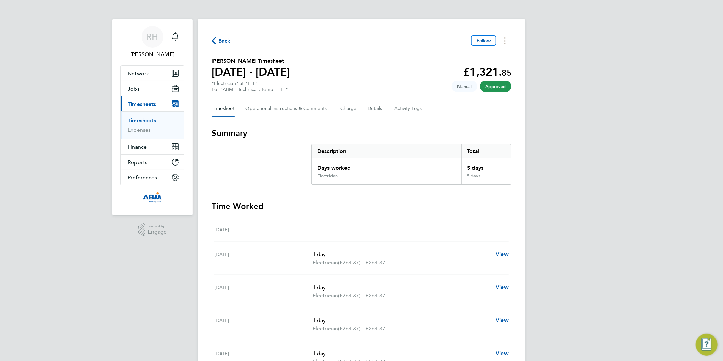
click at [218, 38] on span "Back" at bounding box center [224, 41] width 13 height 8
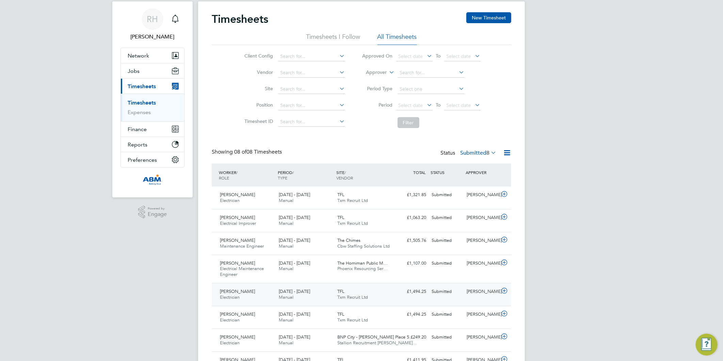
scroll to position [56, 0]
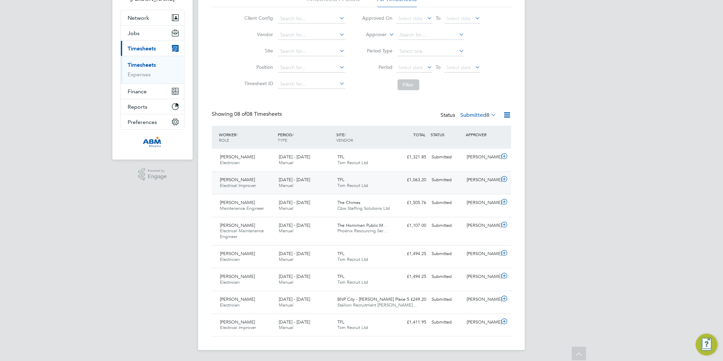
click at [506, 178] on icon at bounding box center [504, 178] width 9 height 5
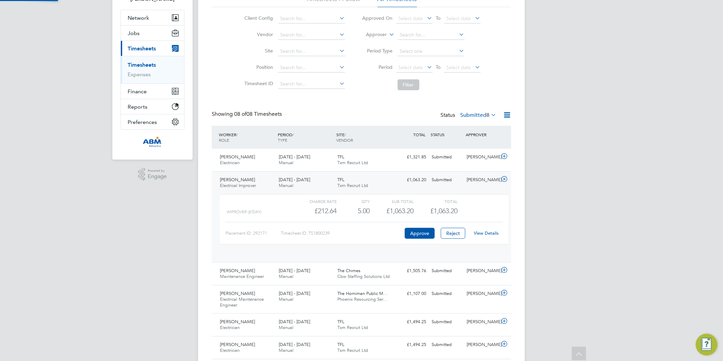
scroll to position [11, 66]
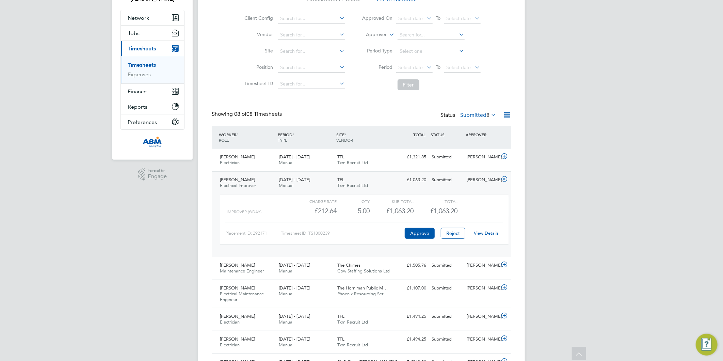
click at [484, 232] on link "View Details" at bounding box center [486, 233] width 25 height 6
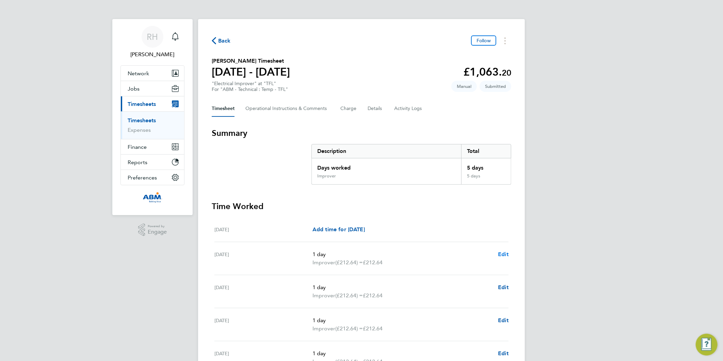
click at [503, 253] on span "Edit" at bounding box center [503, 254] width 11 height 6
select select "1"
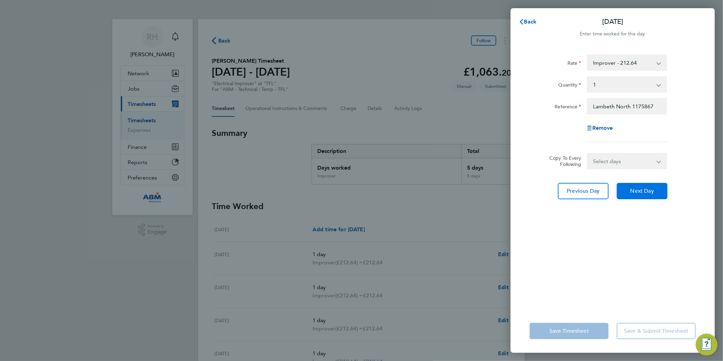
click at [642, 193] on span "Next Day" at bounding box center [642, 191] width 23 height 7
select select "1"
click at [635, 187] on button "Next Day" at bounding box center [642, 191] width 51 height 16
select select "1"
click at [633, 191] on span "Next Day" at bounding box center [642, 191] width 23 height 7
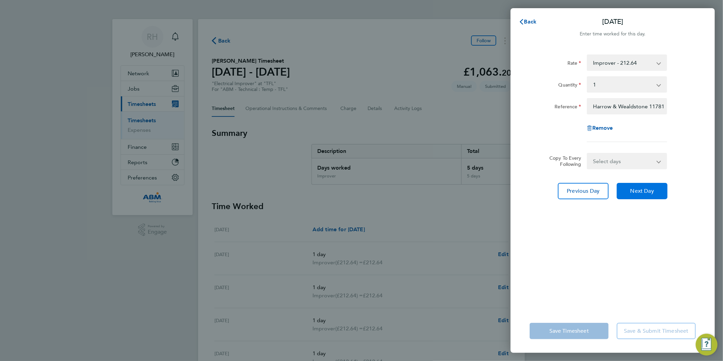
select select "1"
click at [645, 194] on button "Next Day" at bounding box center [642, 191] width 51 height 16
select select "1"
click at [640, 189] on span "Next Day" at bounding box center [642, 191] width 23 height 7
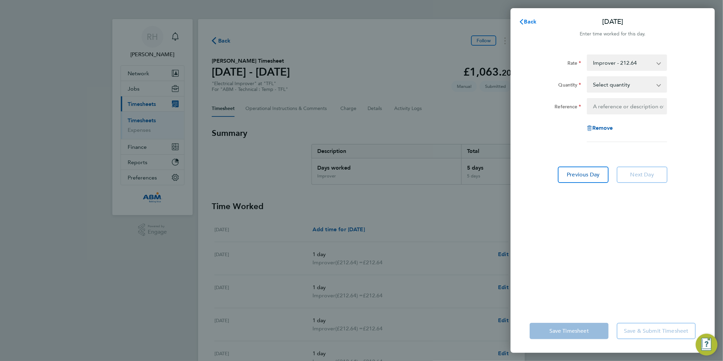
click at [534, 25] on span "Back" at bounding box center [530, 21] width 13 height 6
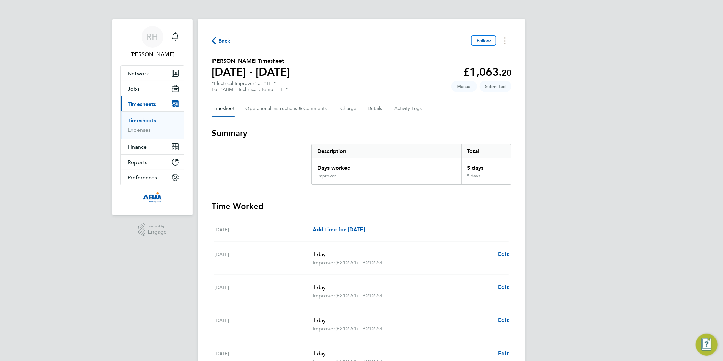
click at [226, 41] on span "Back" at bounding box center [224, 41] width 13 height 8
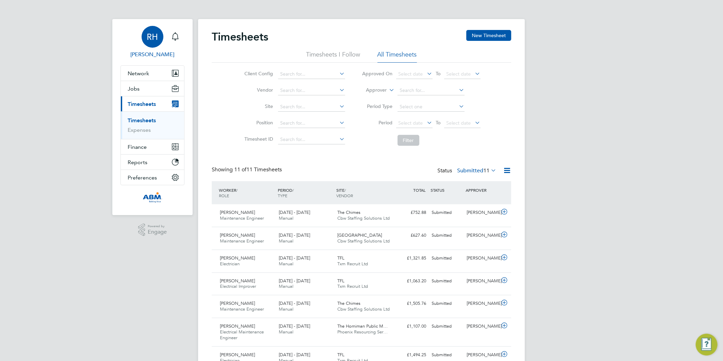
click at [158, 37] on div "RH" at bounding box center [153, 37] width 22 height 22
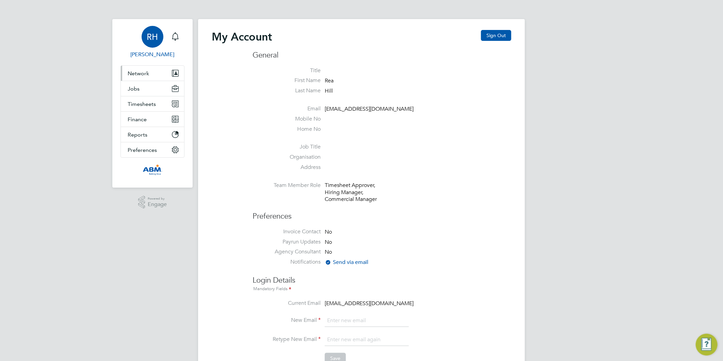
click at [143, 75] on span "Network" at bounding box center [138, 73] width 21 height 6
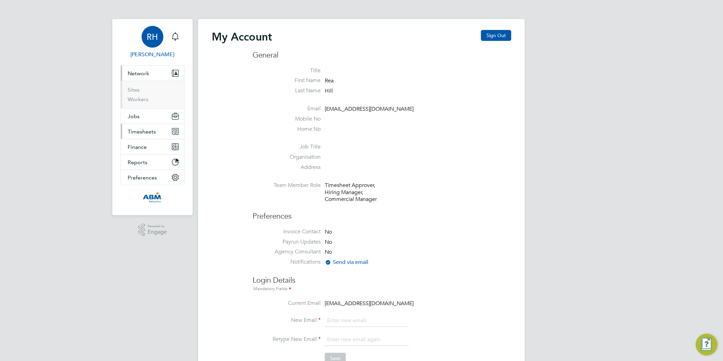
click at [142, 135] on button "Timesheets" at bounding box center [152, 131] width 63 height 15
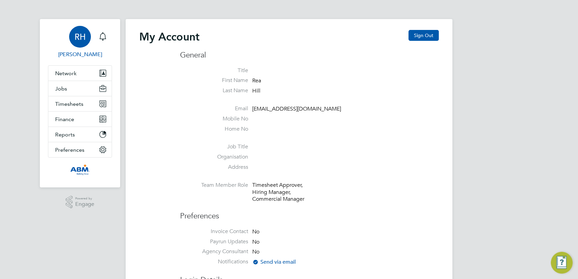
click at [80, 35] on span "RH" at bounding box center [80, 36] width 11 height 9
click at [419, 36] on button "Sign Out" at bounding box center [424, 35] width 30 height 11
